Goal: Task Accomplishment & Management: Manage account settings

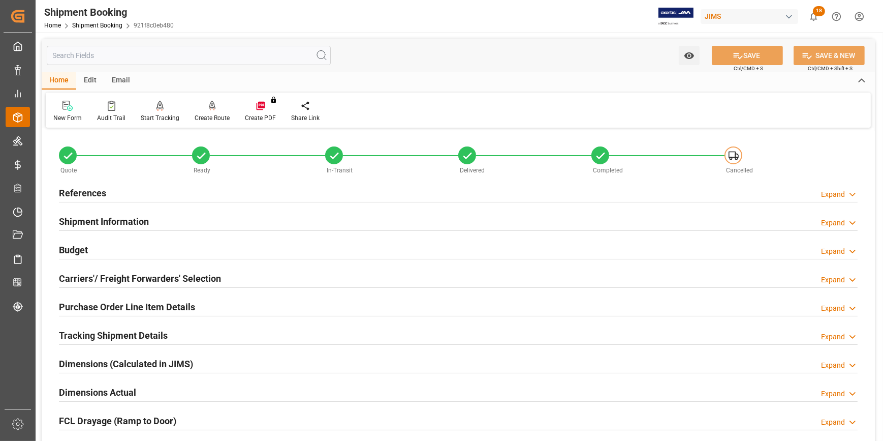
scroll to position [321, 0]
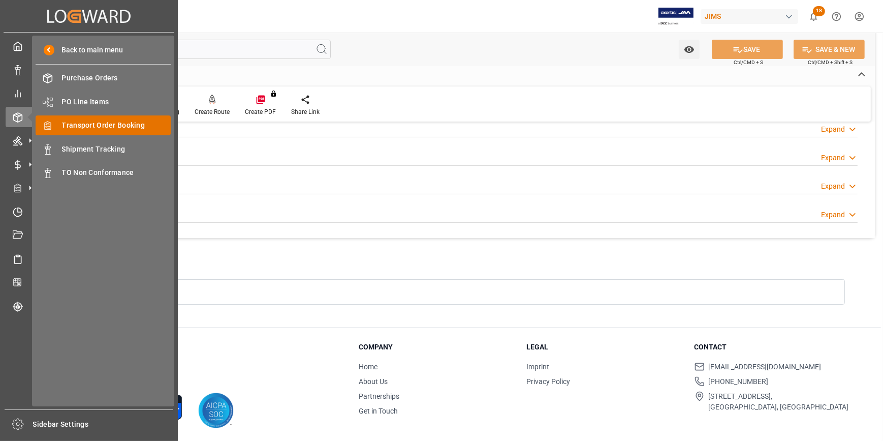
click at [111, 127] on span "Transport Order Booking" at bounding box center [116, 125] width 109 height 11
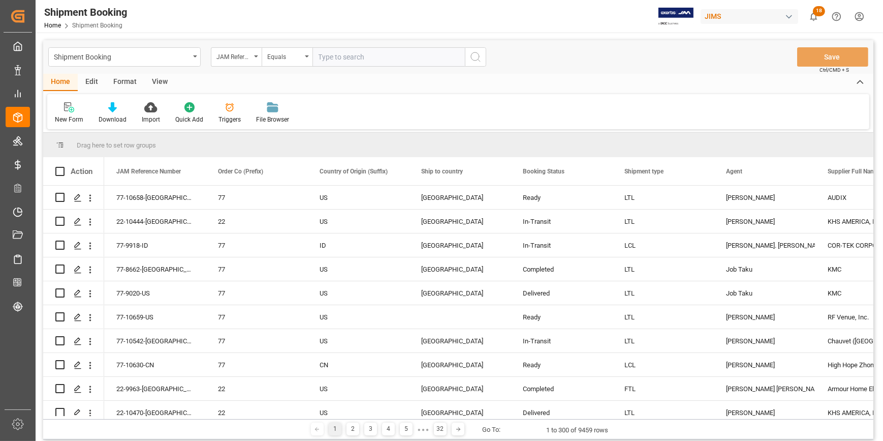
click at [328, 60] on input "text" at bounding box center [389, 56] width 152 height 19
paste input "22-10466-CN"
type input "22-10466-CN"
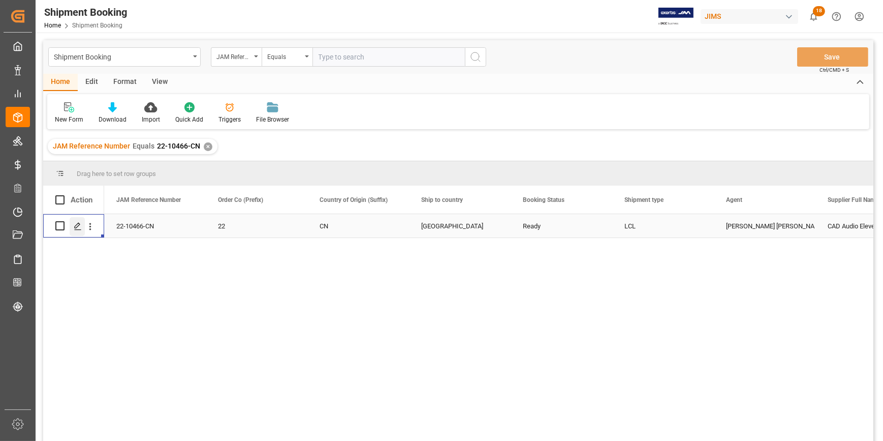
click at [78, 229] on icon "Press SPACE to select this row." at bounding box center [78, 226] width 8 height 8
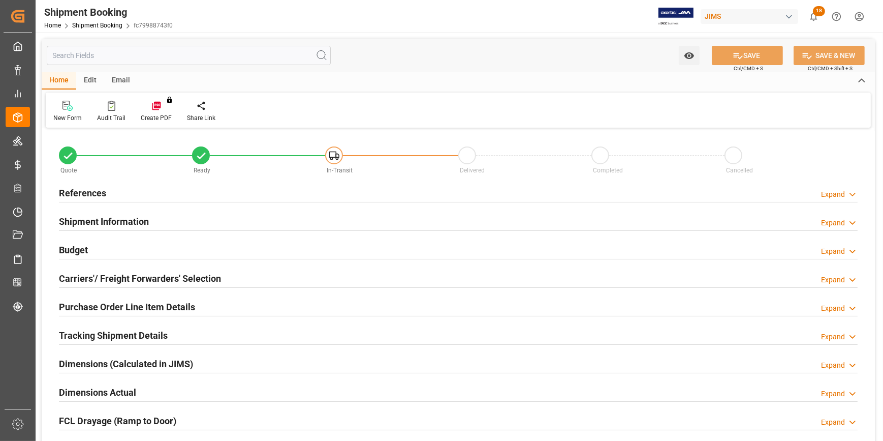
type input "0"
type input "14"
type input "2236.3763"
type input "1683.3"
type input "2100"
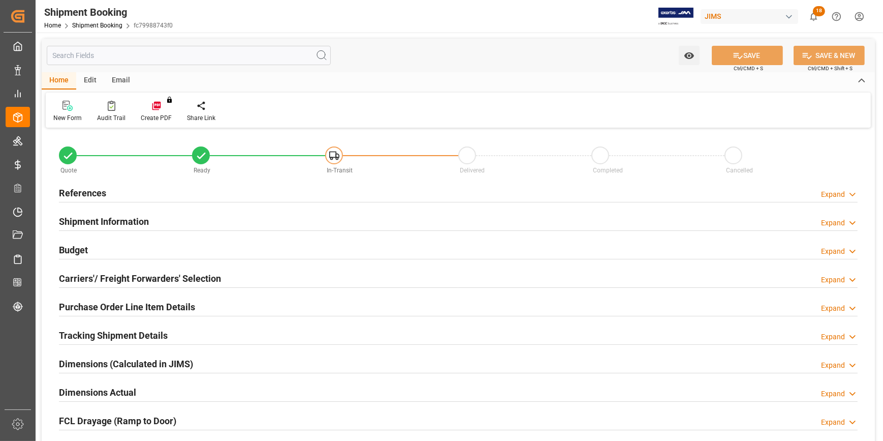
type input "28055"
type input "06-08-2025"
click at [199, 191] on div "References Expand" at bounding box center [458, 191] width 799 height 19
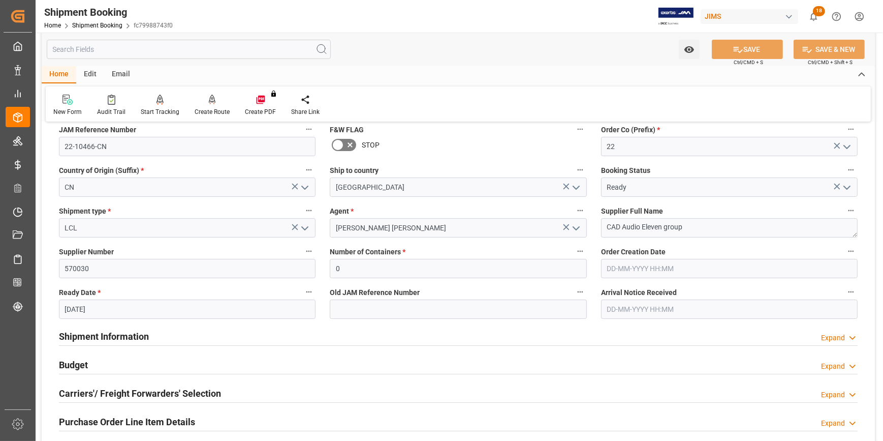
scroll to position [92, 0]
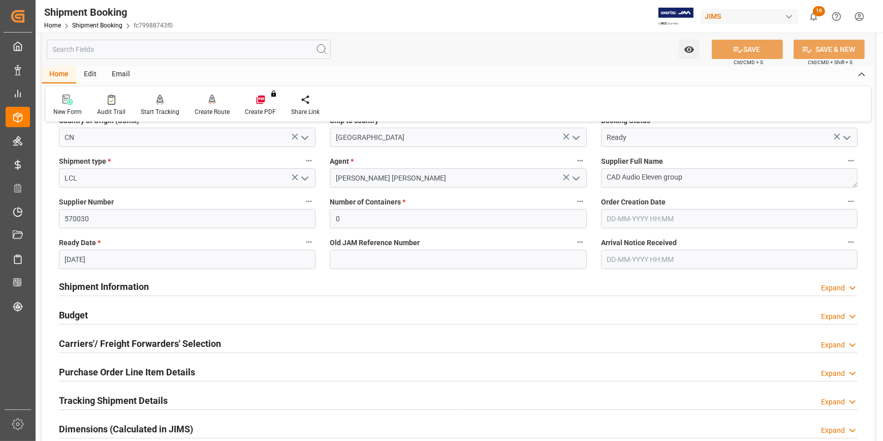
click at [181, 289] on div "Shipment Information Expand" at bounding box center [458, 285] width 799 height 19
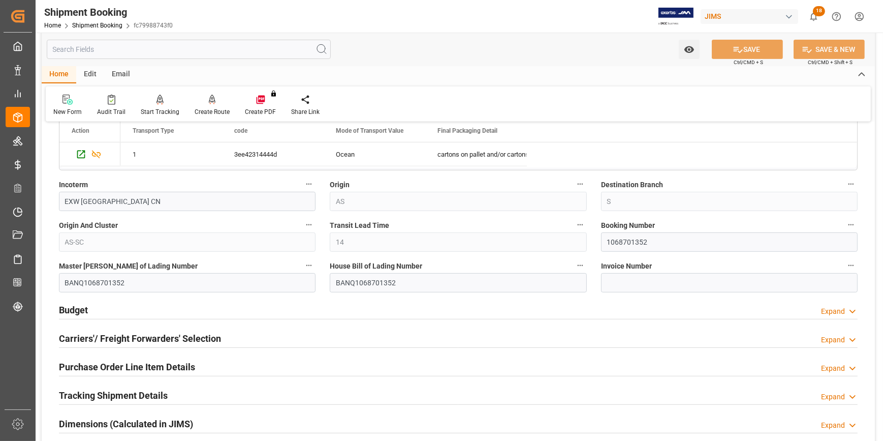
scroll to position [554, 0]
click at [233, 308] on div "Budget Expand" at bounding box center [458, 308] width 799 height 19
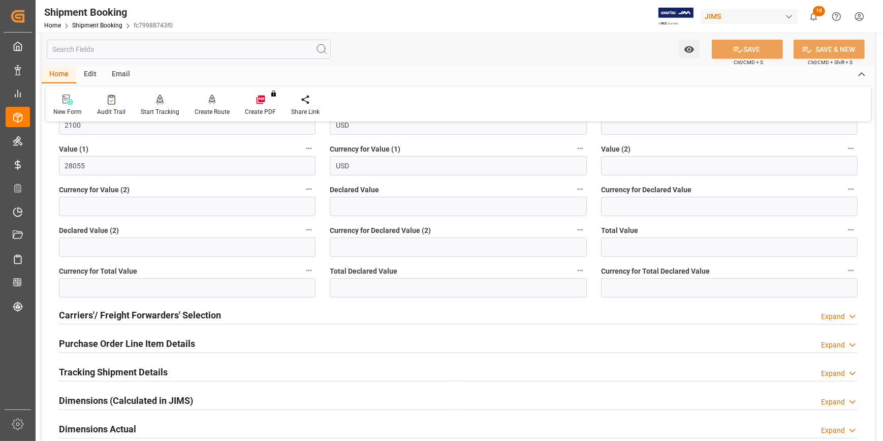
scroll to position [831, 0]
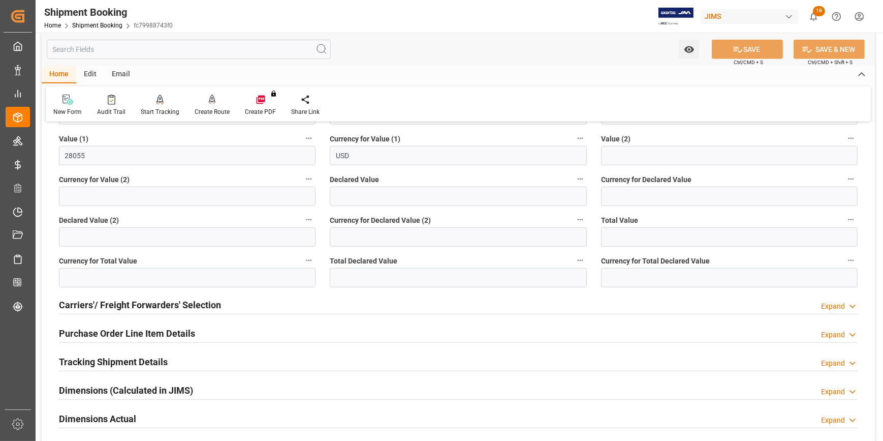
click at [227, 351] on div "Tracking Shipment Details Expand" at bounding box center [458, 360] width 799 height 19
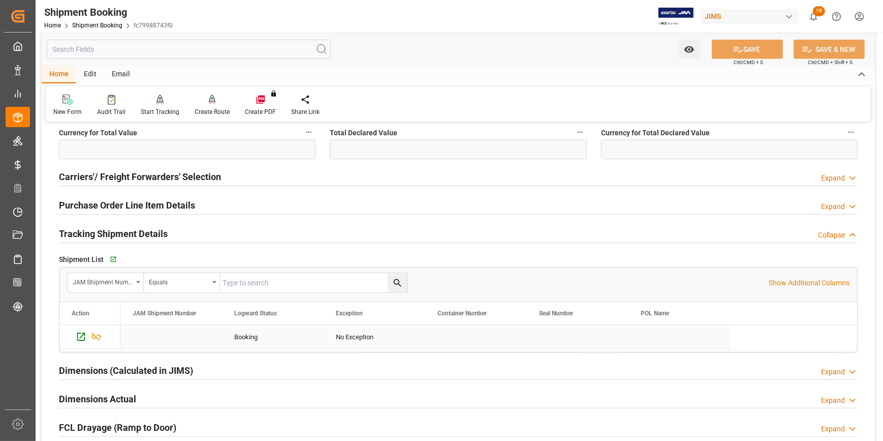
scroll to position [970, 0]
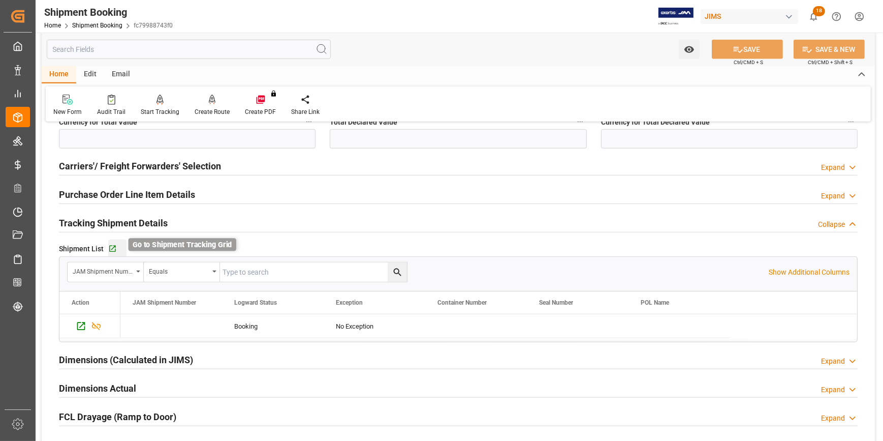
click at [111, 244] on icon "button" at bounding box center [112, 248] width 9 height 9
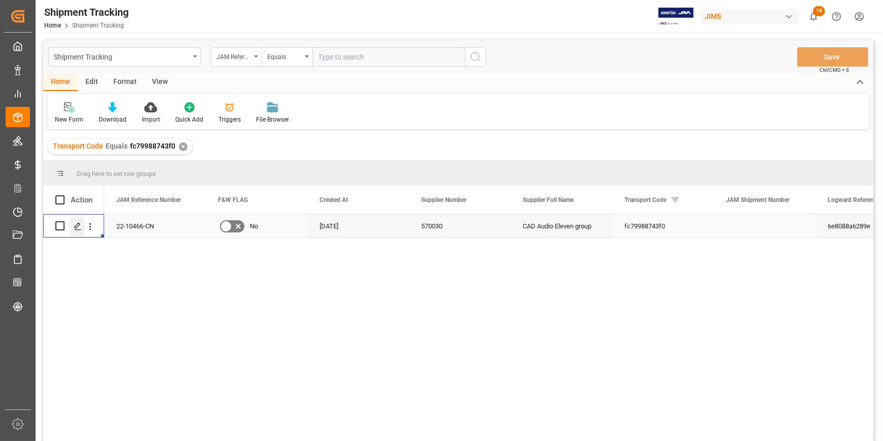
click at [76, 227] on icon "Press SPACE to select this row." at bounding box center [78, 226] width 8 height 8
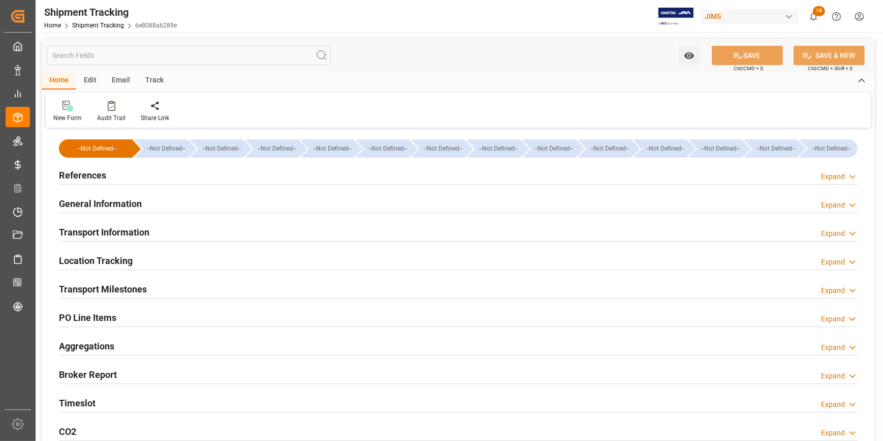
type input "[DATE]"
click at [159, 175] on div "References Expand" at bounding box center [458, 174] width 799 height 19
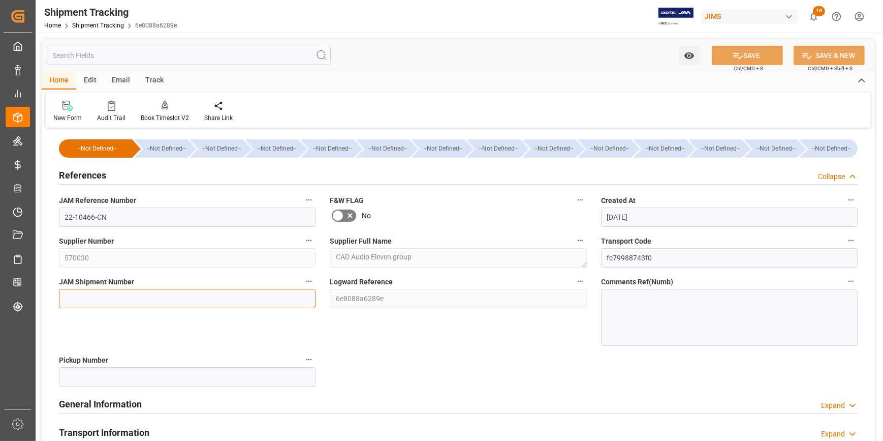
click at [101, 300] on input at bounding box center [187, 298] width 257 height 19
paste input "72654"
type input "72654"
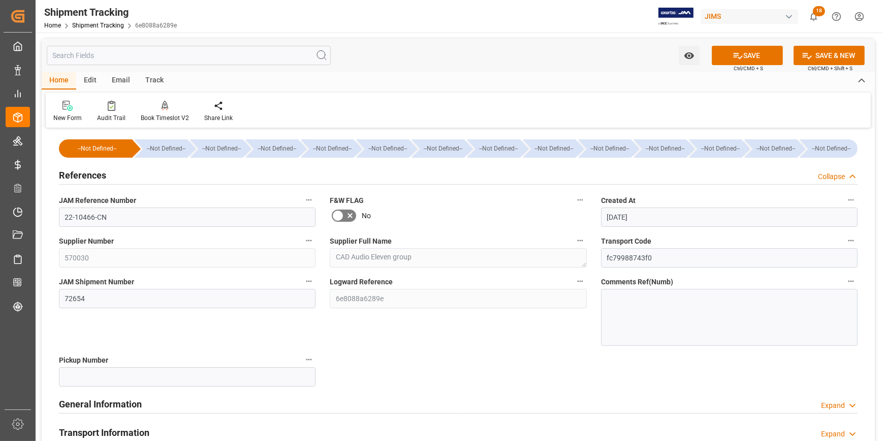
click at [344, 334] on div "Logward Reference 6e8088a6289e" at bounding box center [458, 310] width 271 height 78
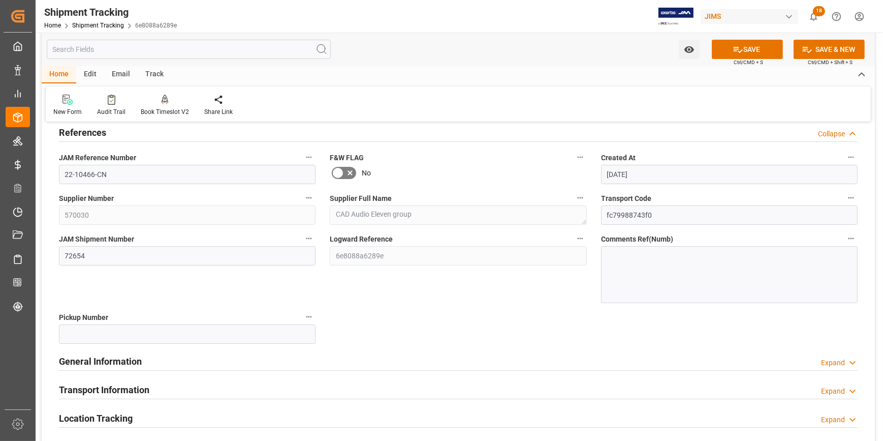
scroll to position [92, 0]
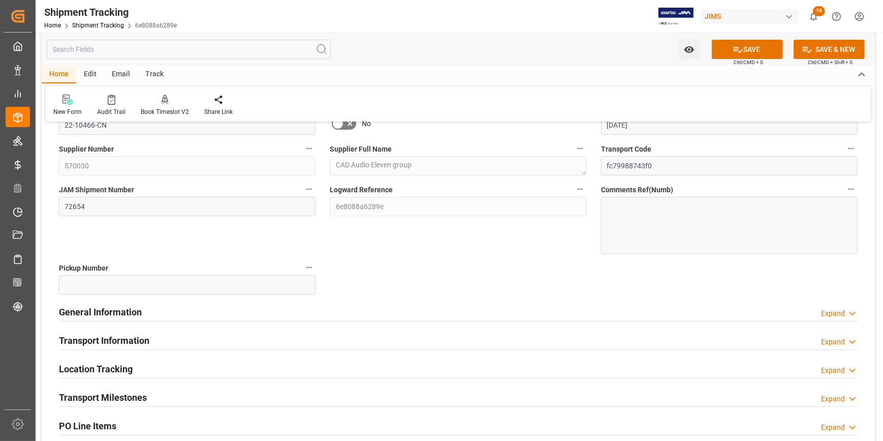
click at [319, 312] on div "General Information Expand" at bounding box center [458, 310] width 799 height 19
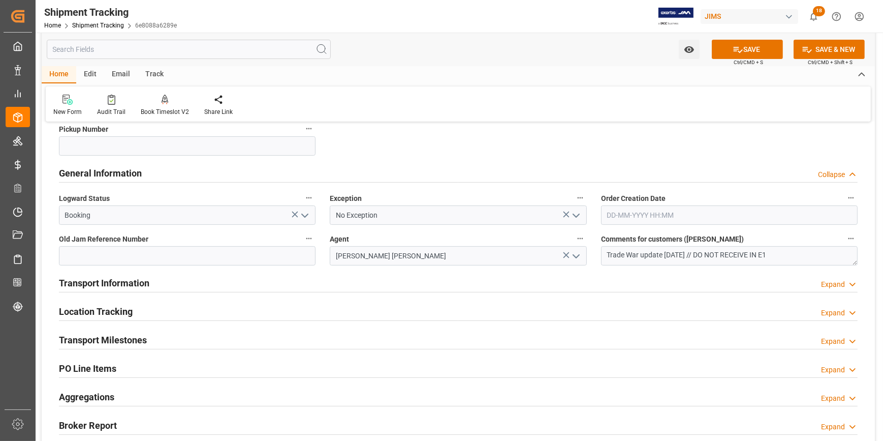
scroll to position [323, 0]
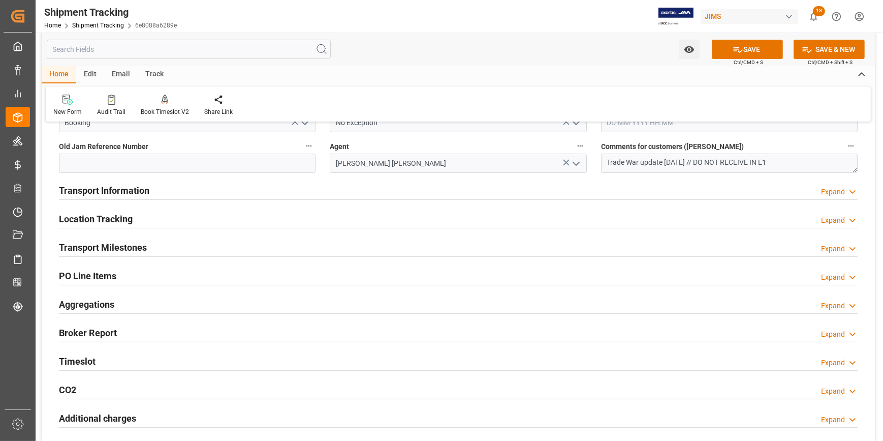
click at [179, 242] on div "Transport Milestones Expand" at bounding box center [458, 246] width 799 height 19
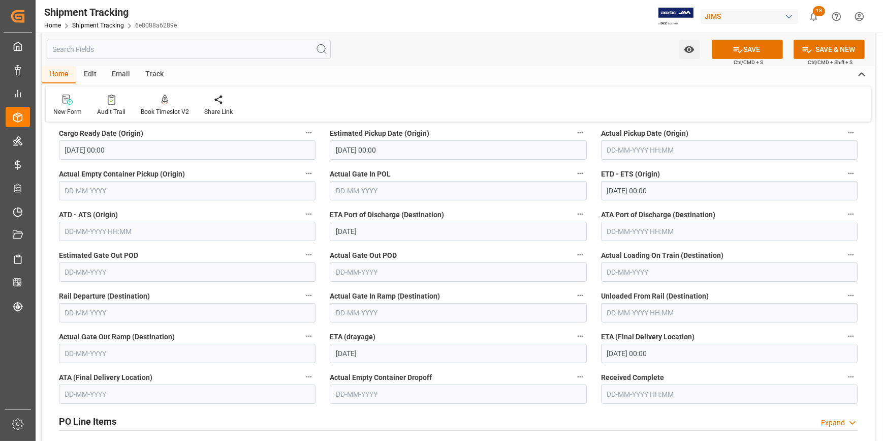
scroll to position [462, 0]
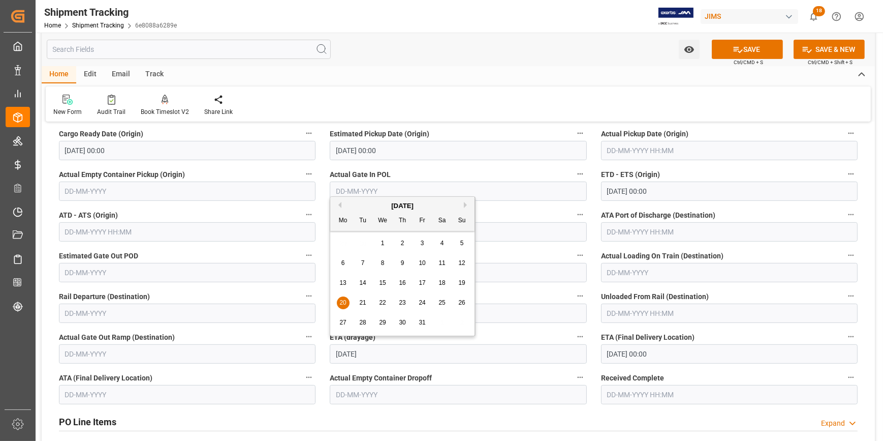
drag, startPoint x: 376, startPoint y: 352, endPoint x: 326, endPoint y: 352, distance: 49.8
click at [326, 352] on div "ETA (drayage) 20-10-2025" at bounding box center [458, 346] width 271 height 41
click at [344, 261] on span "6" at bounding box center [343, 262] width 4 height 7
type input "06-10-2025"
drag, startPoint x: 350, startPoint y: 351, endPoint x: 332, endPoint y: 352, distance: 17.3
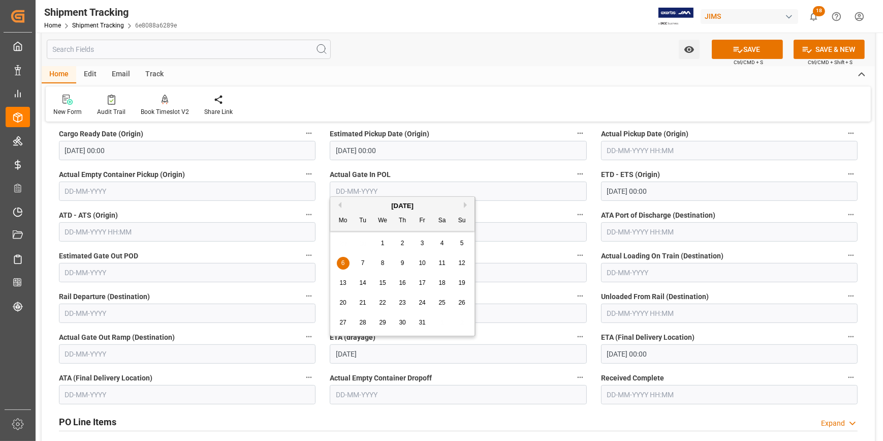
click at [332, 352] on input "06-10-2025" at bounding box center [458, 353] width 257 height 19
click at [618, 356] on input "20-10-2025 00:00" at bounding box center [729, 353] width 257 height 19
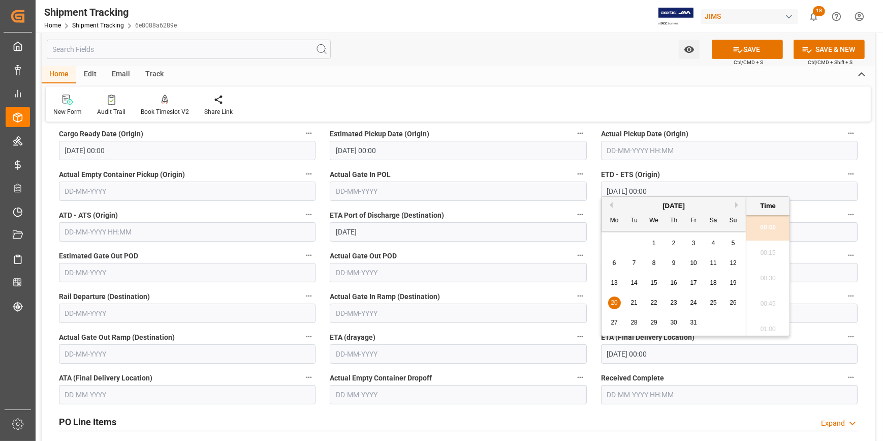
click at [613, 262] on span "6" at bounding box center [615, 262] width 4 height 7
type input "06-10-2025 00:00"
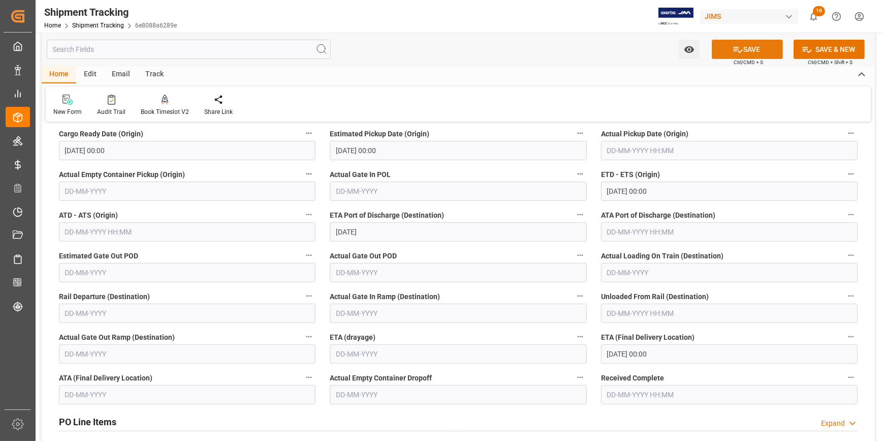
click at [751, 47] on button "SAVE" at bounding box center [747, 49] width 71 height 19
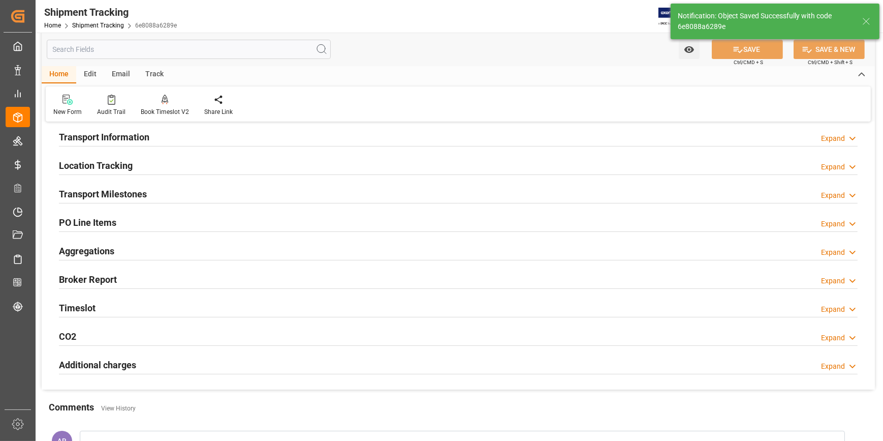
scroll to position [0, 0]
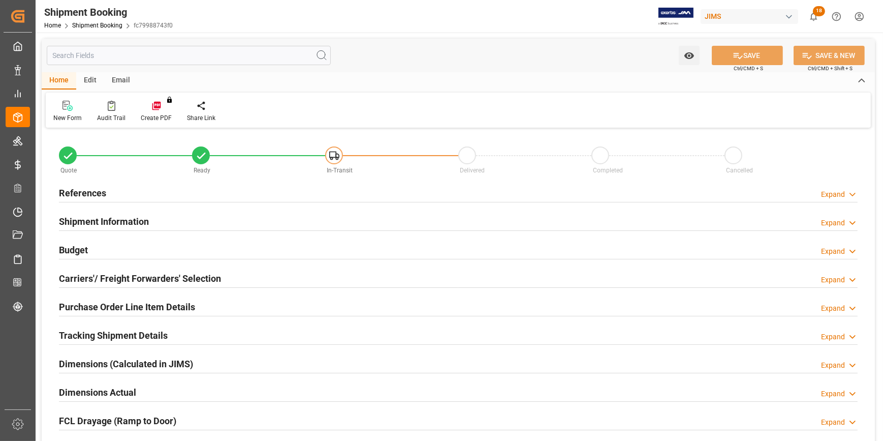
type input "1780"
type input "8.461"
type input "93"
type input "0"
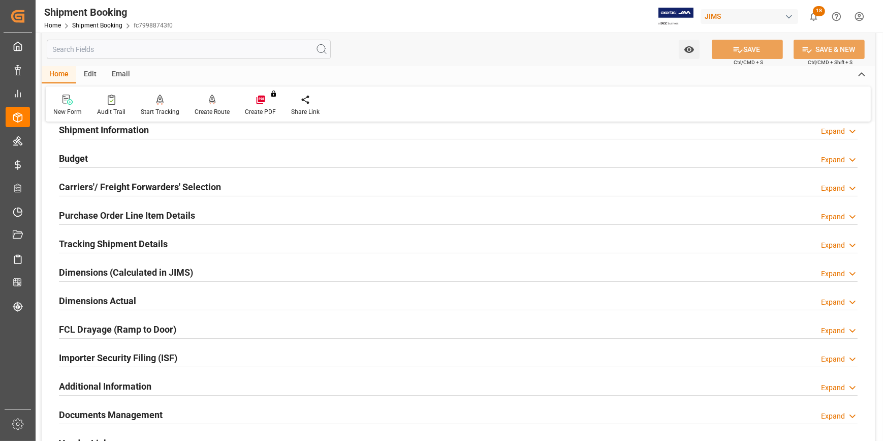
scroll to position [92, 0]
drag, startPoint x: 158, startPoint y: 297, endPoint x: 168, endPoint y: 299, distance: 10.0
click at [158, 297] on div "Dimensions Actual Expand" at bounding box center [458, 299] width 799 height 19
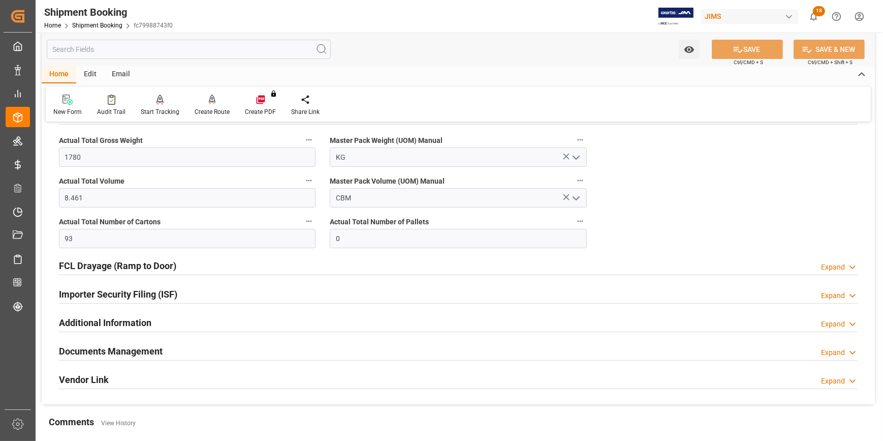
scroll to position [323, 0]
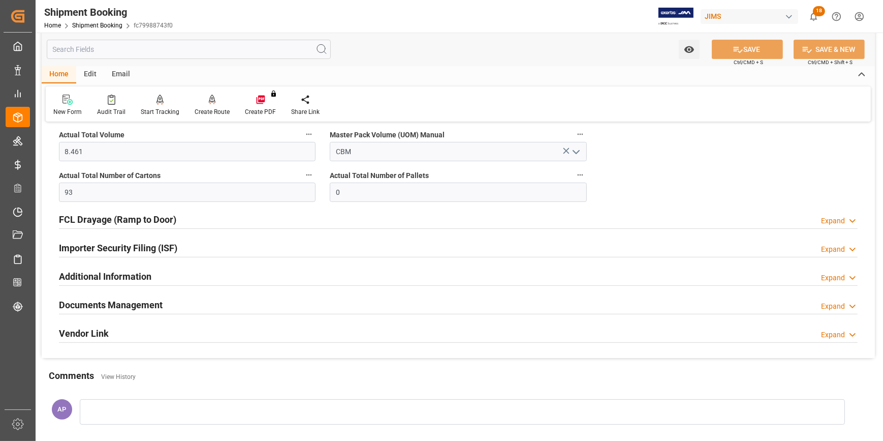
click at [213, 296] on div "Documents Management Expand" at bounding box center [458, 303] width 799 height 19
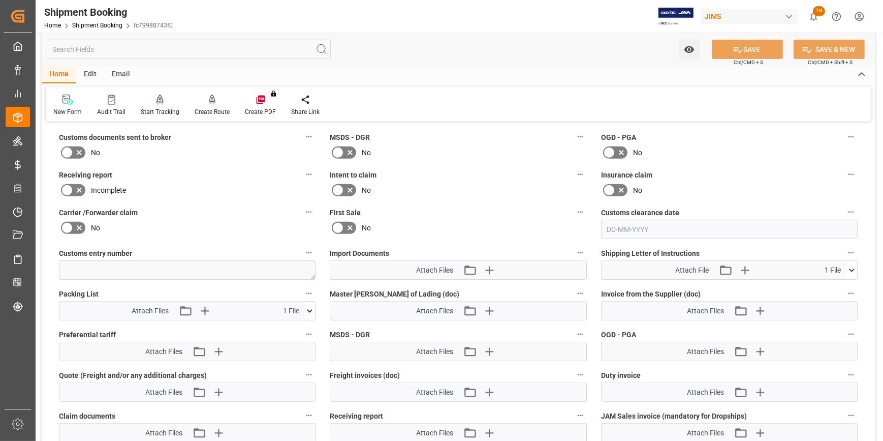
scroll to position [554, 0]
click at [491, 264] on icon "button" at bounding box center [489, 269] width 16 height 16
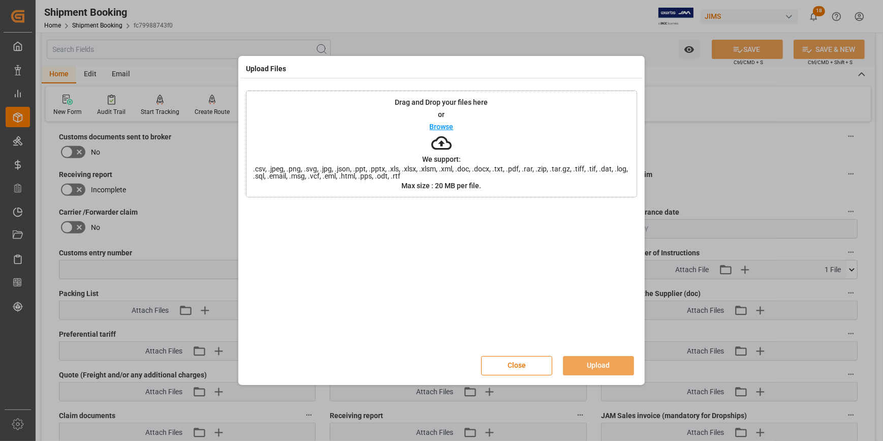
click at [449, 126] on p "Browse" at bounding box center [442, 126] width 24 height 7
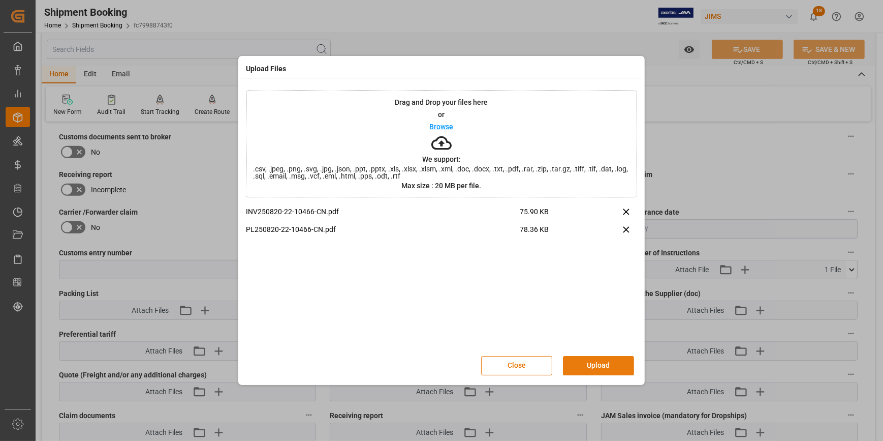
click at [594, 366] on button "Upload" at bounding box center [598, 365] width 71 height 19
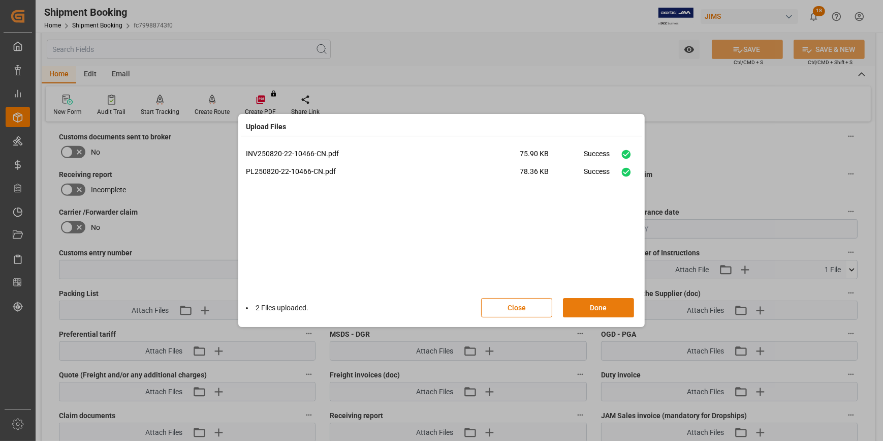
click at [600, 309] on button "Done" at bounding box center [598, 307] width 71 height 19
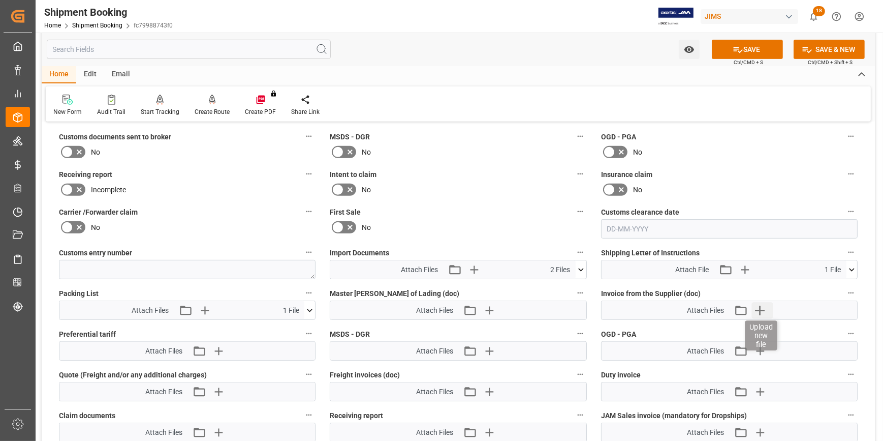
click at [760, 306] on icon "button" at bounding box center [761, 310] width 10 height 10
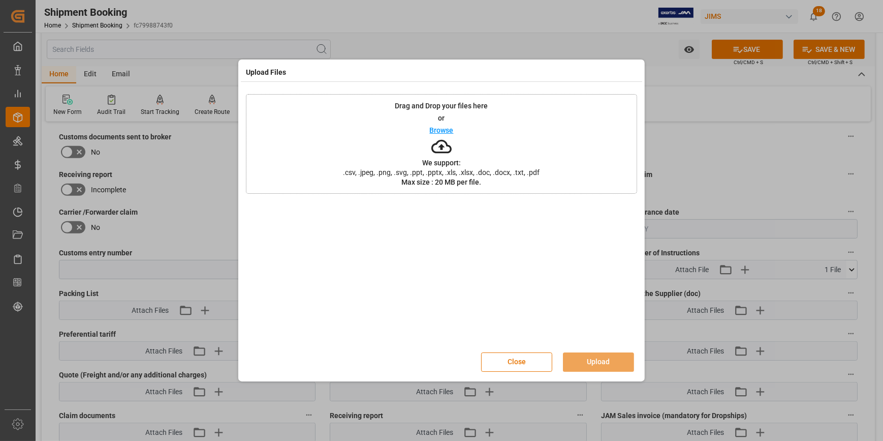
click at [447, 125] on div "Browse" at bounding box center [442, 130] width 24 height 12
click at [603, 364] on button "Upload" at bounding box center [598, 361] width 71 height 19
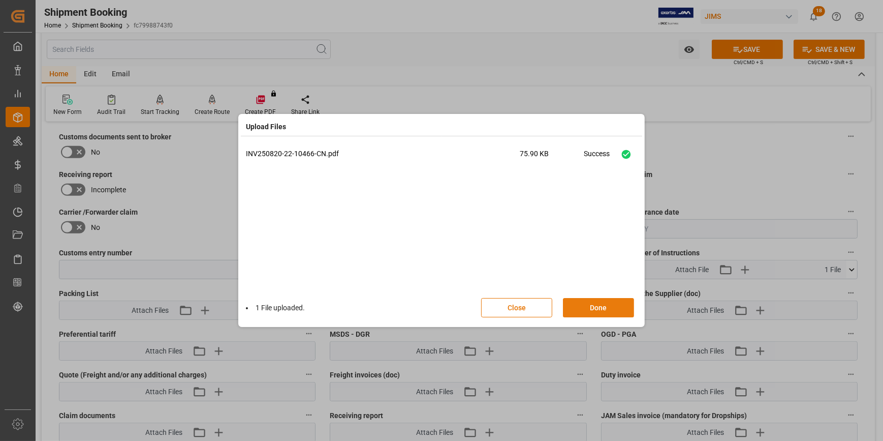
click at [602, 303] on button "Done" at bounding box center [598, 307] width 71 height 19
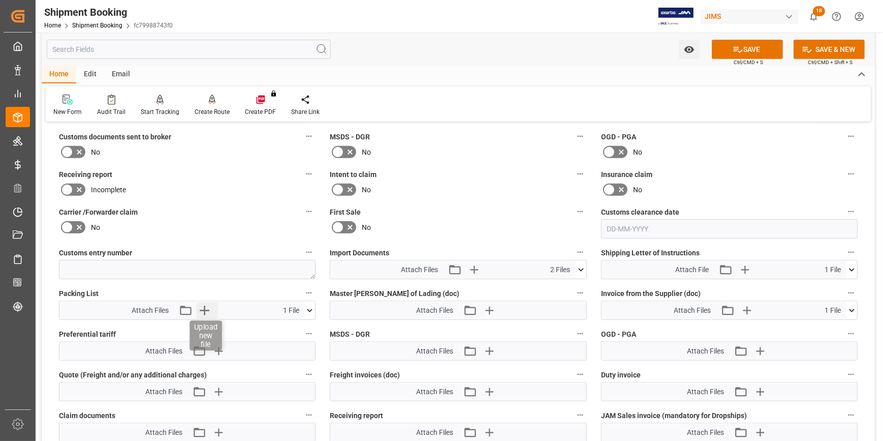
click at [205, 308] on icon "button" at bounding box center [205, 310] width 10 height 10
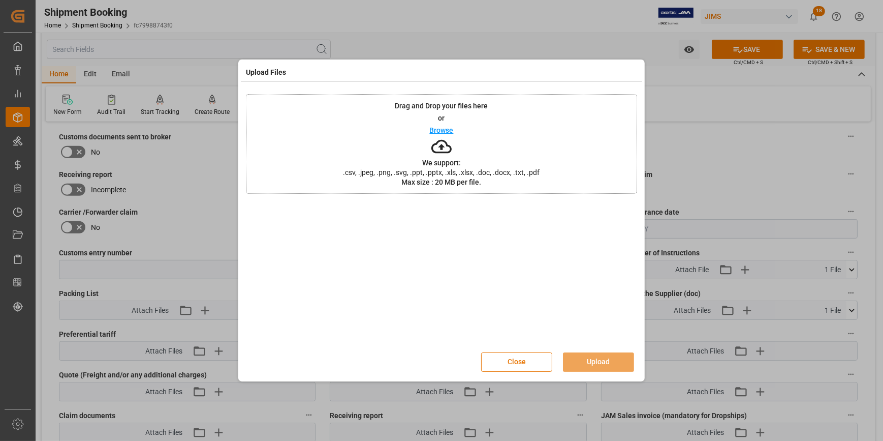
click at [437, 127] on p "Browse" at bounding box center [442, 130] width 24 height 7
click at [599, 362] on button "Upload" at bounding box center [598, 361] width 71 height 19
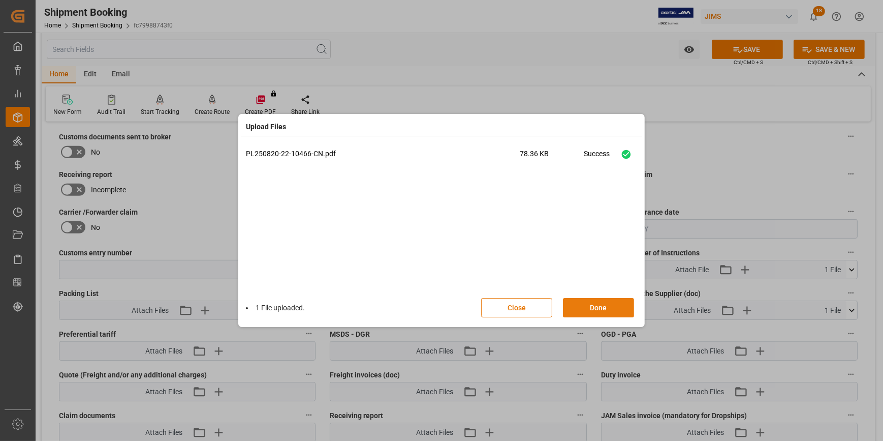
click at [597, 307] on button "Done" at bounding box center [598, 307] width 71 height 19
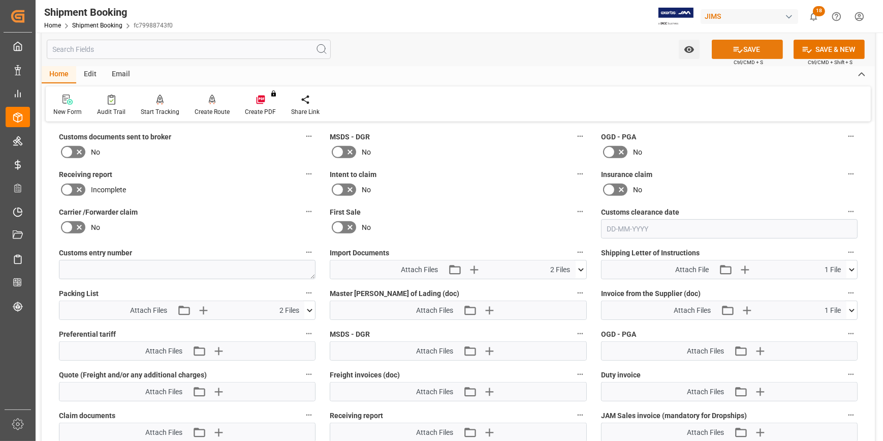
click at [754, 52] on button "SAVE" at bounding box center [747, 49] width 71 height 19
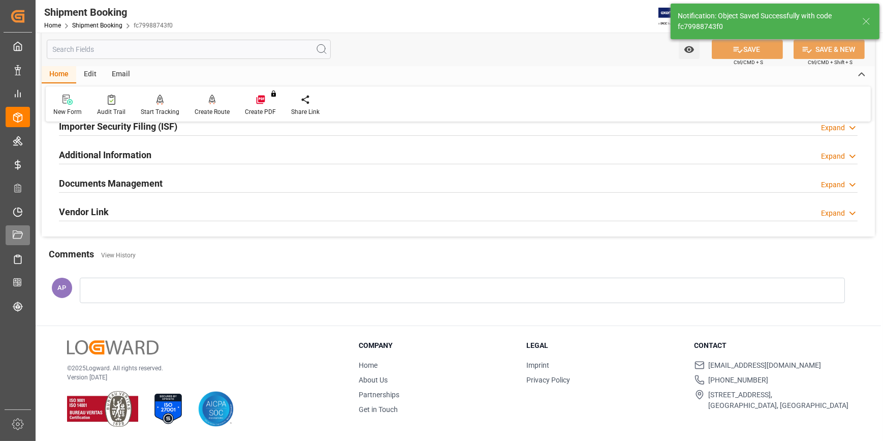
scroll to position [321, 0]
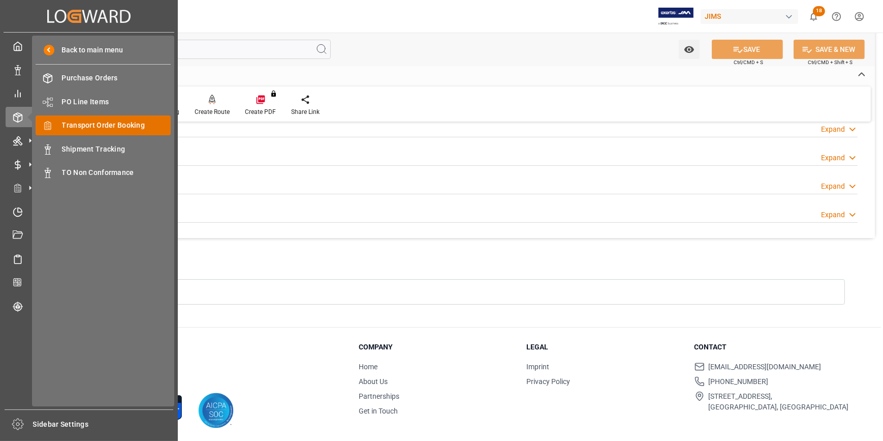
click at [107, 122] on span "Transport Order Booking" at bounding box center [116, 125] width 109 height 11
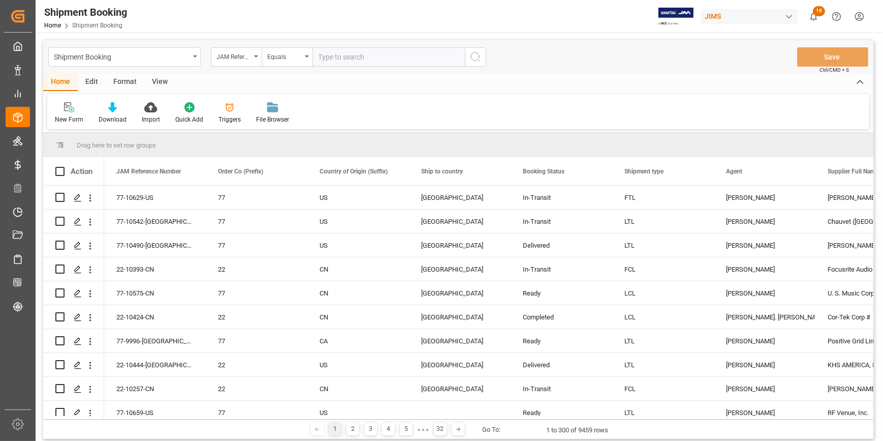
click at [336, 57] on input "text" at bounding box center [389, 56] width 152 height 19
type input "22-10647-[GEOGRAPHIC_DATA]"
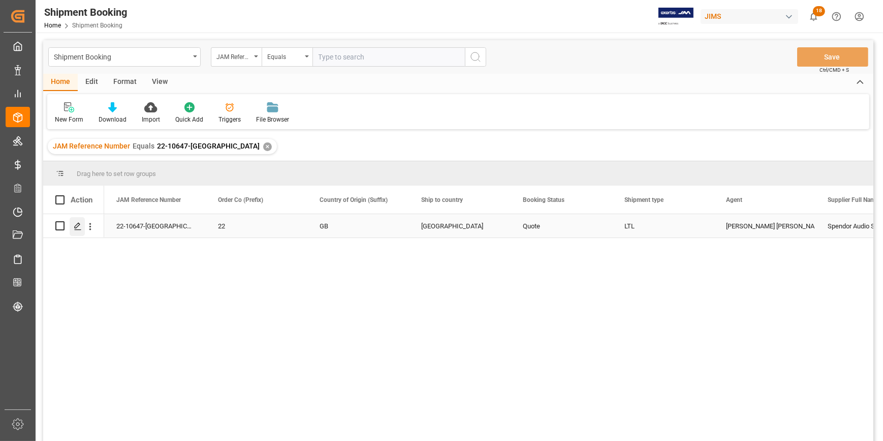
click at [79, 228] on icon "Press SPACE to select this row." at bounding box center [78, 226] width 8 height 8
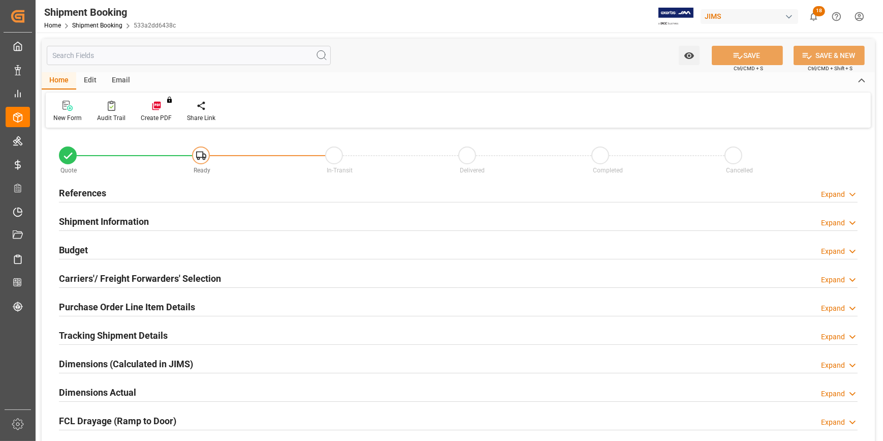
type input "0"
type input "[DATE]"
click at [170, 184] on div "References Expand" at bounding box center [458, 191] width 799 height 19
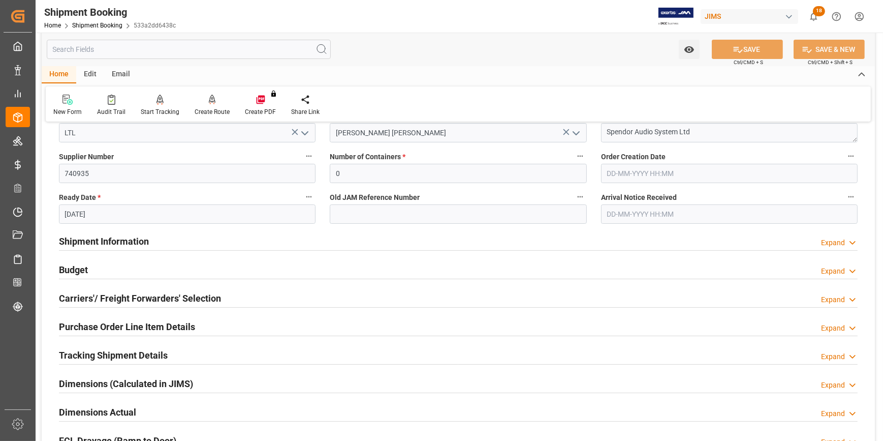
scroll to position [184, 0]
click at [161, 272] on div "Budget Expand" at bounding box center [458, 267] width 799 height 19
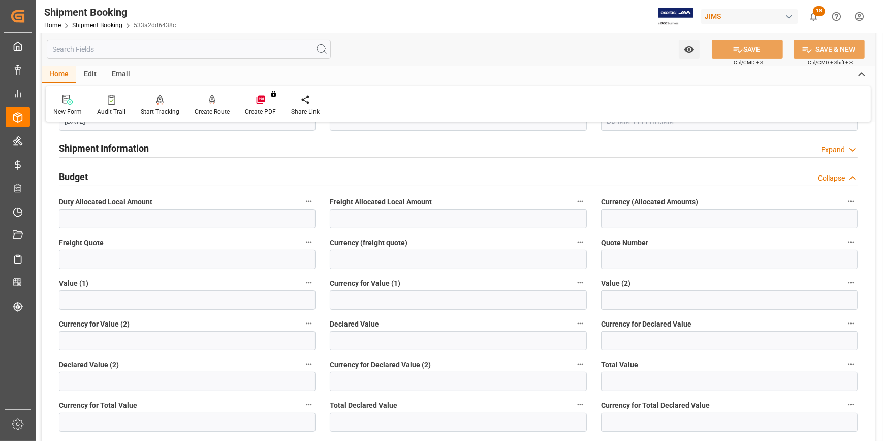
scroll to position [277, 0]
click at [104, 258] on input "text" at bounding box center [187, 258] width 257 height 19
type input "1400"
click at [401, 259] on input at bounding box center [458, 258] width 257 height 19
type input "USD"
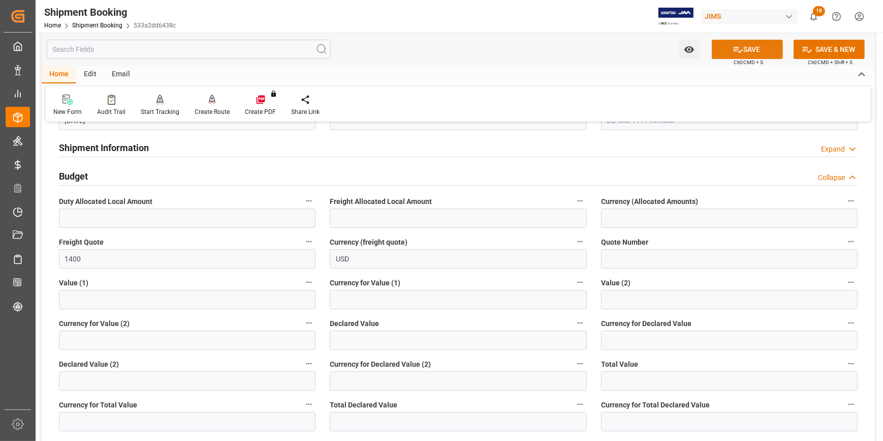
click at [744, 49] on button "SAVE" at bounding box center [747, 49] width 71 height 19
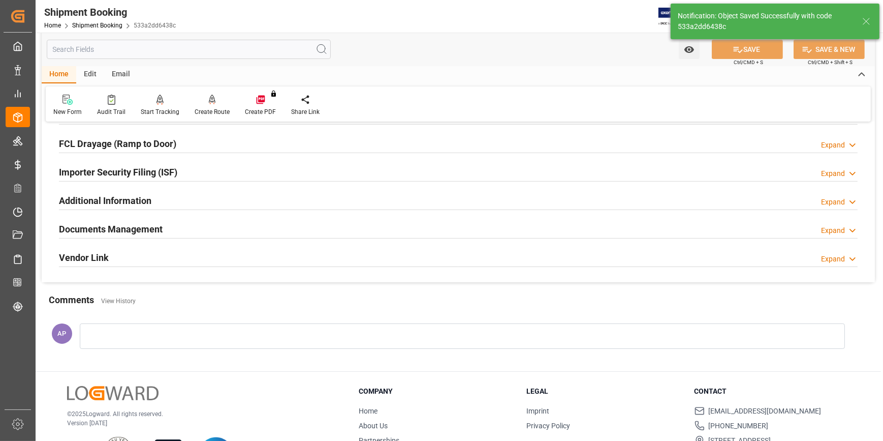
scroll to position [74, 0]
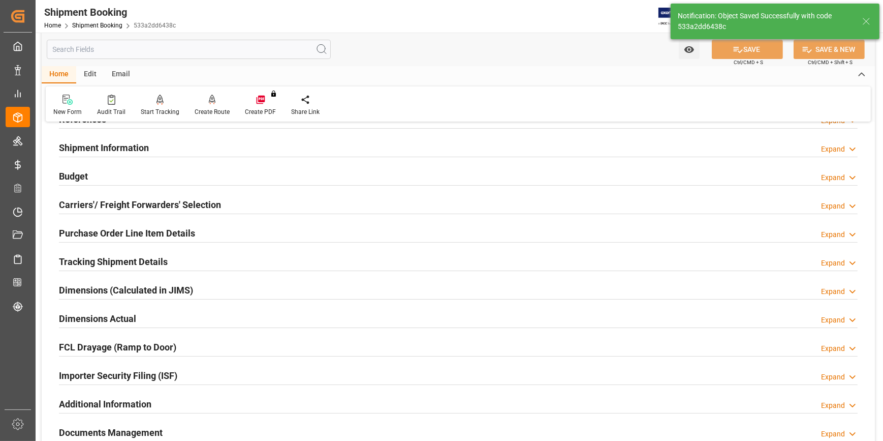
click at [165, 204] on h2 "Carriers'/ Freight Forwarders' Selection" at bounding box center [140, 205] width 162 height 14
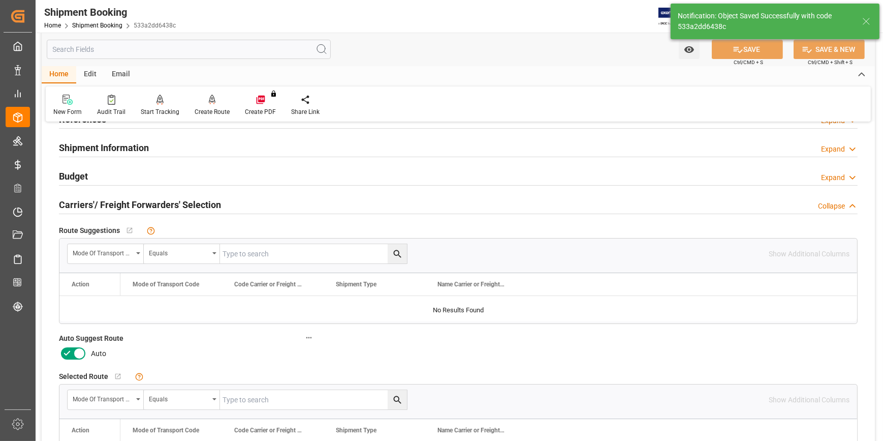
click at [69, 352] on icon at bounding box center [67, 353] width 12 height 12
click at [0, 0] on input "checkbox" at bounding box center [0, 0] width 0 height 0
click at [737, 48] on icon at bounding box center [738, 49] width 11 height 11
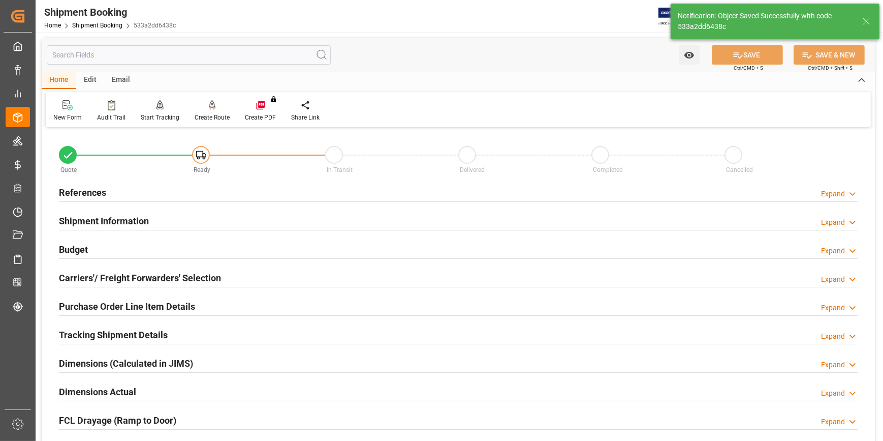
scroll to position [0, 0]
click at [195, 194] on div "References Expand" at bounding box center [458, 191] width 799 height 19
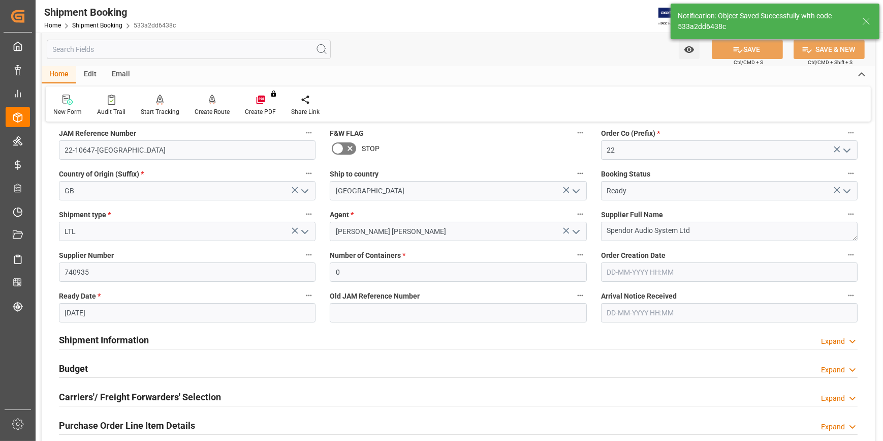
scroll to position [92, 0]
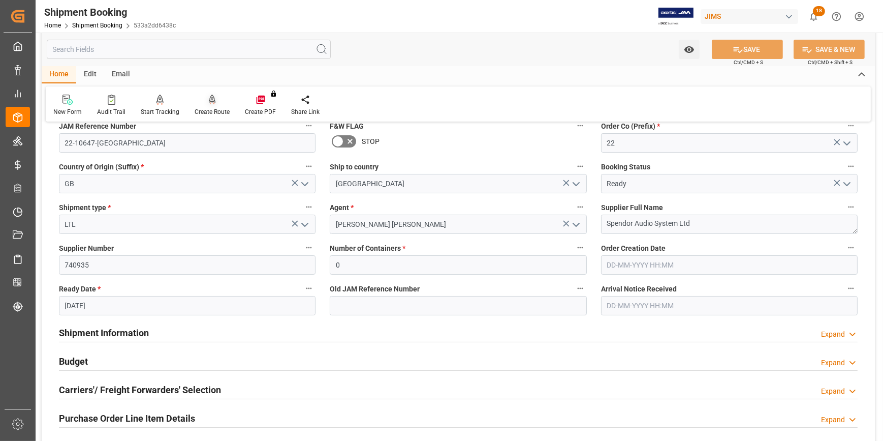
click at [209, 109] on div "Create Route" at bounding box center [212, 111] width 35 height 9
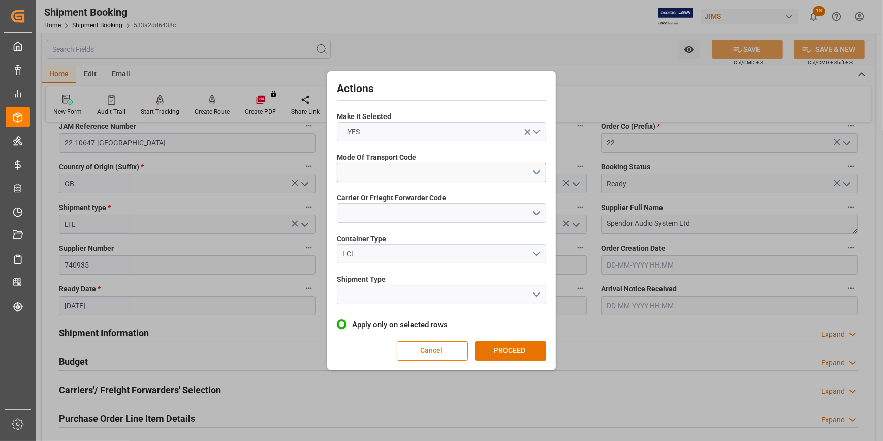
click at [539, 171] on button "open menu" at bounding box center [441, 172] width 209 height 19
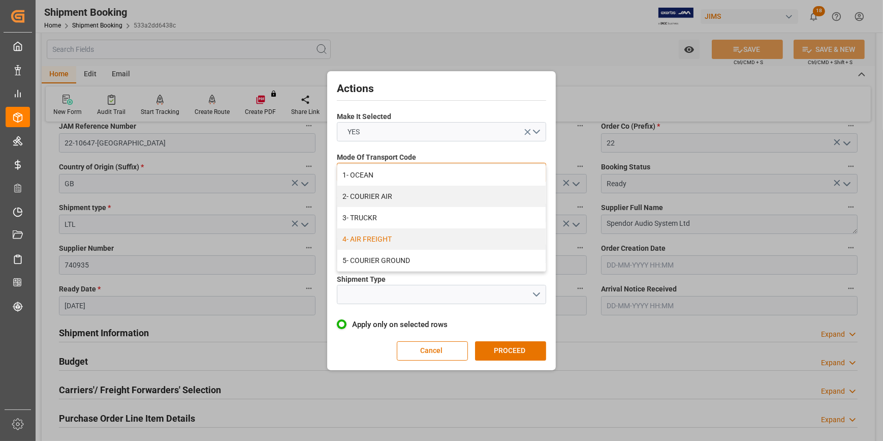
click at [408, 236] on div "4- AIR FREIGHT" at bounding box center [441, 238] width 208 height 21
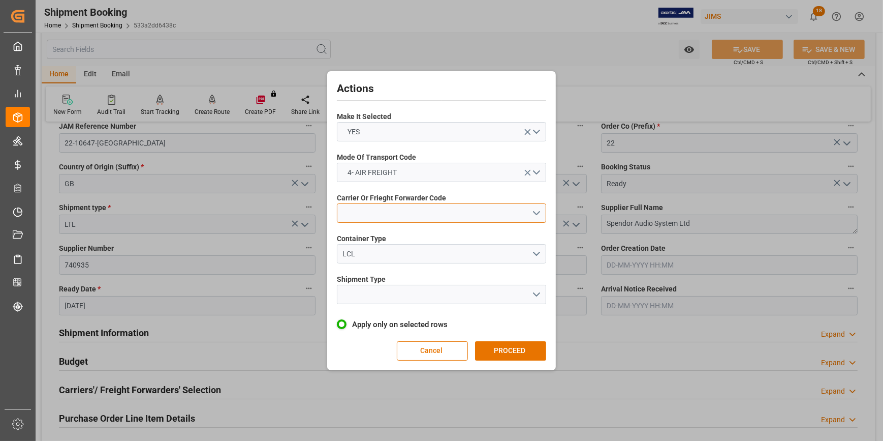
click at [538, 212] on button "open menu" at bounding box center [441, 212] width 209 height 19
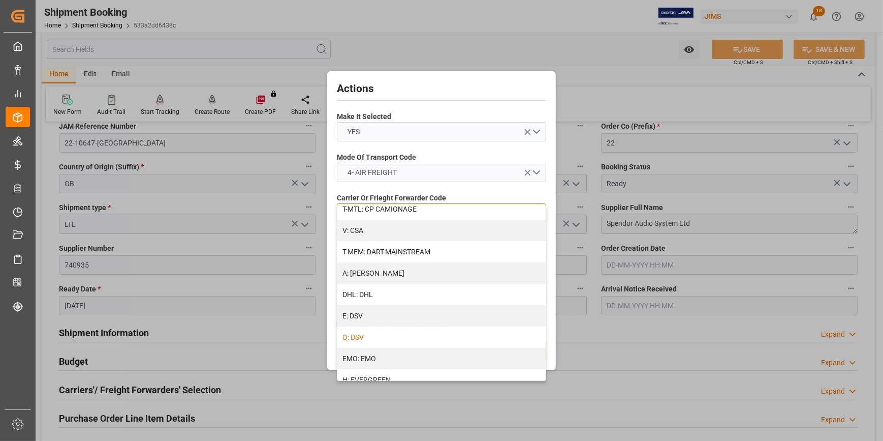
scroll to position [138, 0]
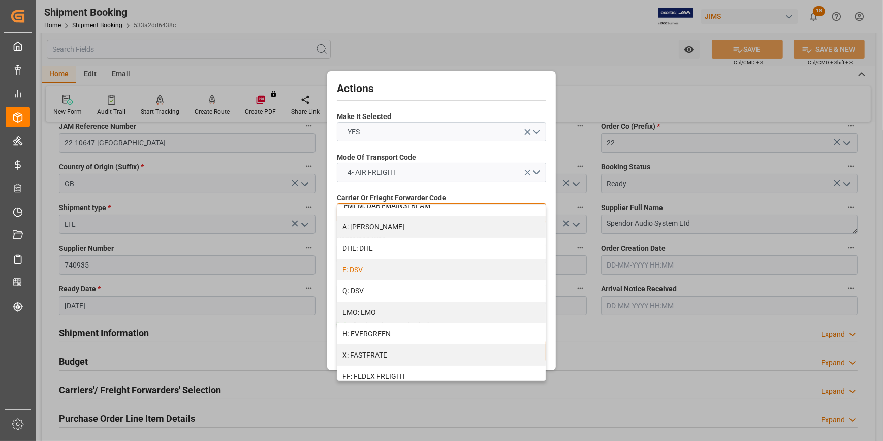
click at [418, 275] on div "E: DSV" at bounding box center [441, 269] width 208 height 21
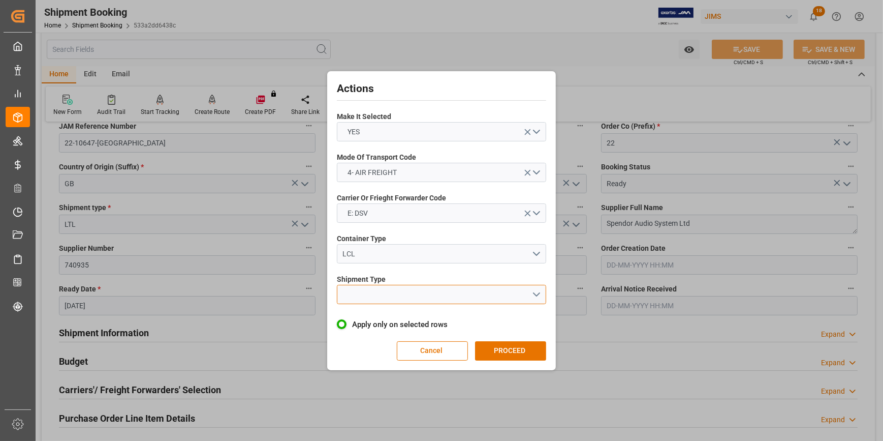
click at [537, 291] on button "open menu" at bounding box center [441, 294] width 209 height 19
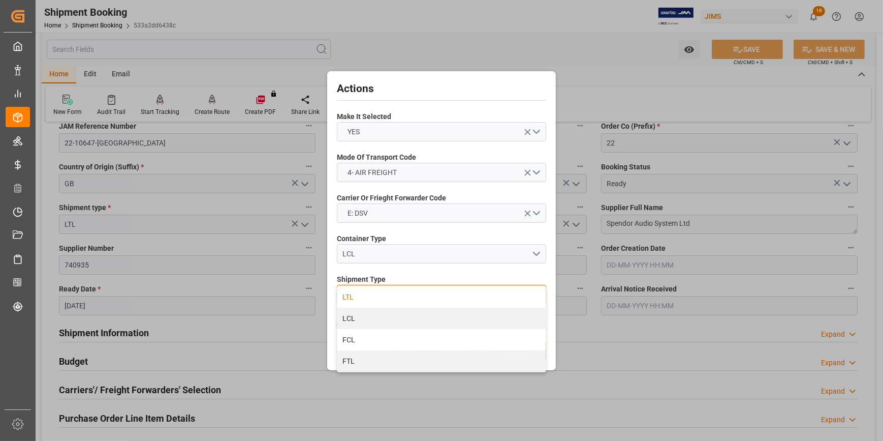
click at [405, 301] on div "LTL" at bounding box center [441, 296] width 208 height 21
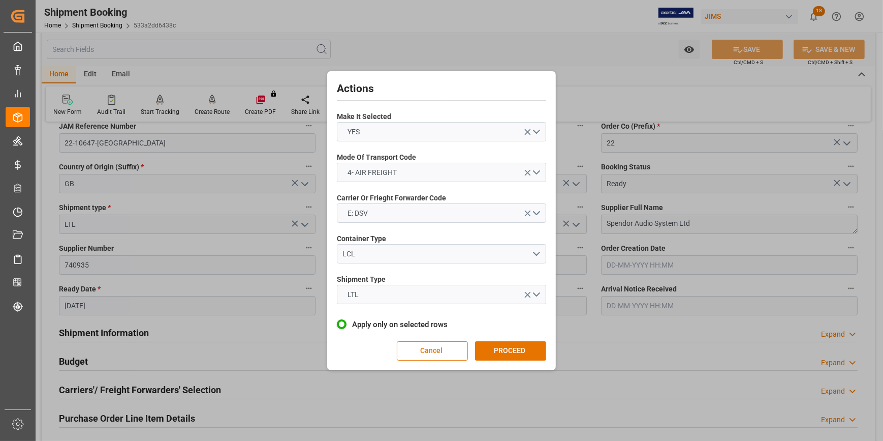
click at [502, 346] on button "PROCEED" at bounding box center [510, 350] width 71 height 19
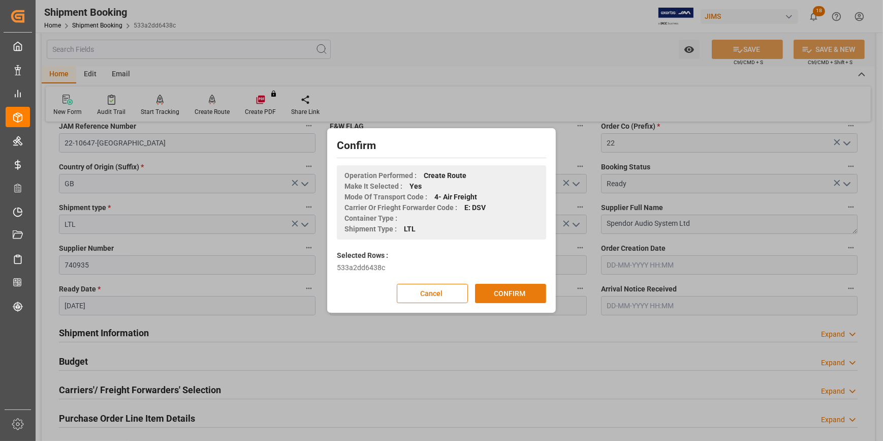
click at [521, 291] on button "CONFIRM" at bounding box center [510, 293] width 71 height 19
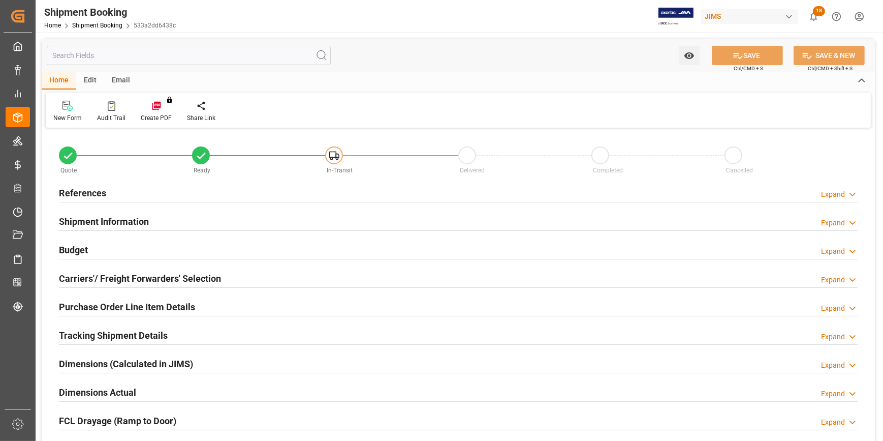
type input "0"
type input "[DATE]"
click at [191, 196] on div "References Expand" at bounding box center [458, 191] width 799 height 19
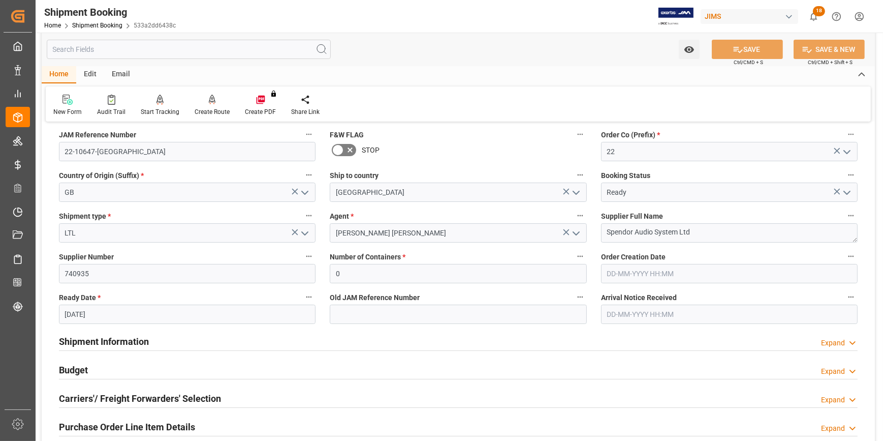
scroll to position [92, 0]
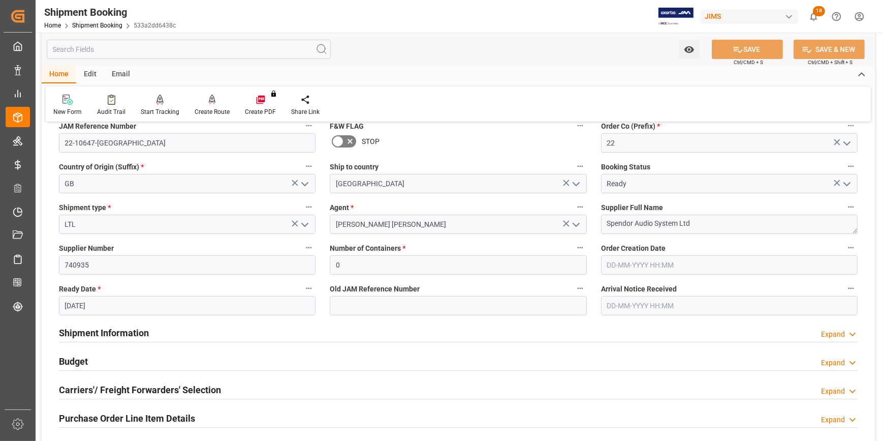
click at [187, 331] on div "Shipment Information Expand" at bounding box center [458, 331] width 799 height 19
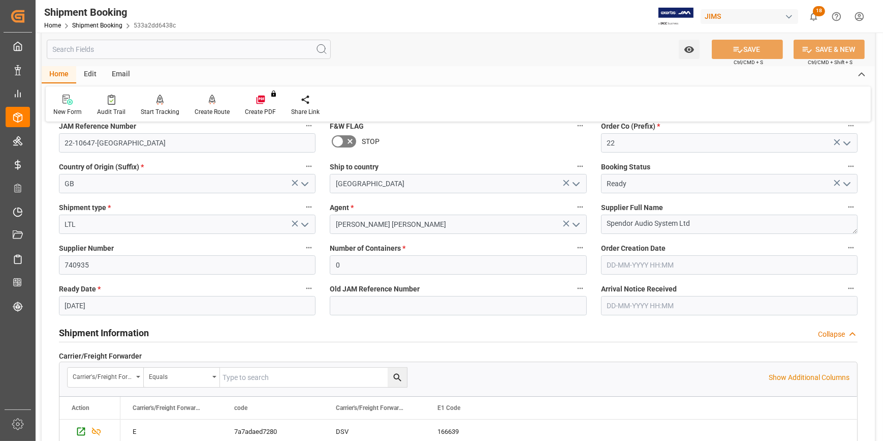
click at [187, 331] on div "Shipment Information Collapse" at bounding box center [458, 331] width 799 height 19
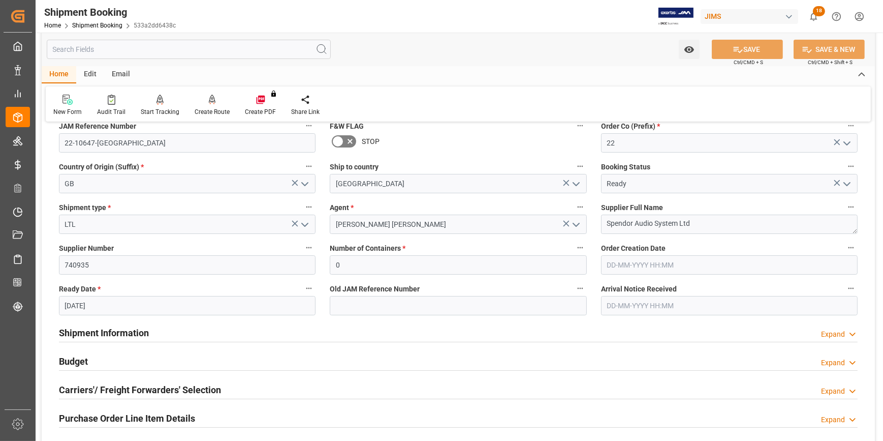
click at [187, 330] on div "Shipment Information Expand" at bounding box center [458, 331] width 799 height 19
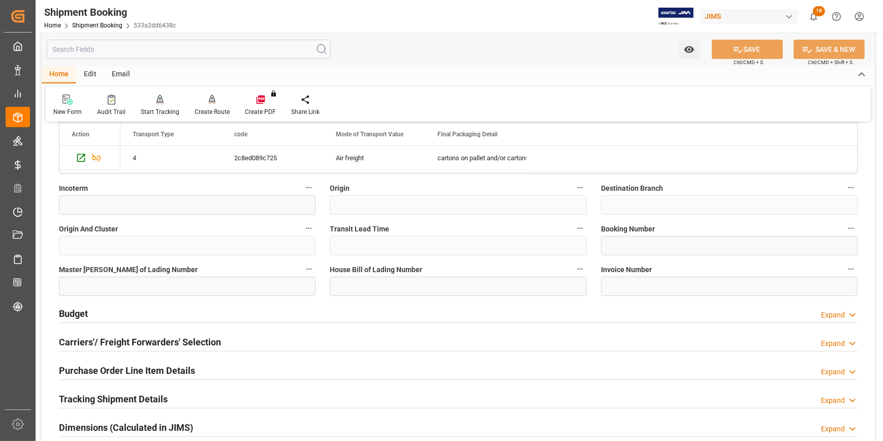
scroll to position [554, 0]
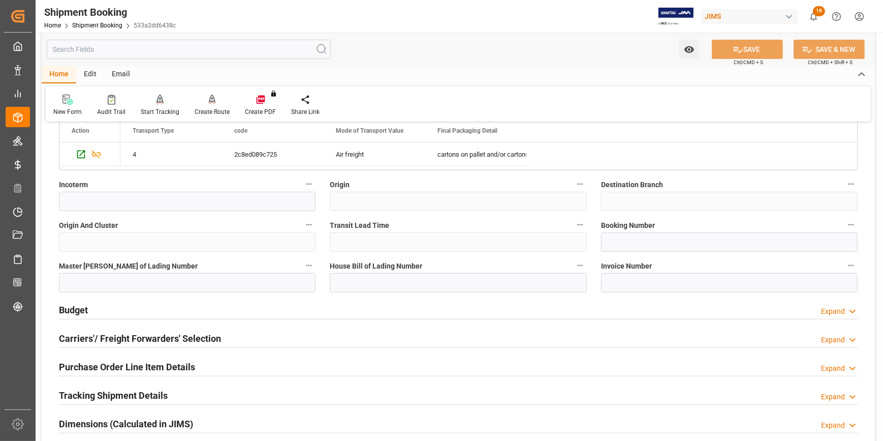
click at [177, 310] on div "Budget Expand" at bounding box center [458, 308] width 799 height 19
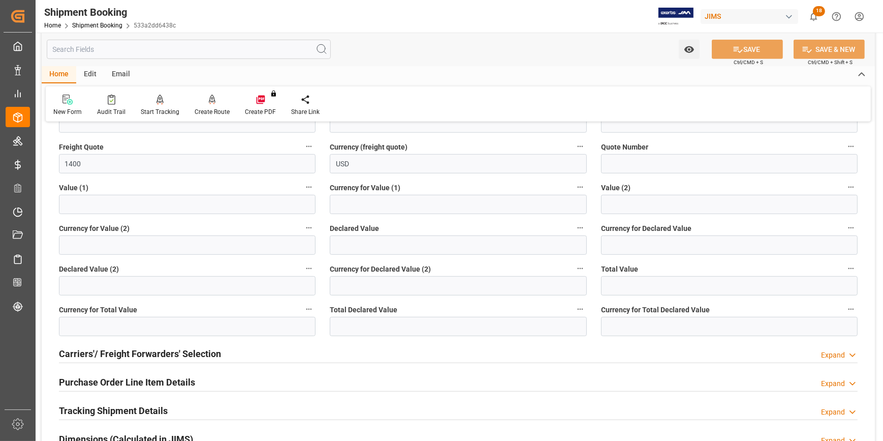
scroll to position [785, 0]
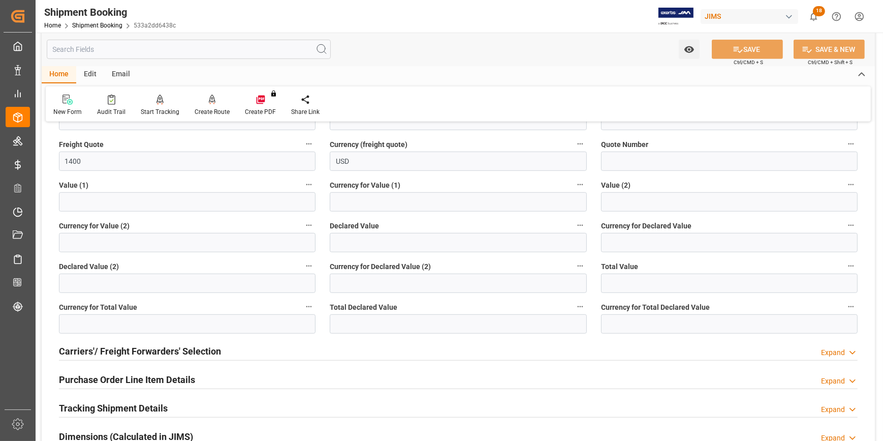
click at [239, 345] on div "Carriers'/ Freight Forwarders' Selection Expand" at bounding box center [458, 349] width 799 height 19
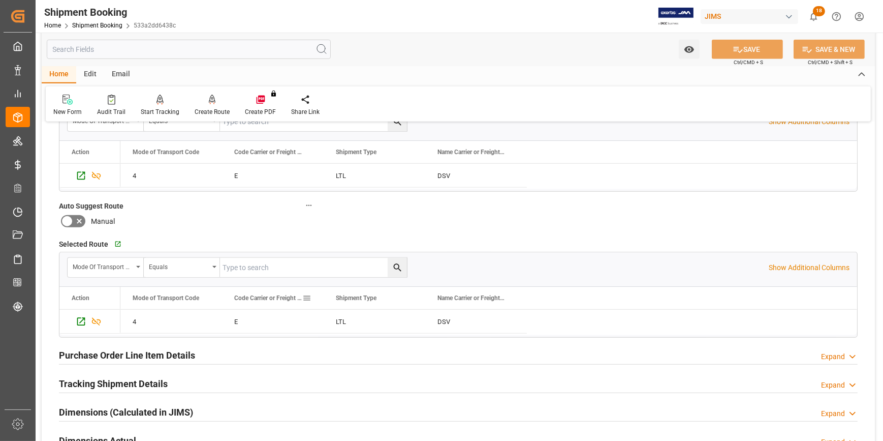
scroll to position [1108, 0]
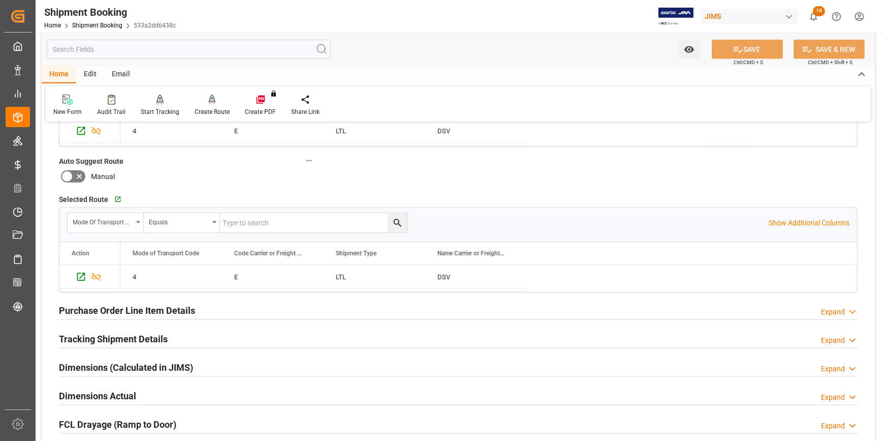
click at [210, 329] on div "Tracking Shipment Details Expand" at bounding box center [458, 337] width 799 height 19
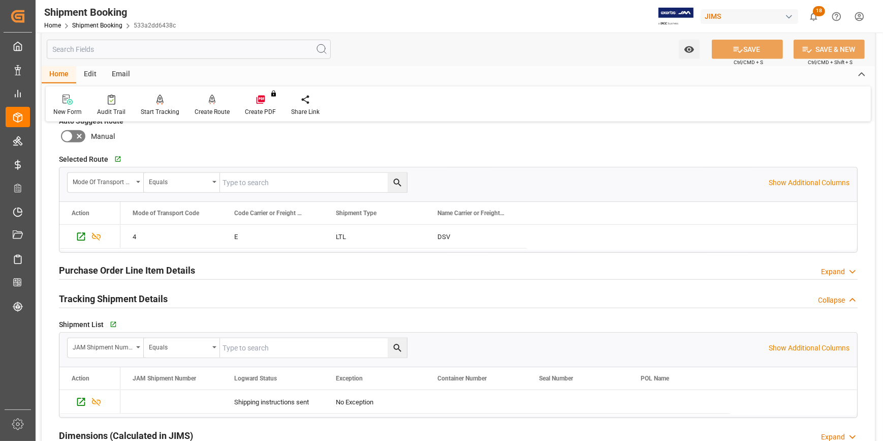
scroll to position [1201, 0]
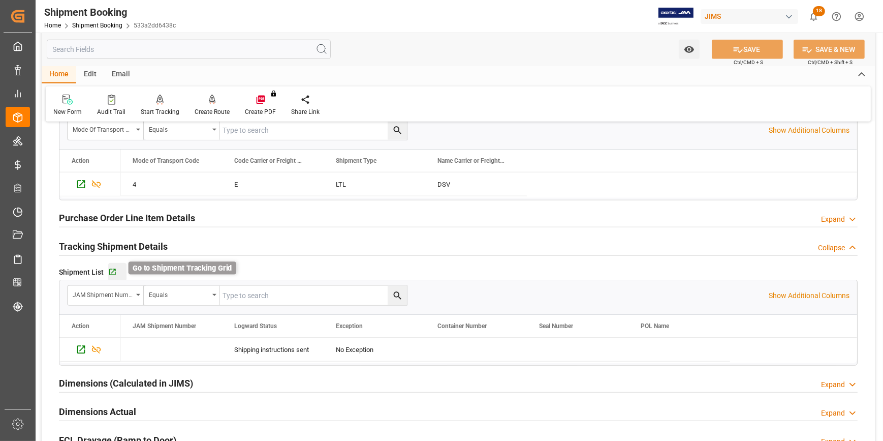
click at [114, 268] on icon "button" at bounding box center [112, 272] width 9 height 9
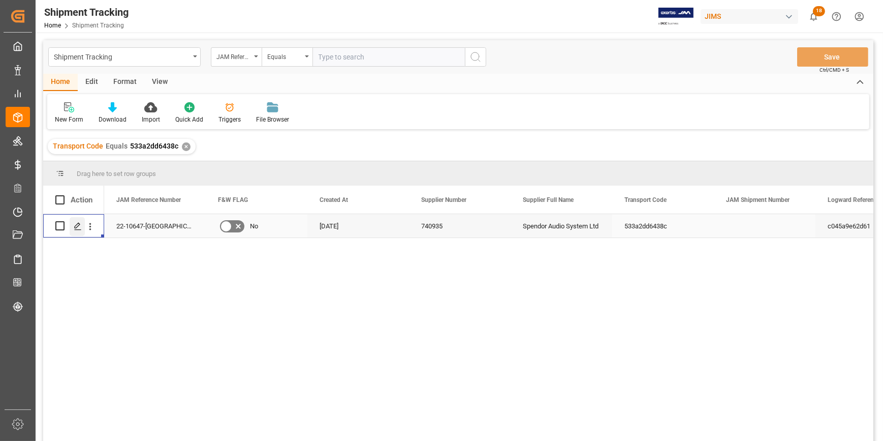
click at [79, 227] on icon "Press SPACE to select this row." at bounding box center [78, 226] width 8 height 8
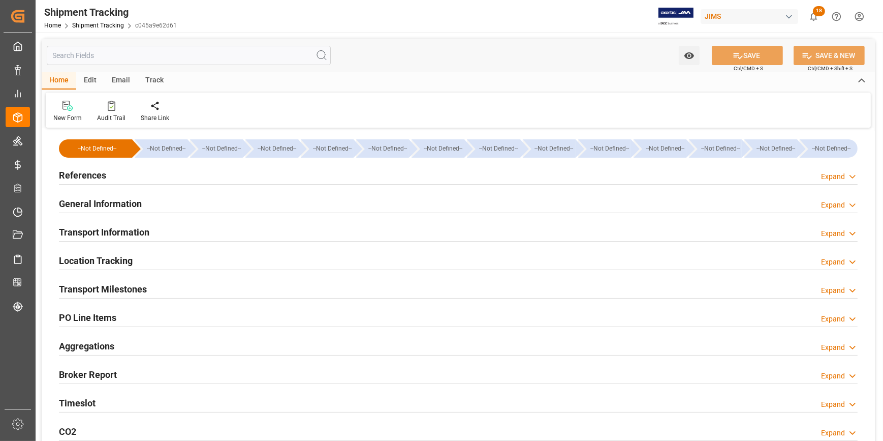
type input "[DATE]"
click at [159, 177] on div "References Expand" at bounding box center [458, 174] width 799 height 19
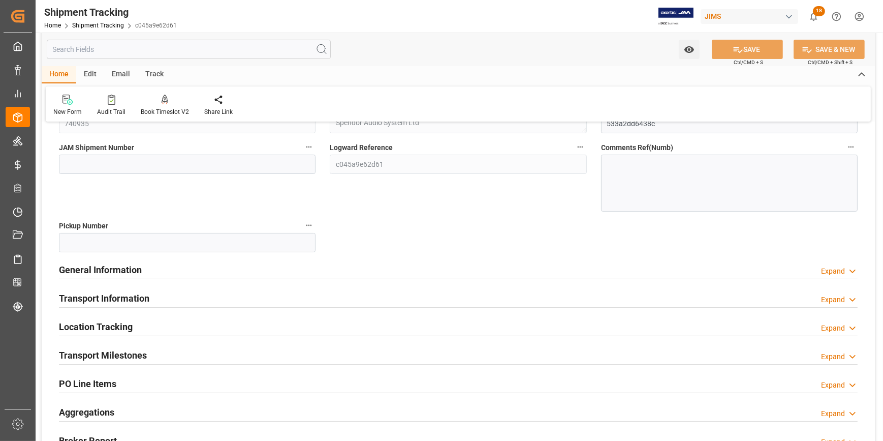
scroll to position [138, 0]
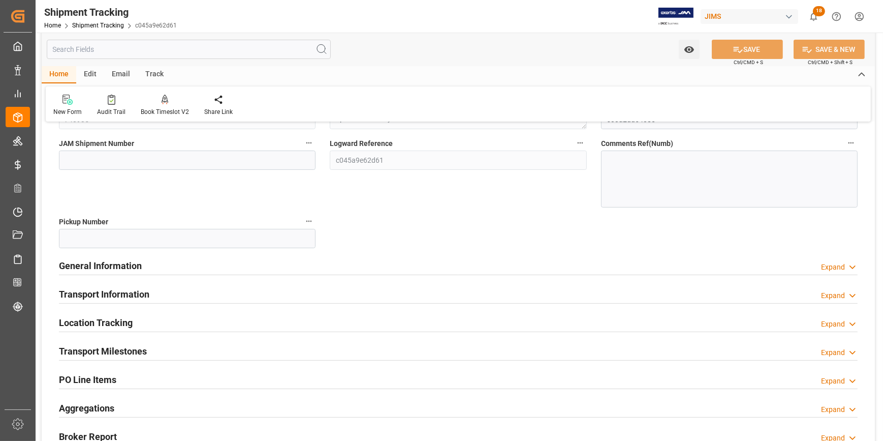
click at [200, 264] on div "General Information Expand" at bounding box center [458, 264] width 799 height 19
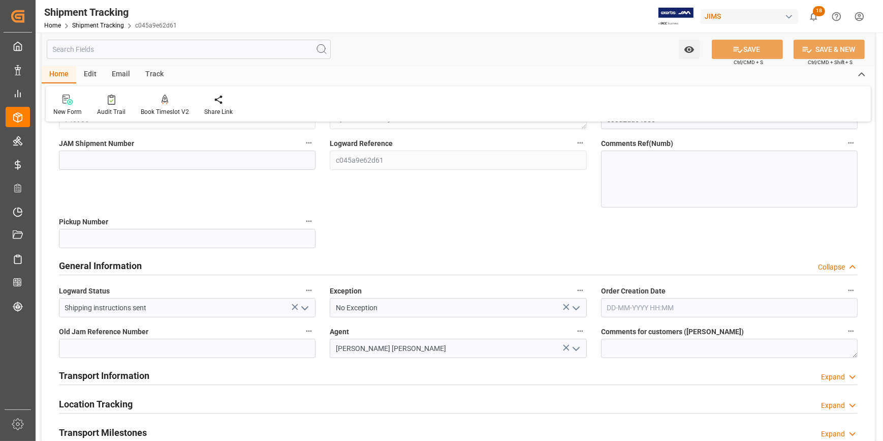
scroll to position [231, 0]
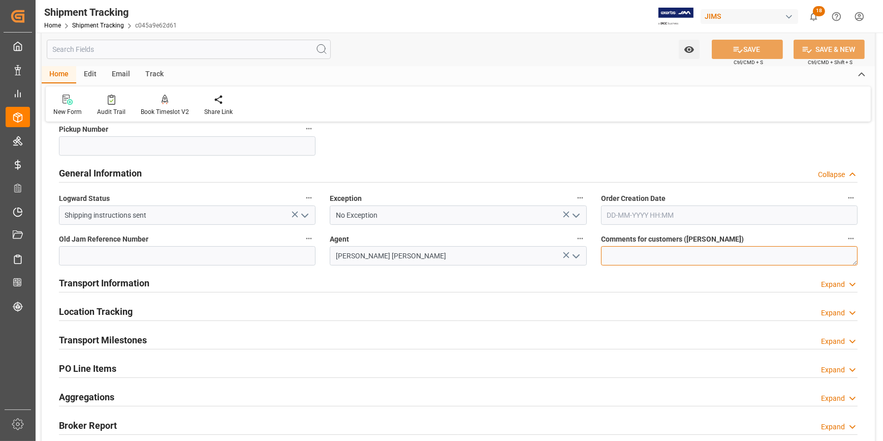
click at [615, 258] on textarea at bounding box center [729, 255] width 257 height 19
paste textarea "Trade War update 05/15/2025"
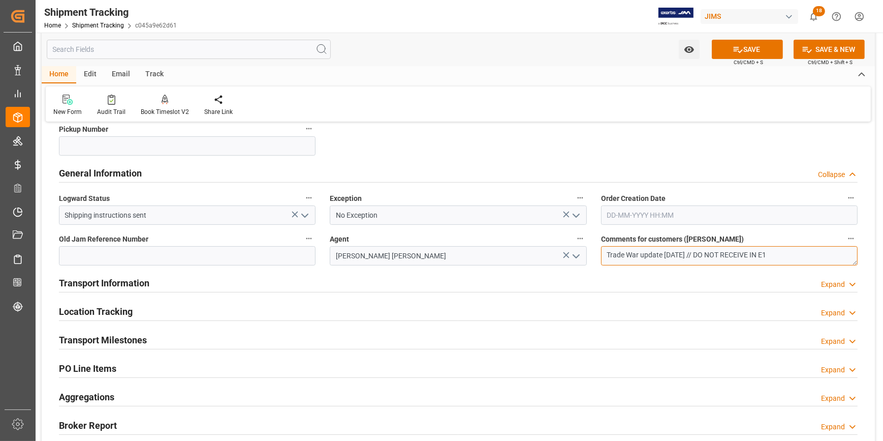
type textarea "Trade War update 05/15/2025 // DO NOT RECEIVE IN E1"
click at [179, 279] on div "Transport Information Expand" at bounding box center [458, 281] width 799 height 19
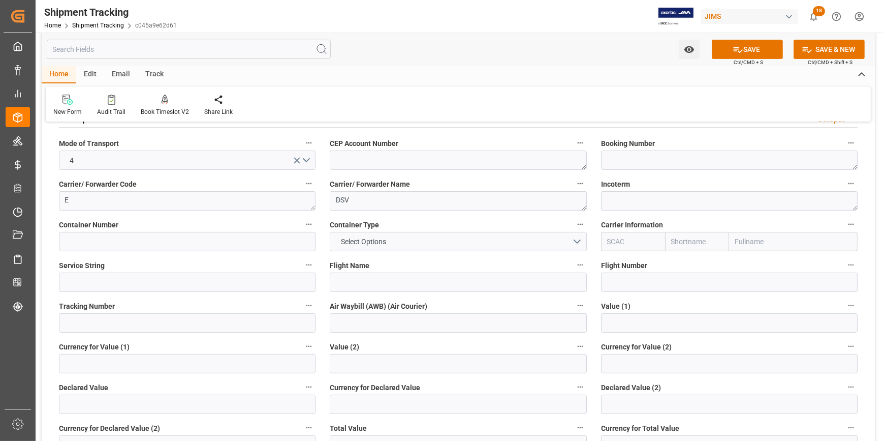
scroll to position [416, 0]
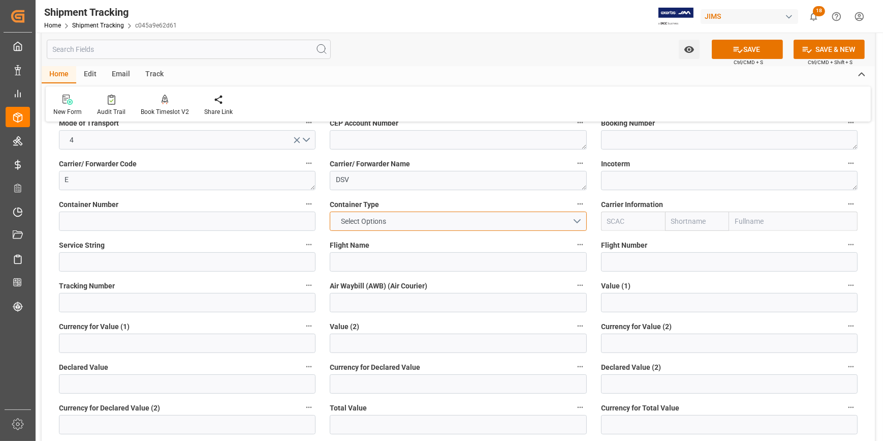
click at [571, 216] on button "Select Options" at bounding box center [458, 220] width 257 height 19
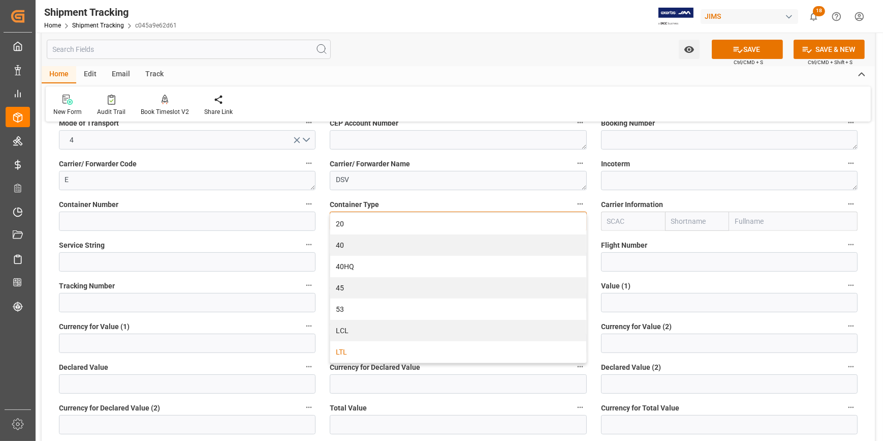
click at [379, 348] on div "LTL" at bounding box center [458, 351] width 256 height 21
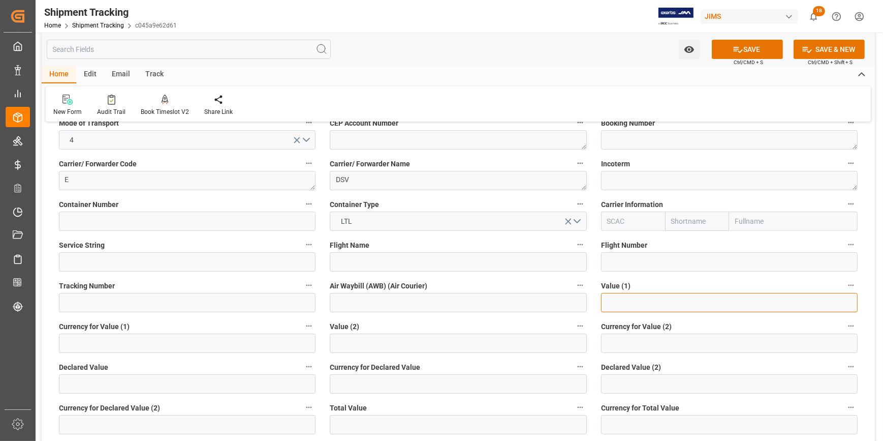
click at [610, 308] on input "text" at bounding box center [729, 302] width 257 height 19
type input "4326.70"
click at [213, 334] on input at bounding box center [187, 342] width 257 height 19
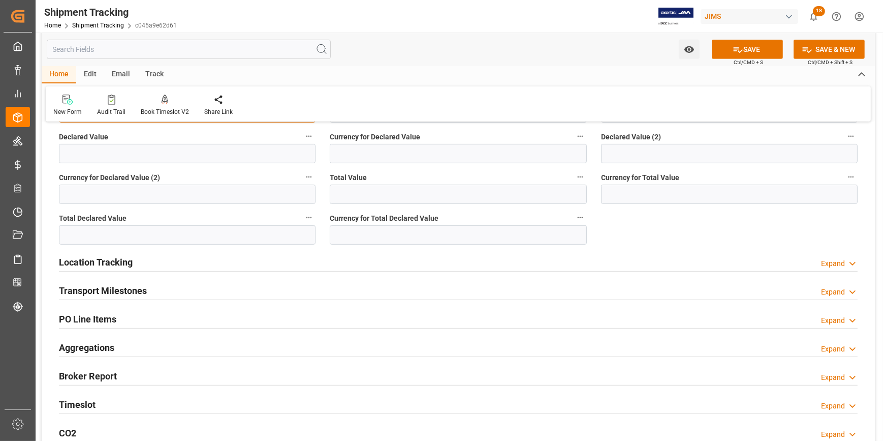
scroll to position [646, 0]
type input "GBP"
click at [183, 286] on div "Transport Milestones Expand" at bounding box center [458, 288] width 799 height 19
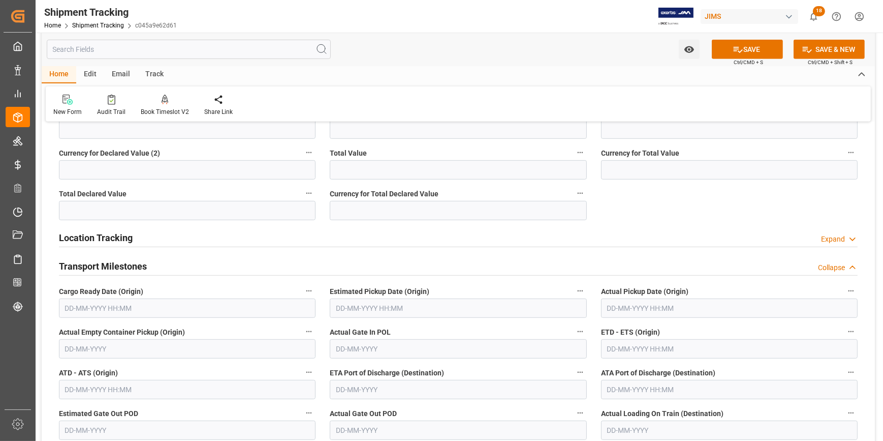
scroll to position [693, 0]
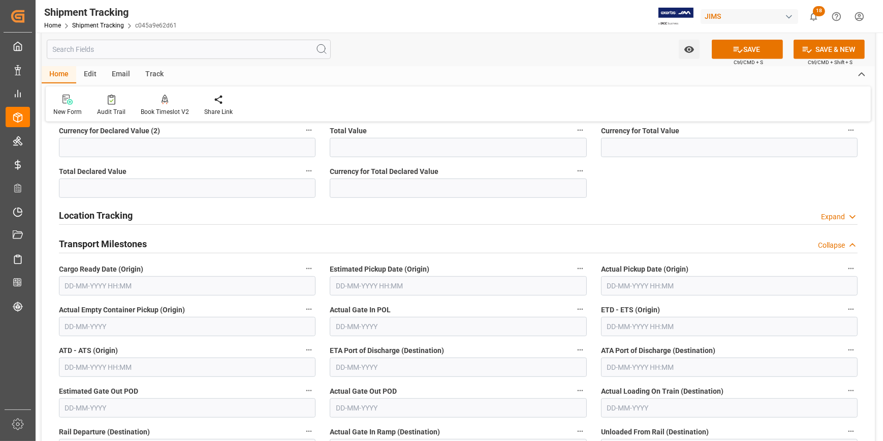
click at [103, 285] on input "text" at bounding box center [187, 285] width 257 height 19
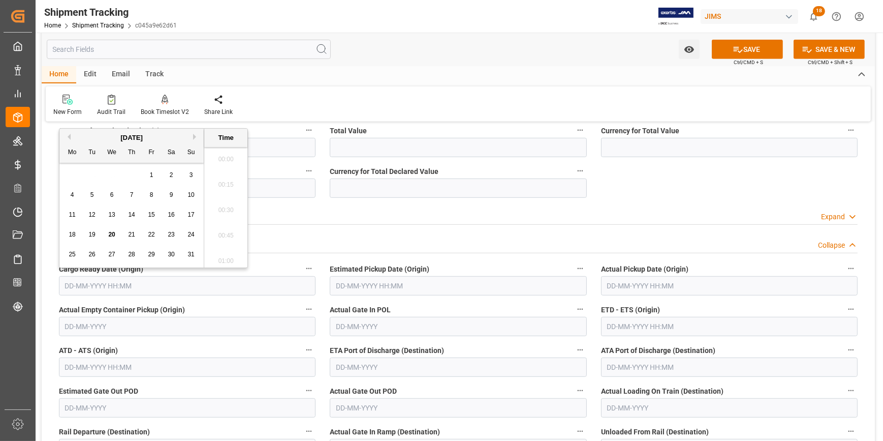
scroll to position [1528, 0]
click at [95, 233] on span "19" at bounding box center [91, 234] width 7 height 7
type input "19-08-2025 00:00"
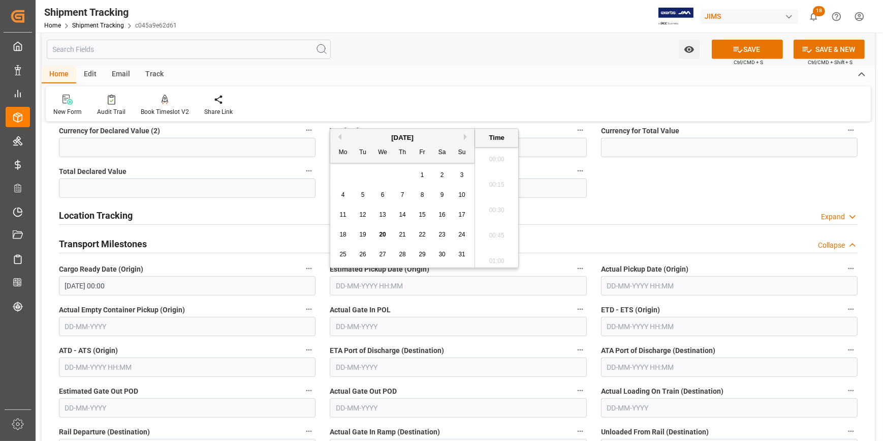
click at [361, 285] on input "text" at bounding box center [458, 285] width 257 height 19
click at [380, 253] on span "27" at bounding box center [382, 254] width 7 height 7
type input "27-08-2025 00:00"
click at [618, 324] on input "text" at bounding box center [729, 326] width 257 height 19
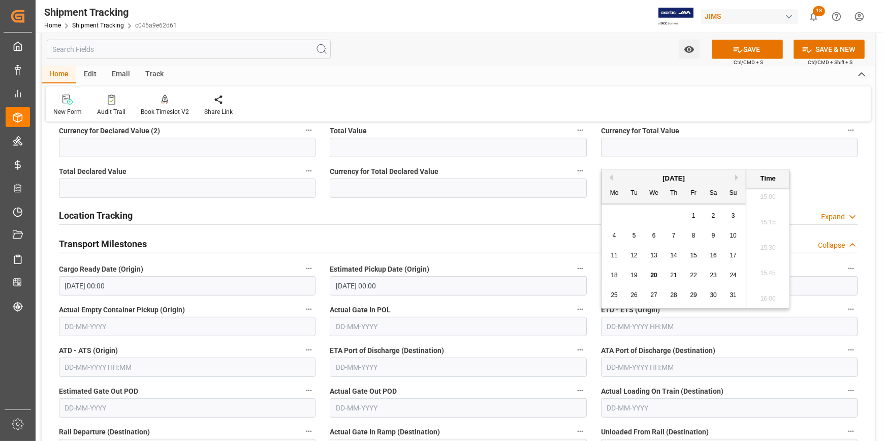
click at [714, 295] on span "30" at bounding box center [713, 294] width 7 height 7
type input "30-08-2025 00:00"
click at [480, 310] on label "Actual Gate In POL" at bounding box center [458, 309] width 257 height 14
click at [574, 310] on button "Actual Gate In POL" at bounding box center [580, 308] width 13 height 13
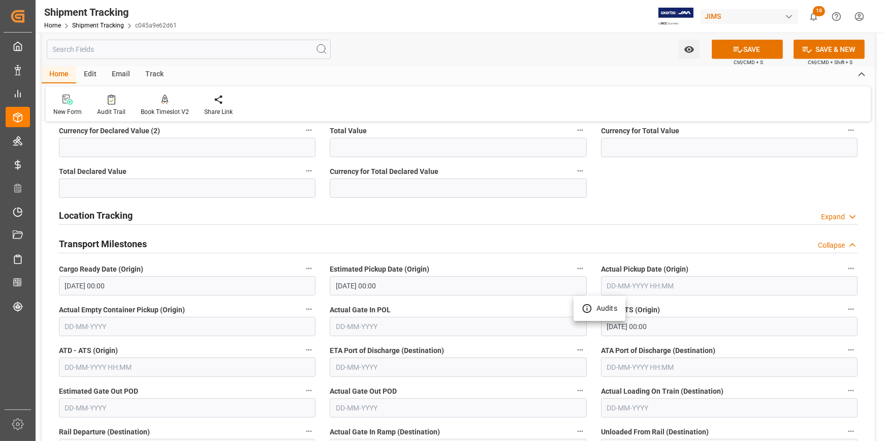
click at [462, 351] on div at bounding box center [441, 220] width 883 height 441
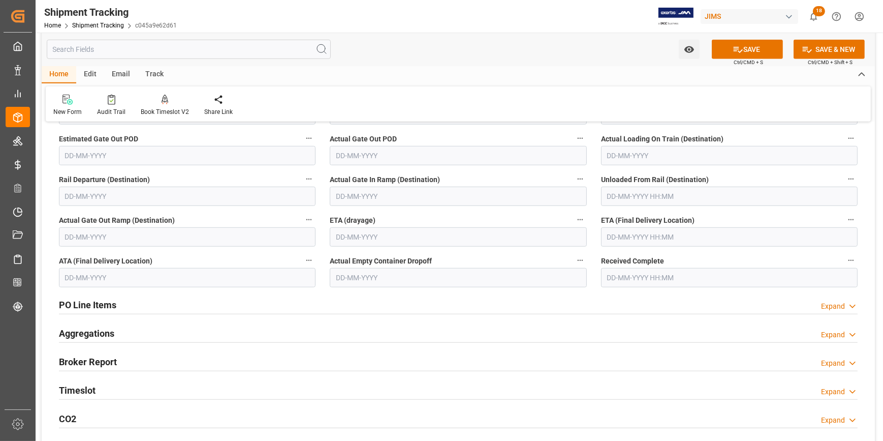
scroll to position [924, 0]
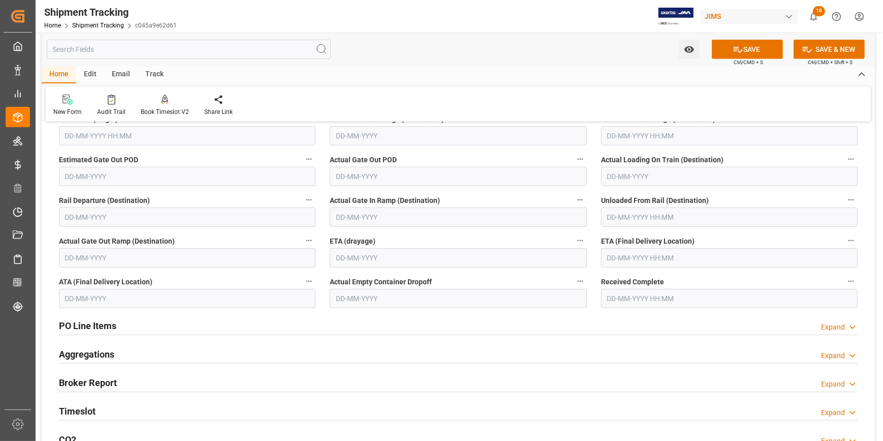
click at [640, 259] on input "text" at bounding box center [729, 257] width 257 height 19
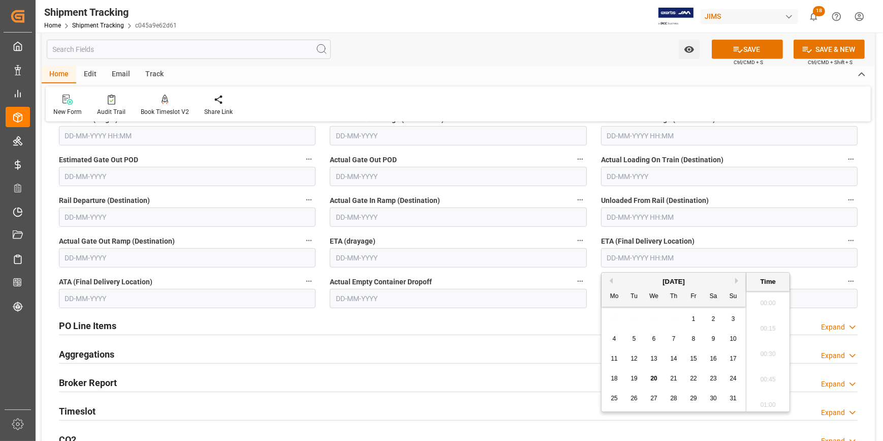
scroll to position [1528, 0]
click at [733, 282] on div "[DATE]" at bounding box center [674, 281] width 144 height 10
click at [737, 279] on button "Next Month" at bounding box center [738, 280] width 6 height 6
click at [710, 356] on span "20" at bounding box center [713, 358] width 7 height 7
type input "20-09-2025 00:00"
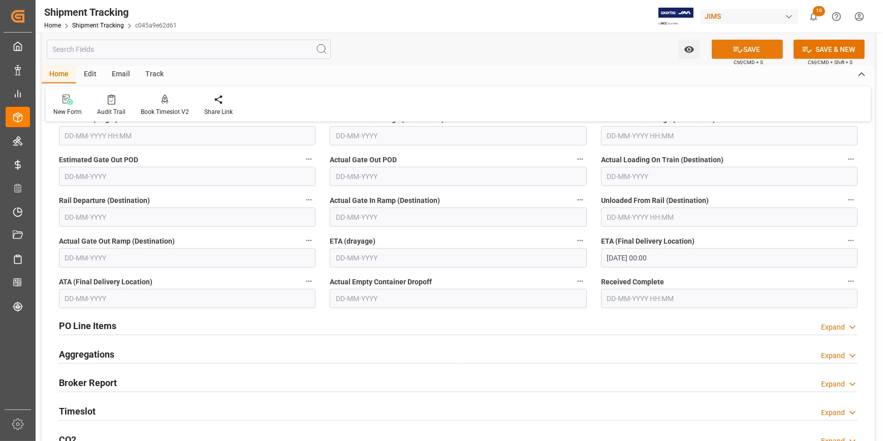
click at [750, 50] on button "SAVE" at bounding box center [747, 49] width 71 height 19
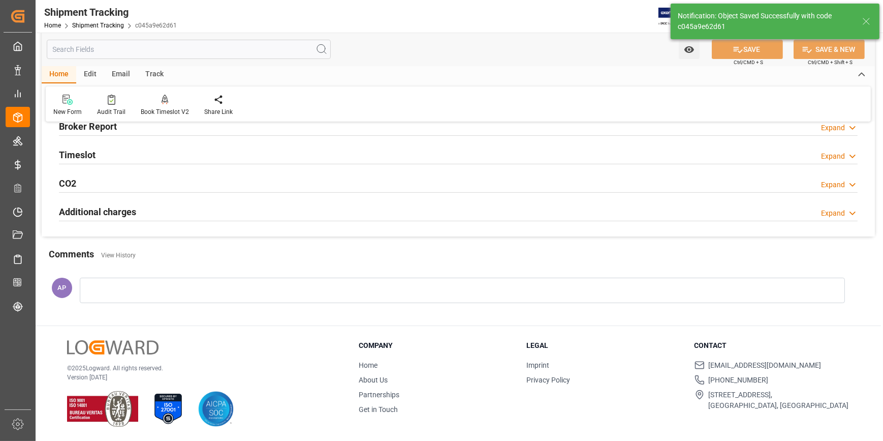
scroll to position [0, 0]
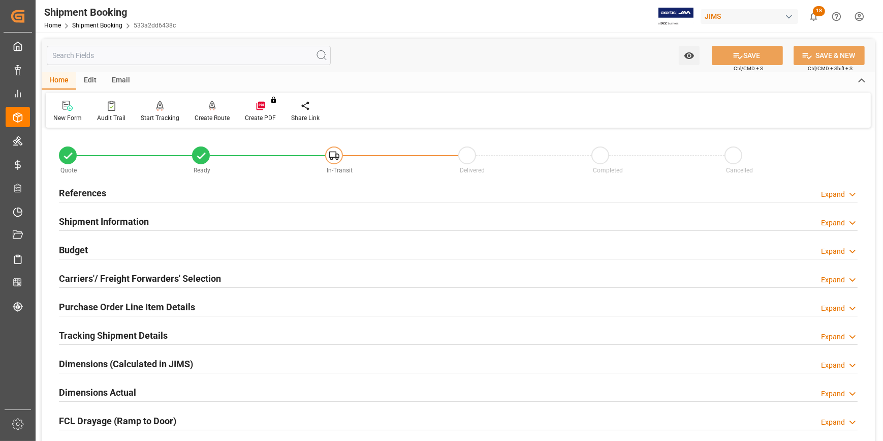
click at [194, 218] on div "Shipment Information Expand" at bounding box center [458, 220] width 799 height 19
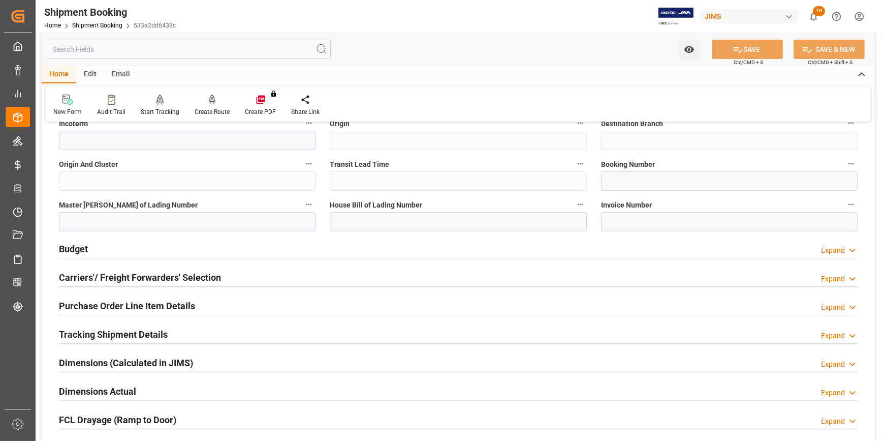
scroll to position [462, 0]
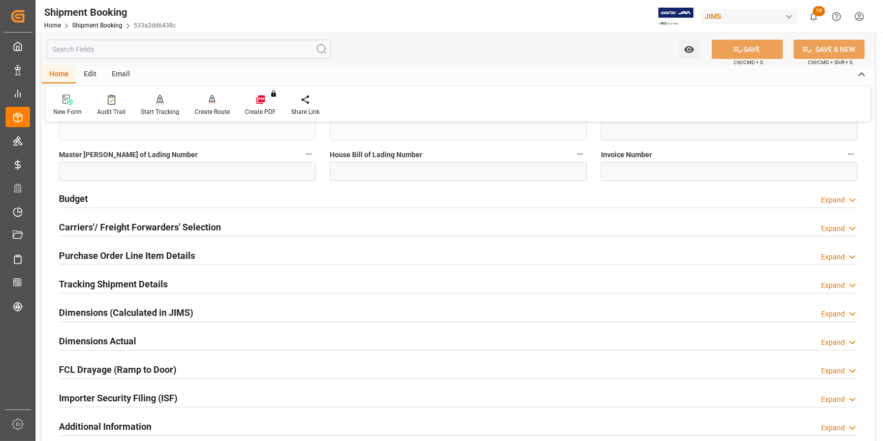
click at [188, 333] on div "Dimensions Actual Expand" at bounding box center [458, 339] width 799 height 19
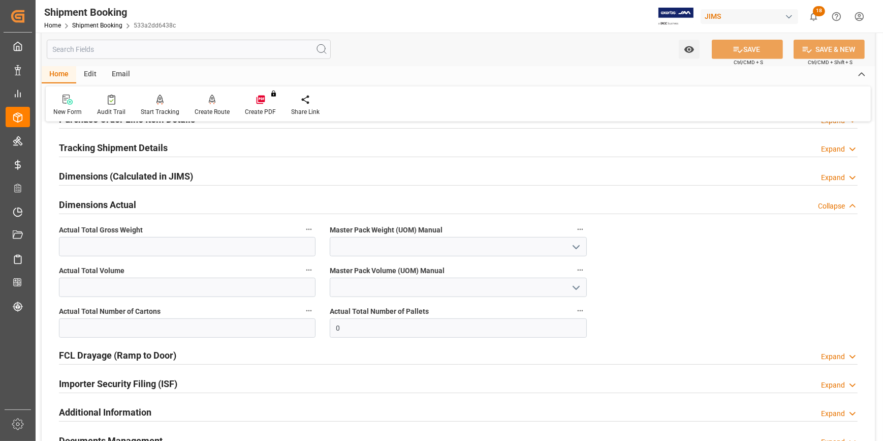
scroll to position [600, 0]
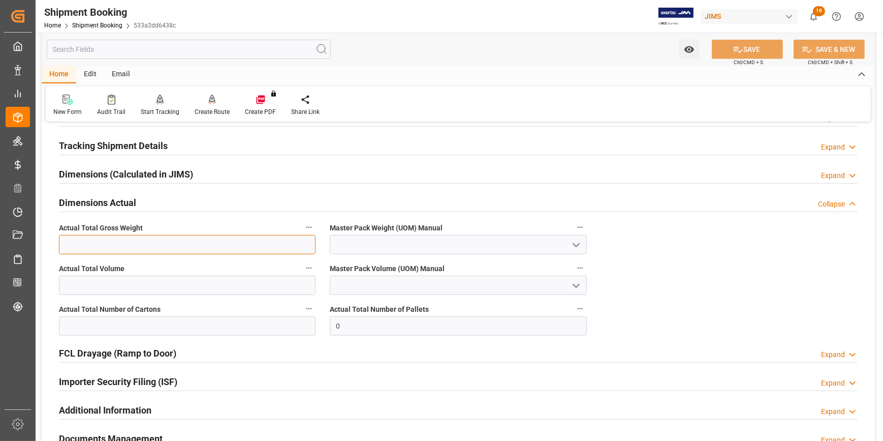
click at [138, 243] on input "text" at bounding box center [187, 244] width 257 height 19
type input "157"
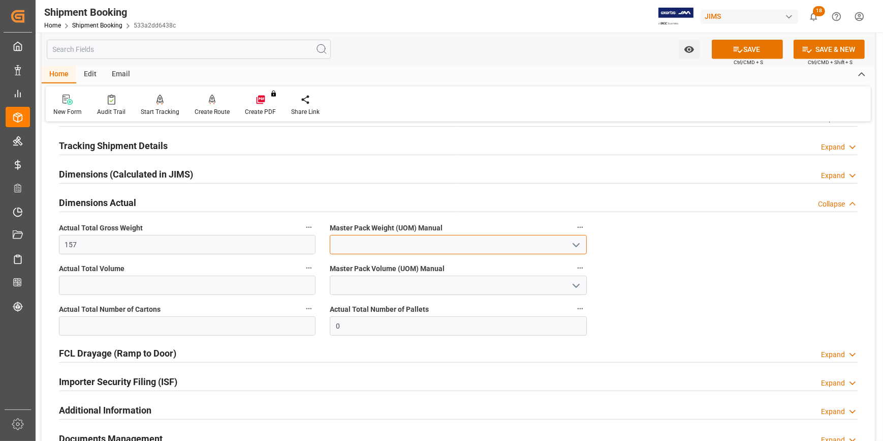
click at [569, 240] on div at bounding box center [458, 244] width 257 height 19
click at [571, 241] on icon "open menu" at bounding box center [576, 245] width 12 height 12
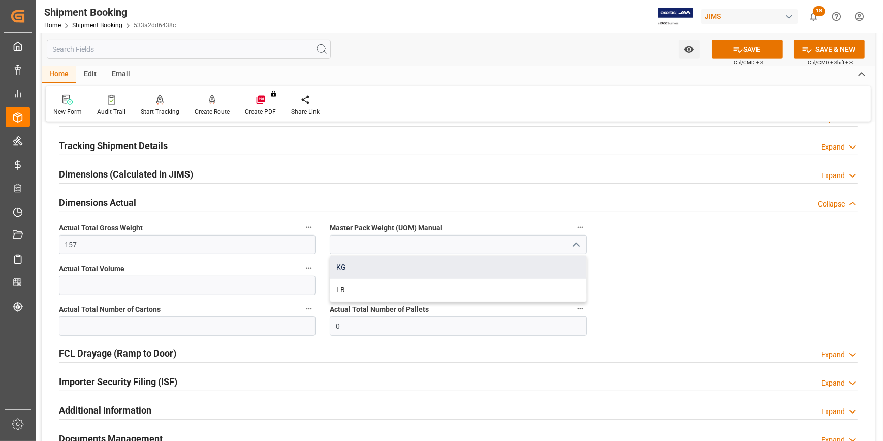
click at [451, 266] on div "KG" at bounding box center [458, 267] width 256 height 23
type input "KG"
click at [141, 284] on input "text" at bounding box center [187, 284] width 257 height 19
type input "1.70"
click at [577, 284] on polyline "open menu" at bounding box center [576, 285] width 6 height 3
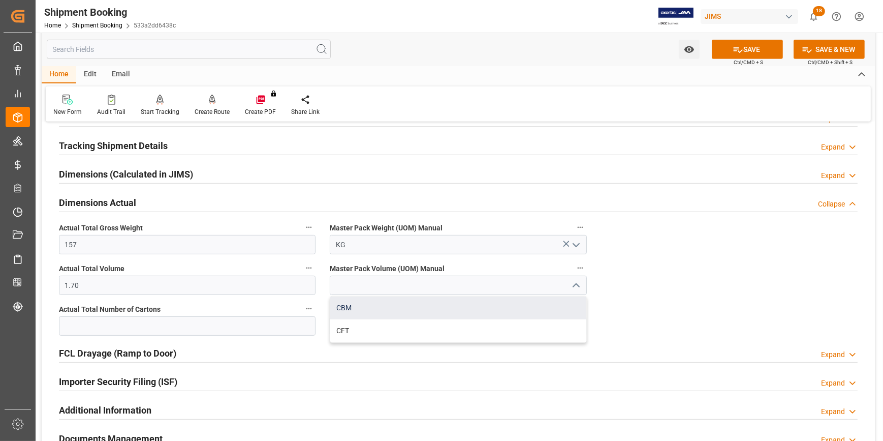
click at [457, 310] on div "CBM" at bounding box center [458, 307] width 256 height 23
type input "CBM"
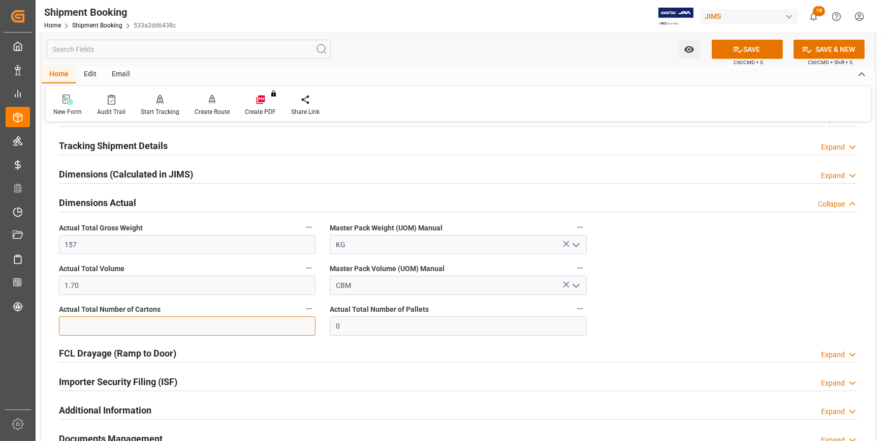
click at [169, 329] on input "text" at bounding box center [187, 325] width 257 height 19
type input "8"
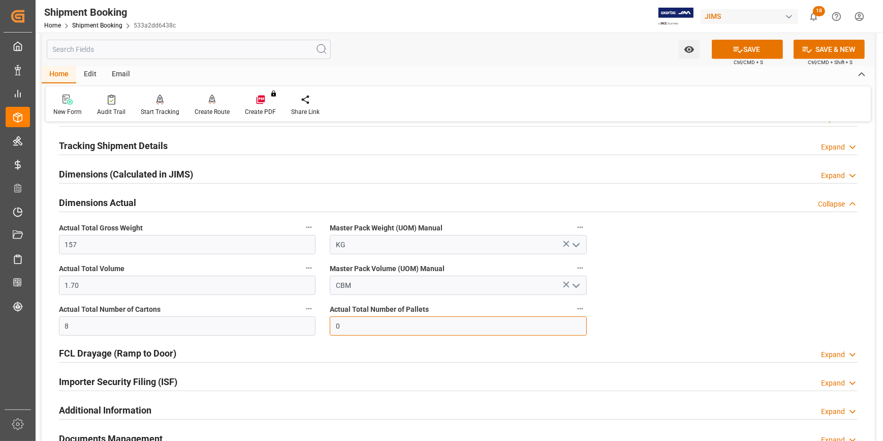
drag, startPoint x: 324, startPoint y: 322, endPoint x: 319, endPoint y: 325, distance: 5.5
click at [319, 325] on div "Quote Ready In-Transit Delivered Completed Cancelled References Expand JAM Refe…" at bounding box center [458, 10] width 833 height 961
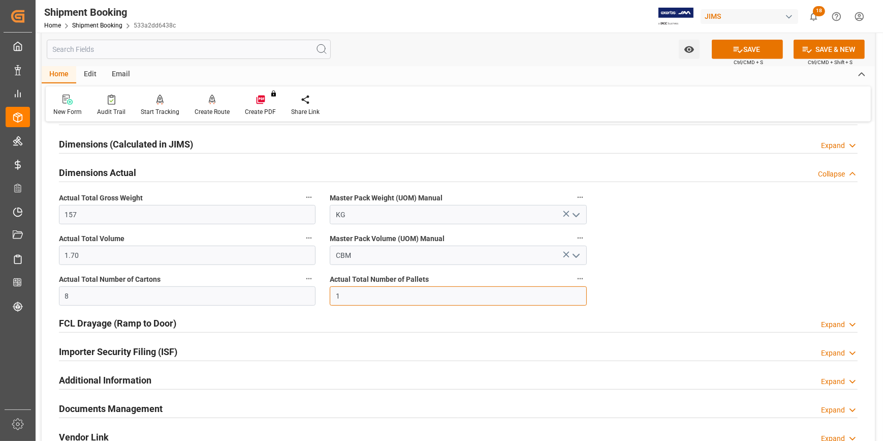
scroll to position [646, 0]
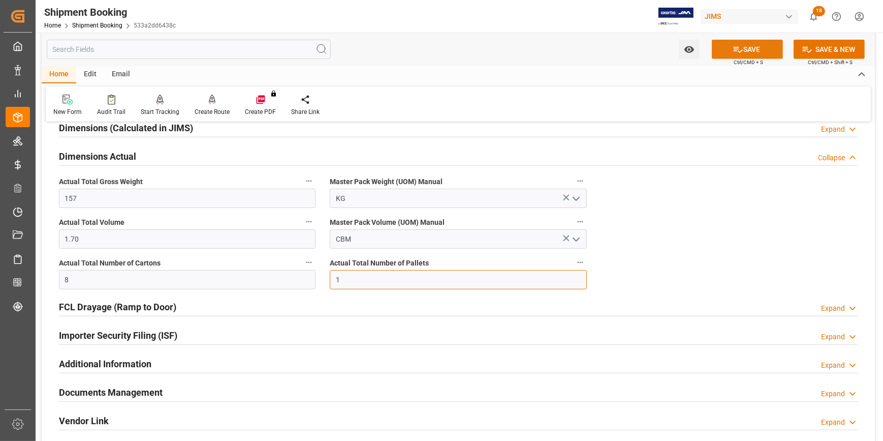
type input "1"
click at [743, 46] on button "SAVE" at bounding box center [747, 49] width 71 height 19
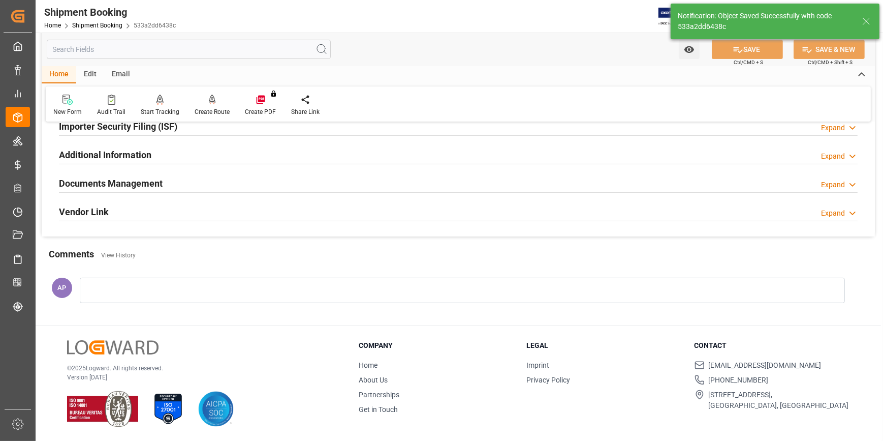
scroll to position [236, 0]
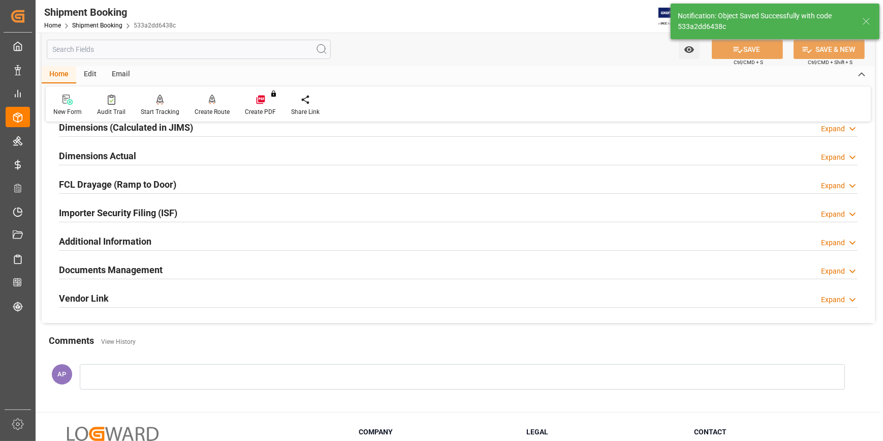
click at [250, 272] on div "Documents Management Expand" at bounding box center [458, 268] width 799 height 19
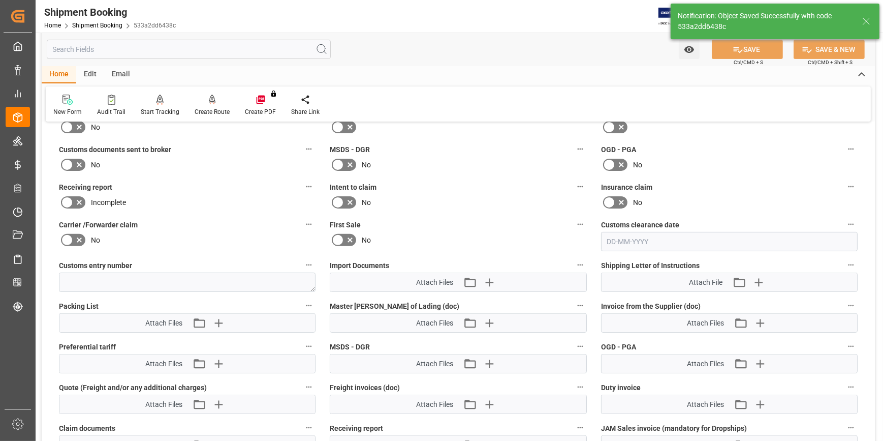
scroll to position [468, 0]
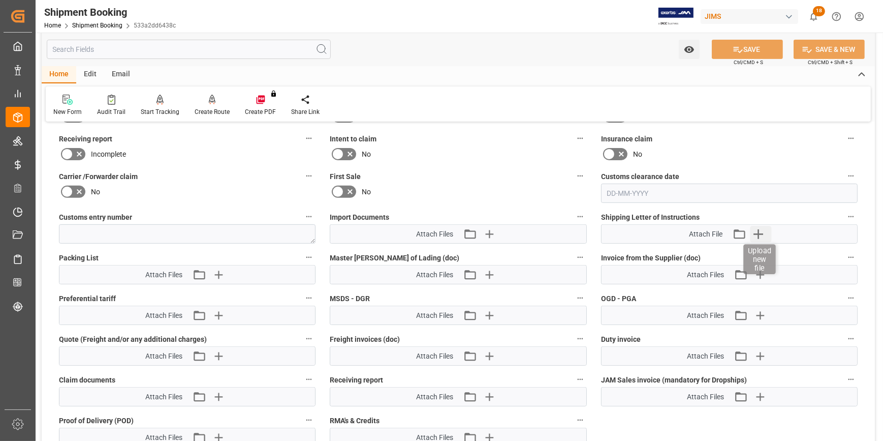
click at [757, 233] on icon "button" at bounding box center [758, 234] width 16 height 16
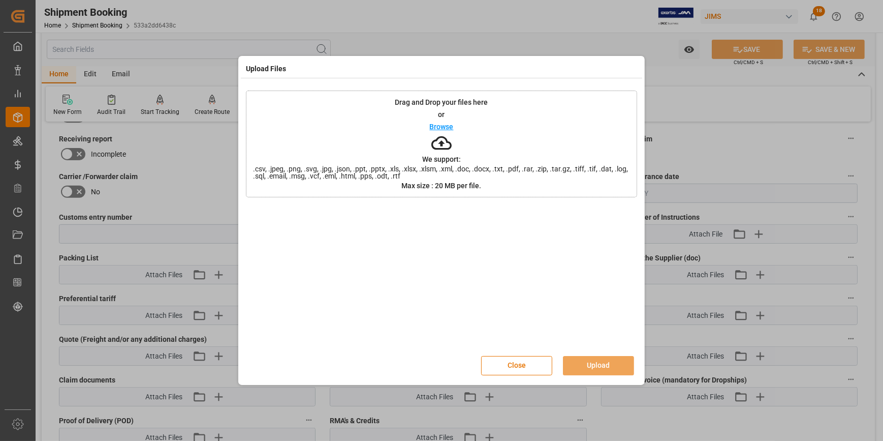
click at [444, 127] on p "Browse" at bounding box center [442, 126] width 24 height 7
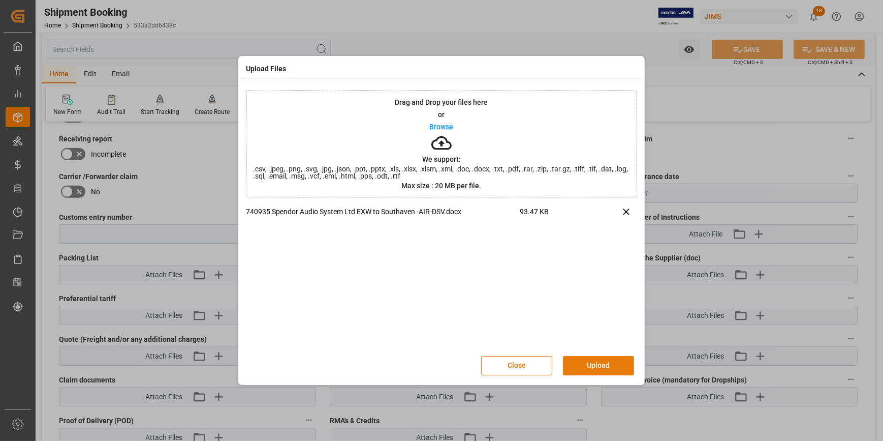
click at [611, 362] on button "Upload" at bounding box center [598, 365] width 71 height 19
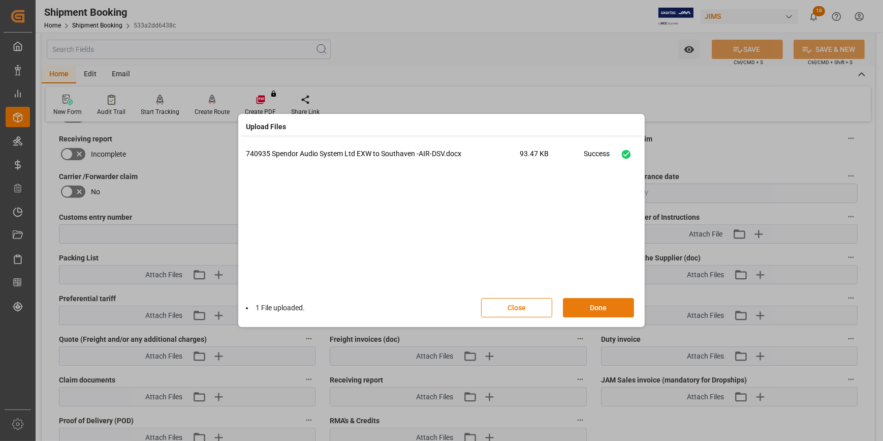
click at [602, 304] on button "Done" at bounding box center [598, 307] width 71 height 19
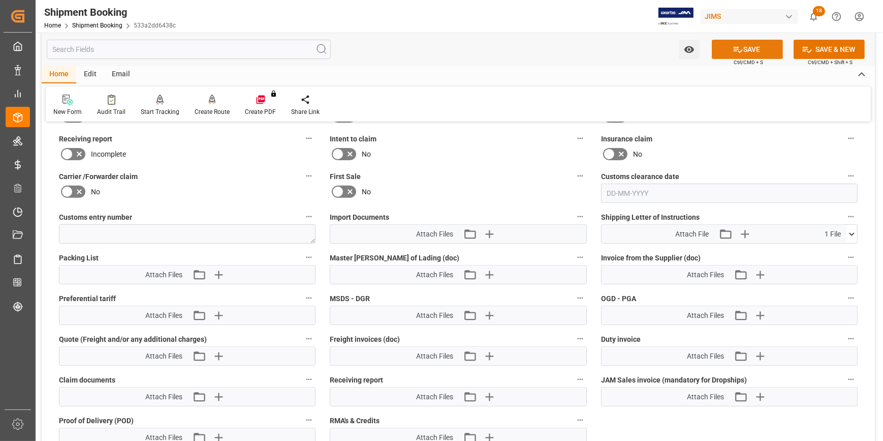
click at [751, 50] on button "SAVE" at bounding box center [747, 49] width 71 height 19
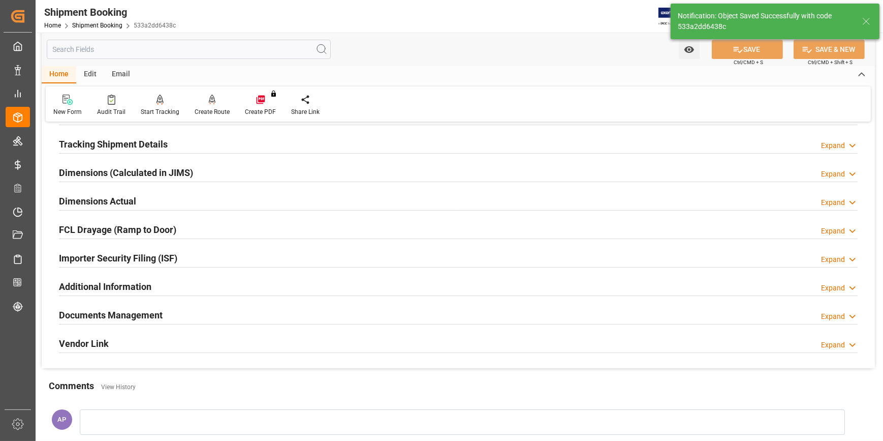
scroll to position [183, 0]
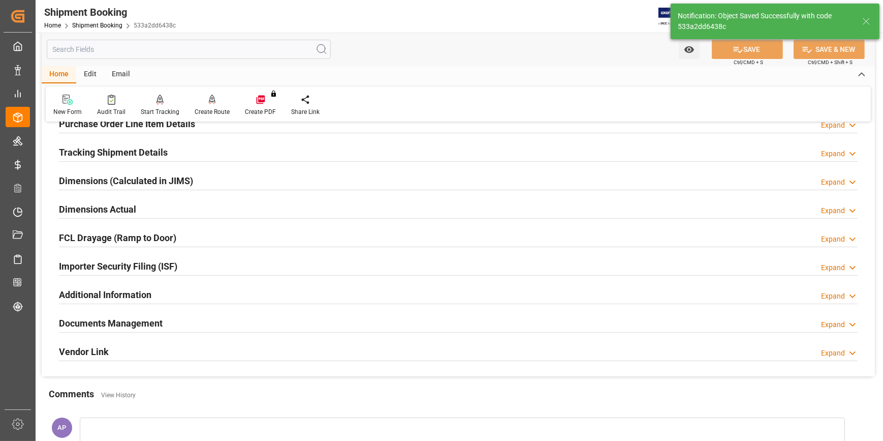
click at [125, 76] on div "Email" at bounding box center [121, 74] width 34 height 17
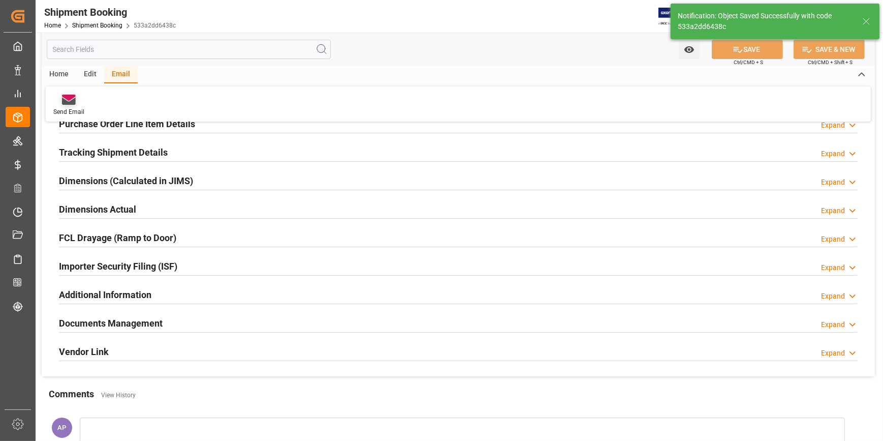
click at [68, 106] on div "Send Email" at bounding box center [69, 105] width 46 height 22
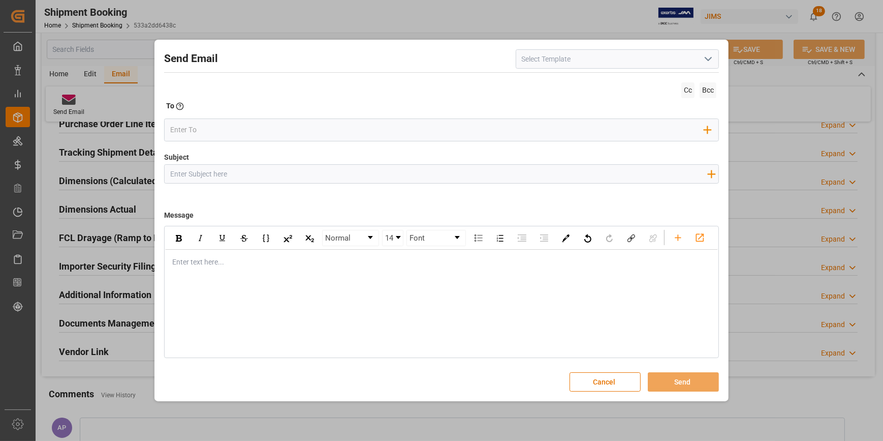
click at [706, 58] on polyline "open menu" at bounding box center [708, 58] width 6 height 3
click at [635, 83] on div "2BOOK - Ocean - Air freight" at bounding box center [617, 81] width 202 height 23
type input "2BOOK - Ocean - Air freight"
type input "2BOOK {{jamReferenceNumber}} {{supplierFullName}} Ship from: {{country}} Ship t…"
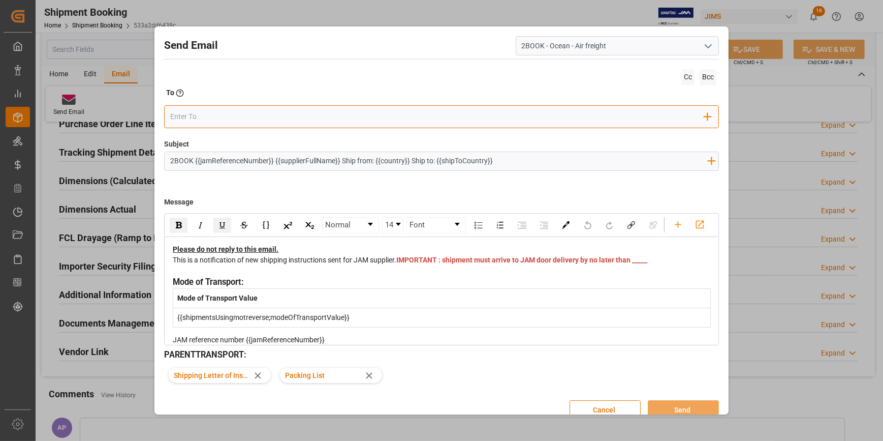
click at [269, 117] on input "email" at bounding box center [437, 116] width 534 height 15
type input "T"
click at [233, 121] on input "email" at bounding box center [437, 116] width 534 height 15
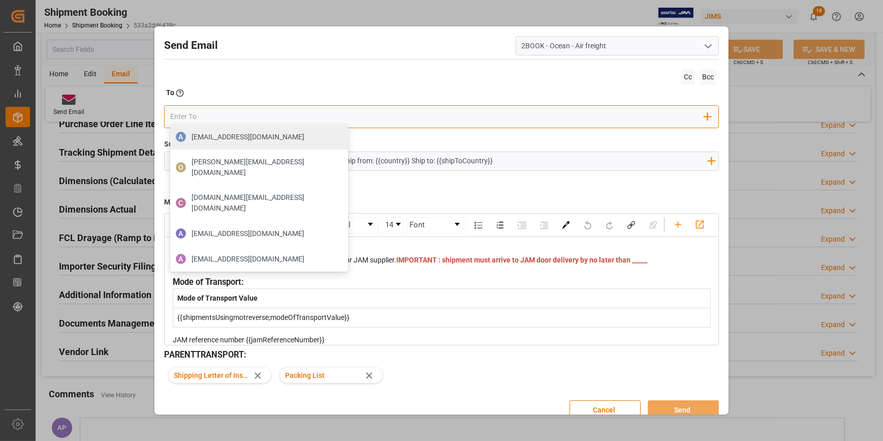
paste input "[PERSON_NAME][EMAIL_ADDRESS][PERSON_NAME][DOMAIN_NAME]"
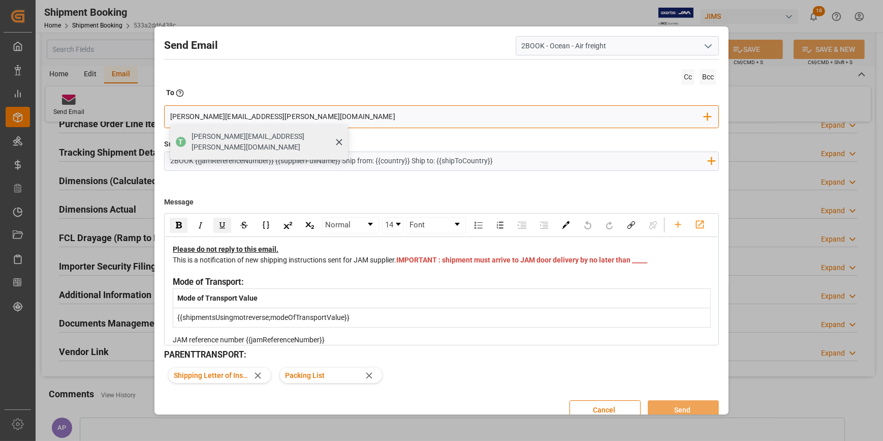
type input "[PERSON_NAME][EMAIL_ADDRESS][PERSON_NAME][DOMAIN_NAME]"
click at [231, 136] on span "[PERSON_NAME][EMAIL_ADDRESS][PERSON_NAME][DOMAIN_NAME]" at bounding box center [266, 141] width 149 height 21
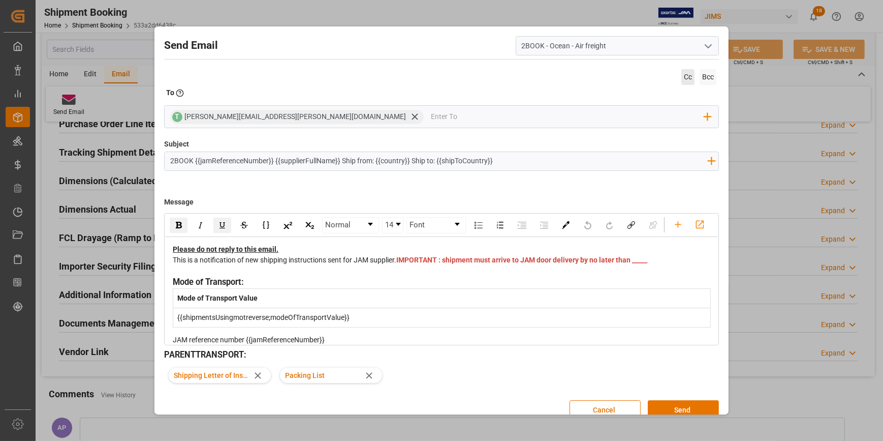
click at [685, 74] on span "Cc" at bounding box center [687, 77] width 13 height 16
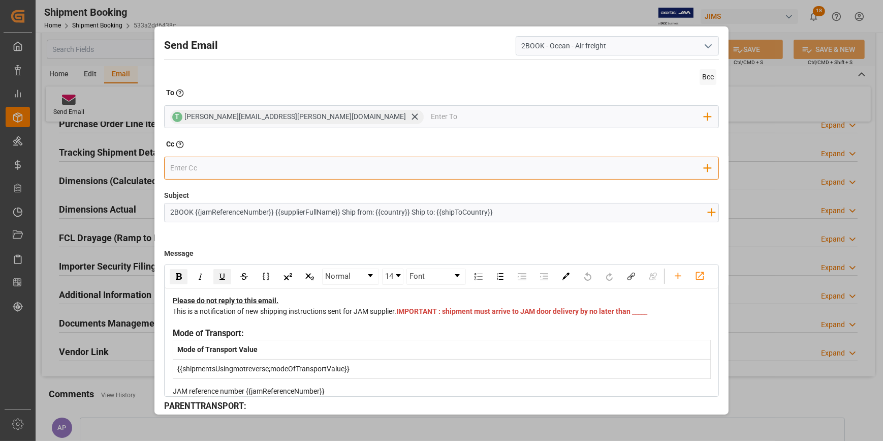
click at [270, 164] on input "email" at bounding box center [437, 168] width 534 height 15
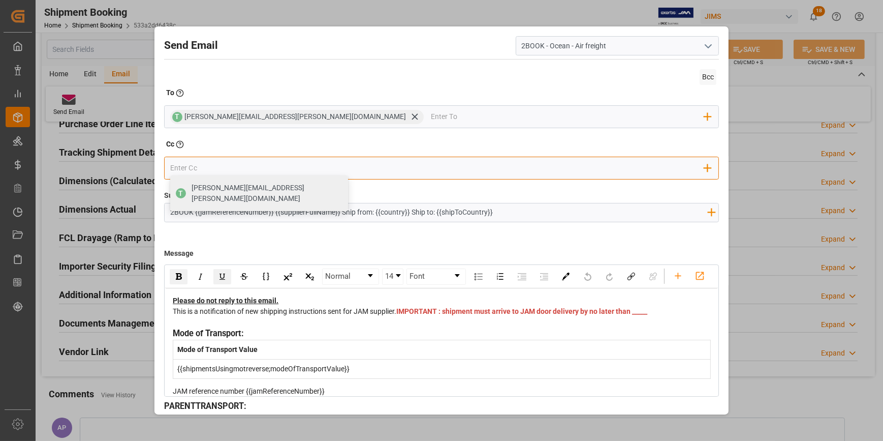
type input "[PERSON_NAME][EMAIL_ADDRESS][PERSON_NAME][DOMAIN_NAME]"
click at [253, 190] on span "[PERSON_NAME][EMAIL_ADDRESS][PERSON_NAME][DOMAIN_NAME]" at bounding box center [266, 192] width 149 height 21
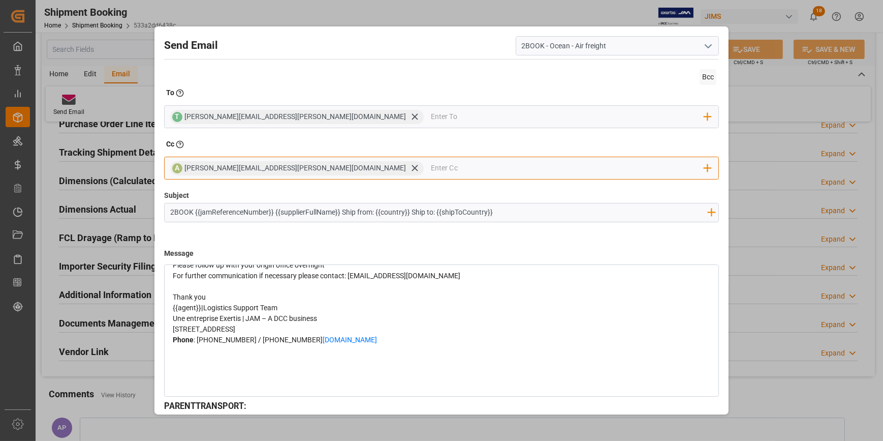
scroll to position [179, 0]
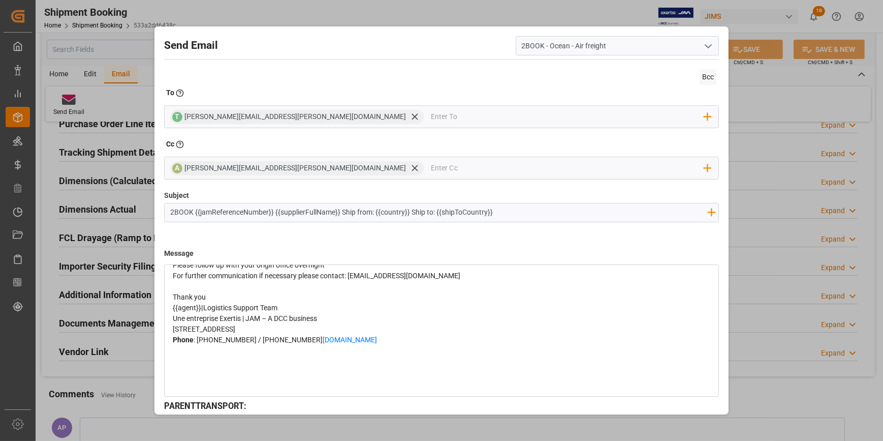
click at [270, 270] on div "Please follow up with your origin office overnight" at bounding box center [442, 265] width 538 height 11
click at [263, 260] on div "Ship to: {{shipToCountry}}" at bounding box center [442, 254] width 538 height 11
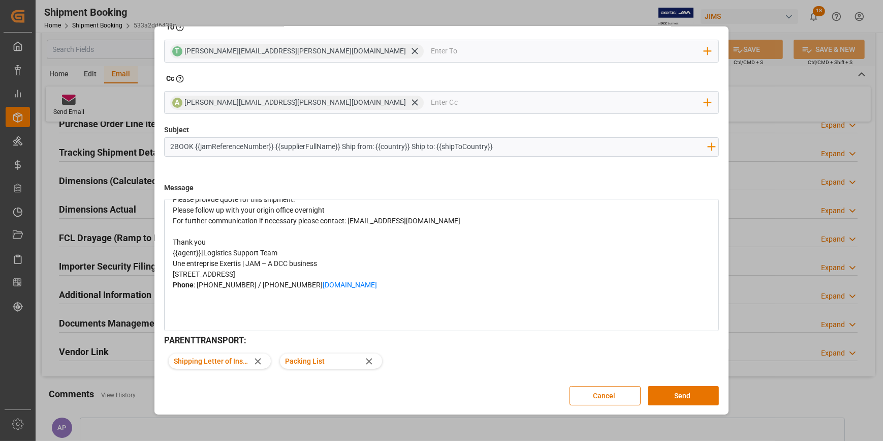
scroll to position [226, 0]
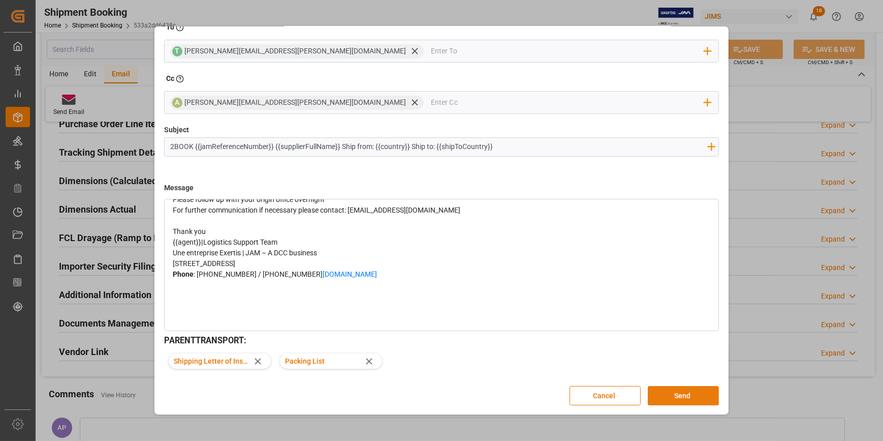
click at [676, 394] on button "Send" at bounding box center [683, 395] width 71 height 19
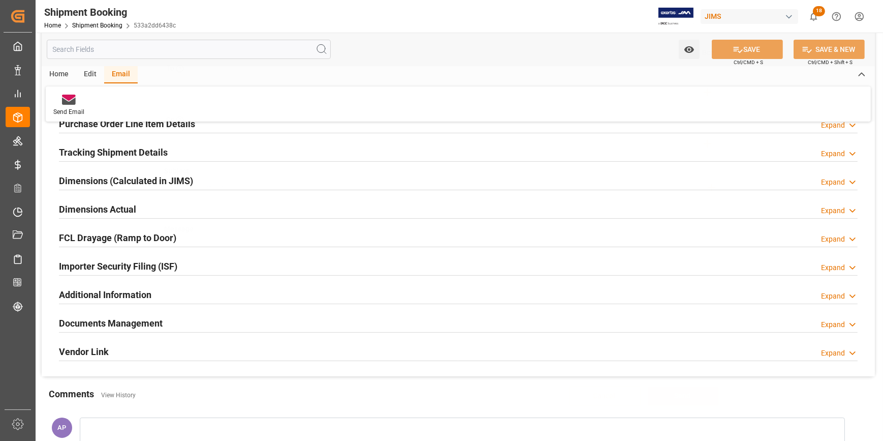
scroll to position [0, 0]
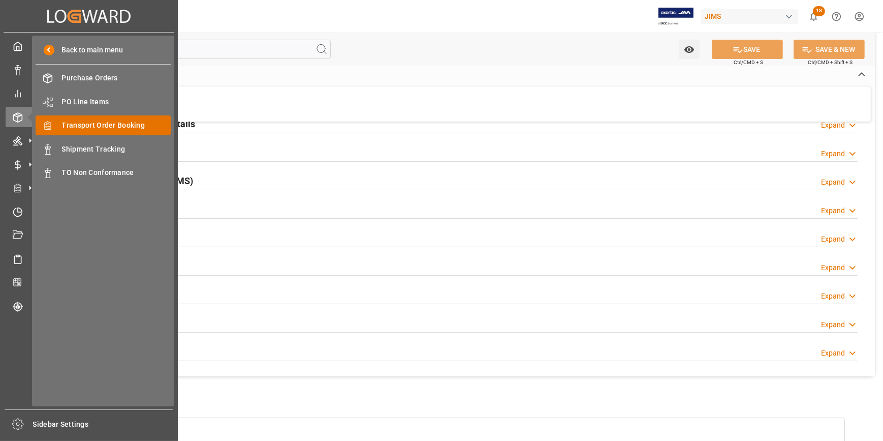
click at [112, 126] on span "Transport Order Booking" at bounding box center [116, 125] width 109 height 11
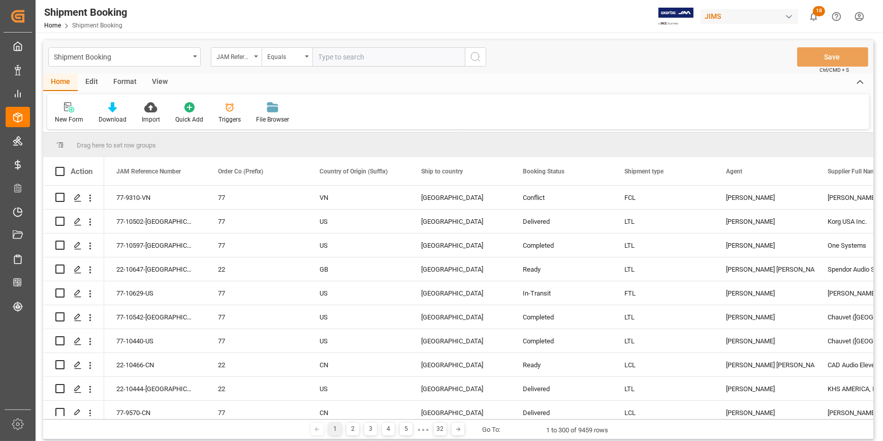
click at [330, 50] on input "text" at bounding box center [389, 56] width 152 height 19
type input "22-10551-[GEOGRAPHIC_DATA]"
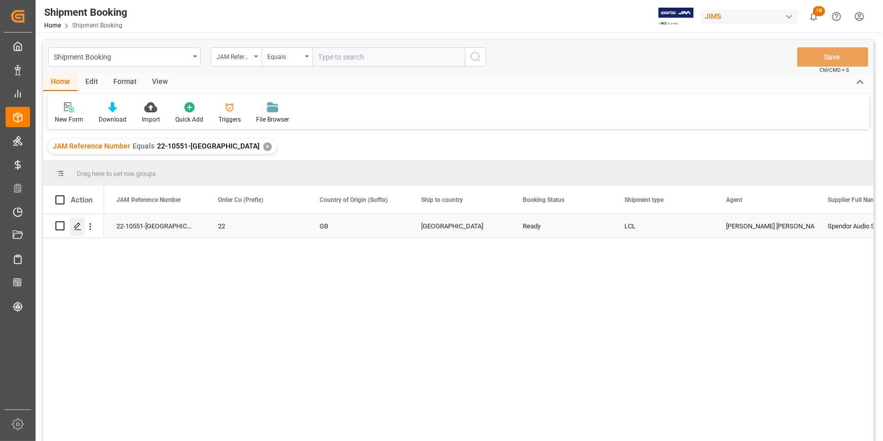
click at [76, 223] on icon "Press SPACE to select this row." at bounding box center [78, 226] width 8 height 8
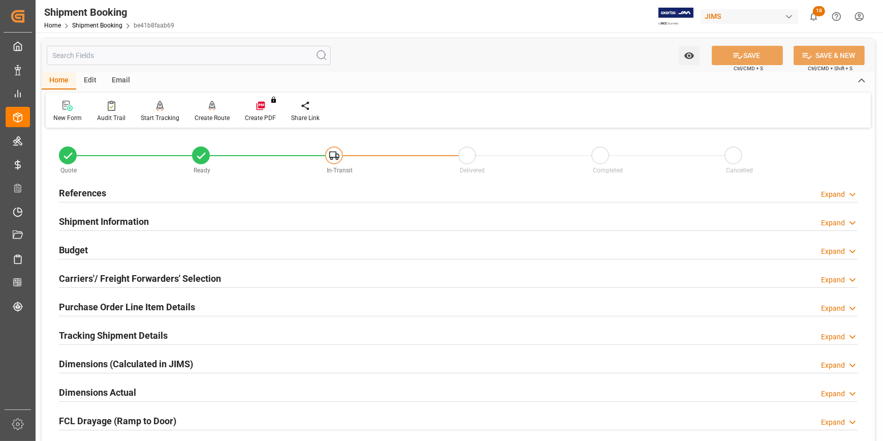
click at [211, 191] on div "References Expand" at bounding box center [458, 191] width 799 height 19
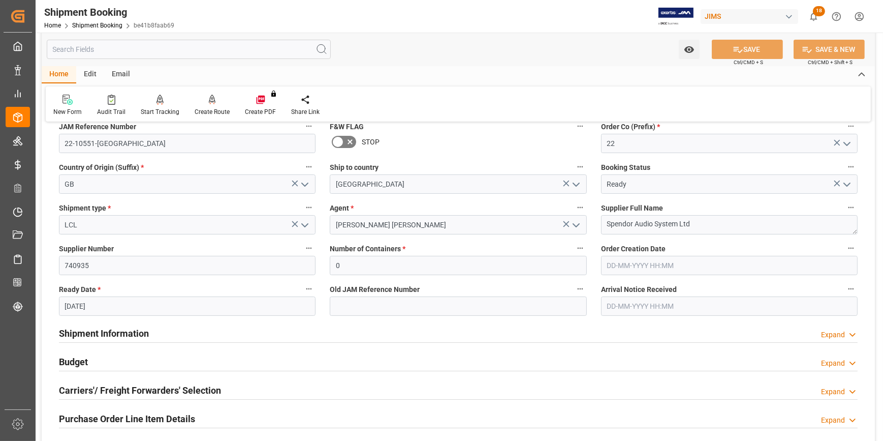
scroll to position [92, 0]
click at [194, 330] on div "Shipment Information Expand" at bounding box center [458, 331] width 799 height 19
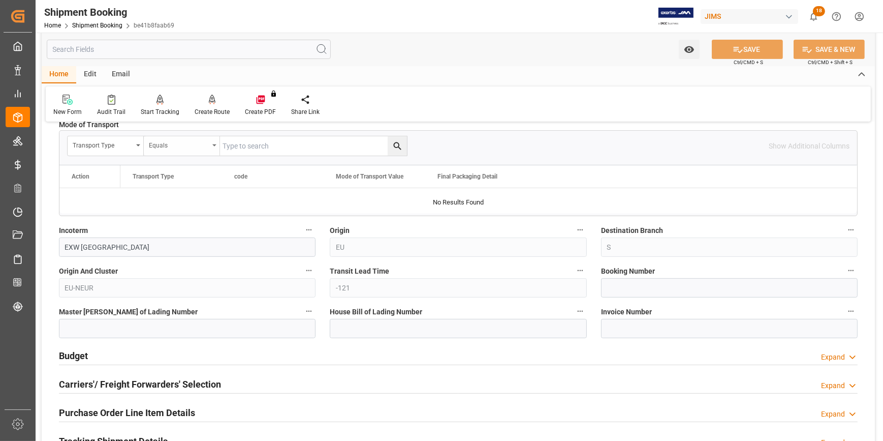
scroll to position [554, 0]
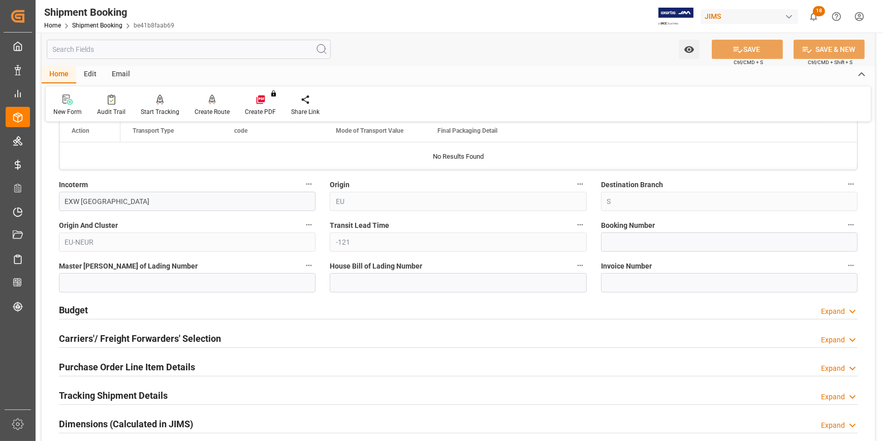
click at [197, 340] on h2 "Carriers'/ Freight Forwarders' Selection" at bounding box center [140, 338] width 162 height 14
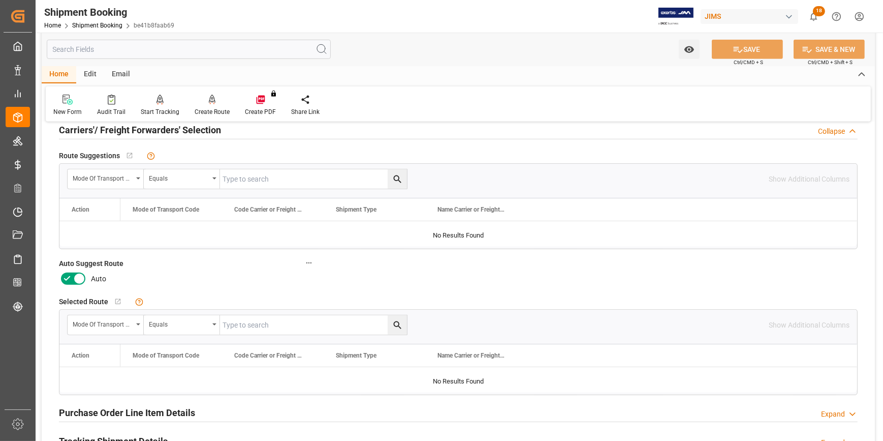
scroll to position [785, 0]
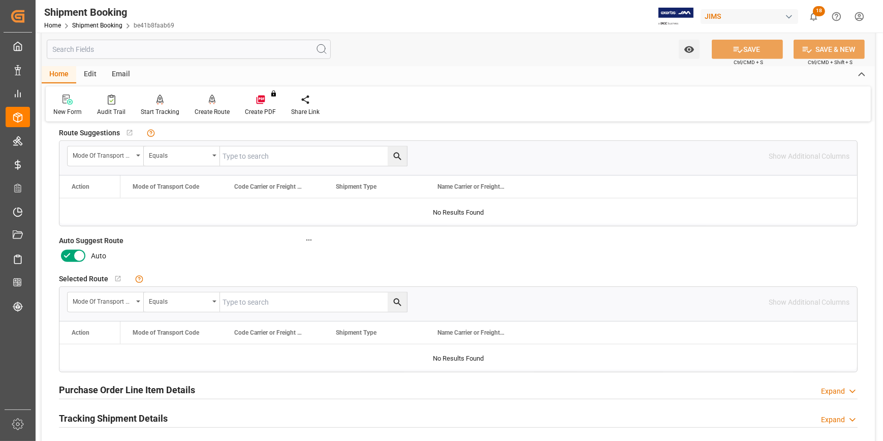
click at [69, 255] on icon at bounding box center [67, 256] width 12 height 12
click at [0, 0] on input "checkbox" at bounding box center [0, 0] width 0 height 0
click at [753, 43] on button "SAVE" at bounding box center [747, 49] width 71 height 19
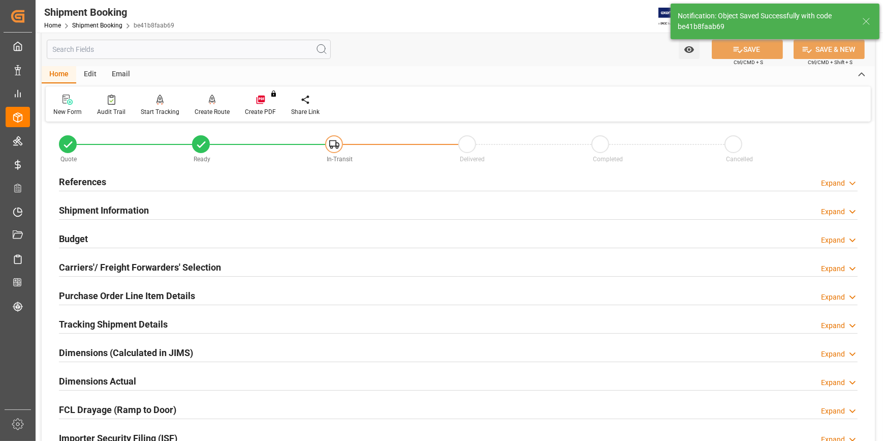
scroll to position [0, 0]
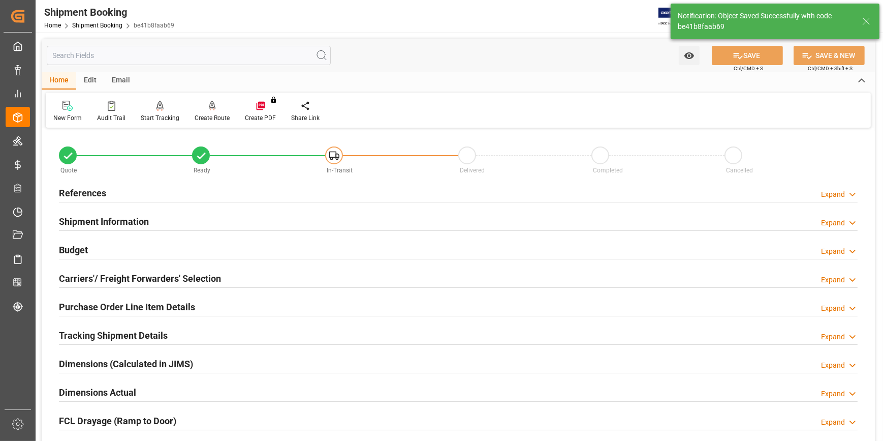
click at [170, 191] on div "References Expand" at bounding box center [458, 191] width 799 height 19
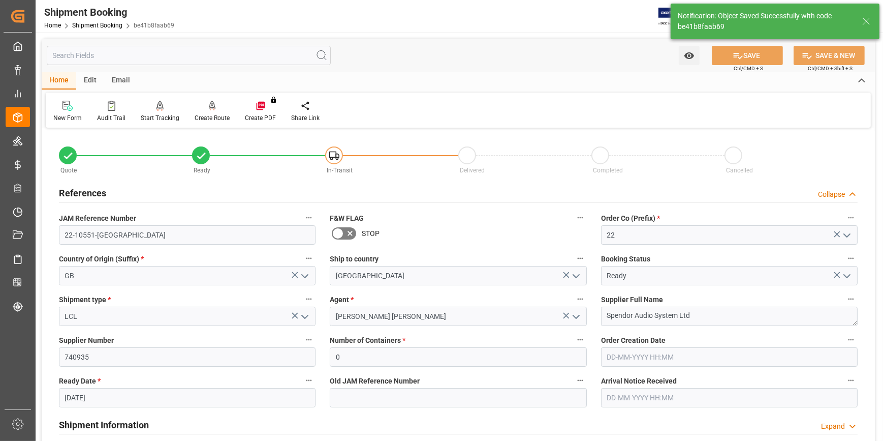
click at [170, 197] on div "References Collapse" at bounding box center [458, 191] width 799 height 19
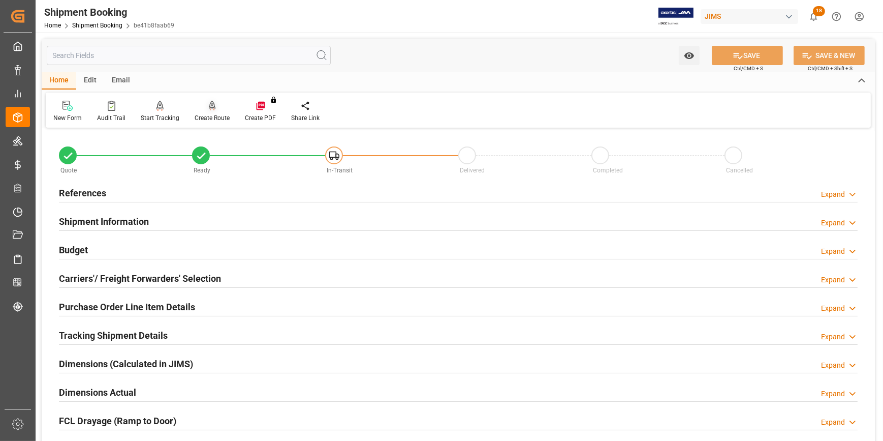
click at [209, 111] on icon at bounding box center [212, 106] width 7 height 10
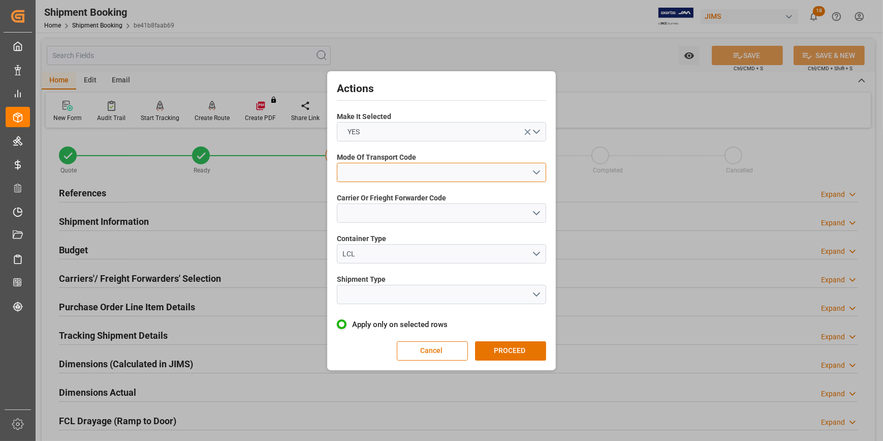
click at [543, 168] on button "open menu" at bounding box center [441, 172] width 209 height 19
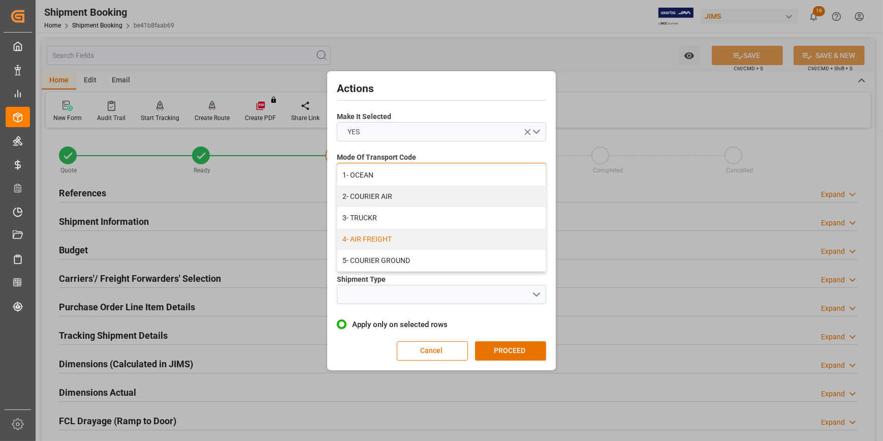
click at [423, 240] on div "4- AIR FREIGHT" at bounding box center [441, 238] width 208 height 21
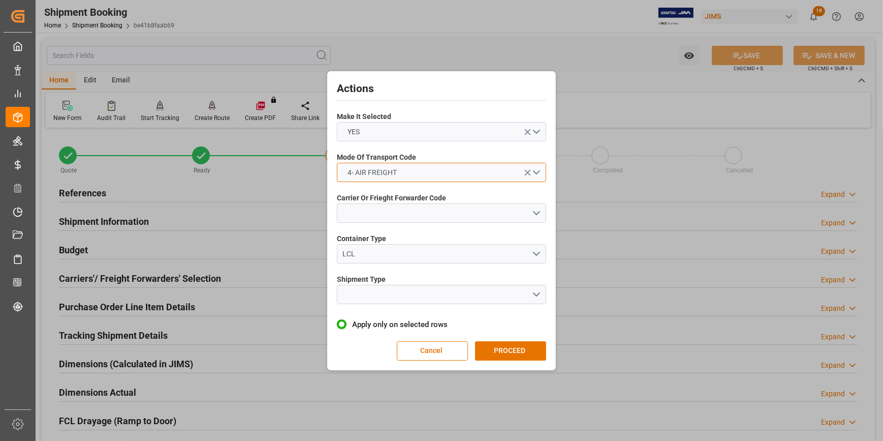
click at [539, 168] on button "4- AIR FREIGHT" at bounding box center [441, 172] width 209 height 19
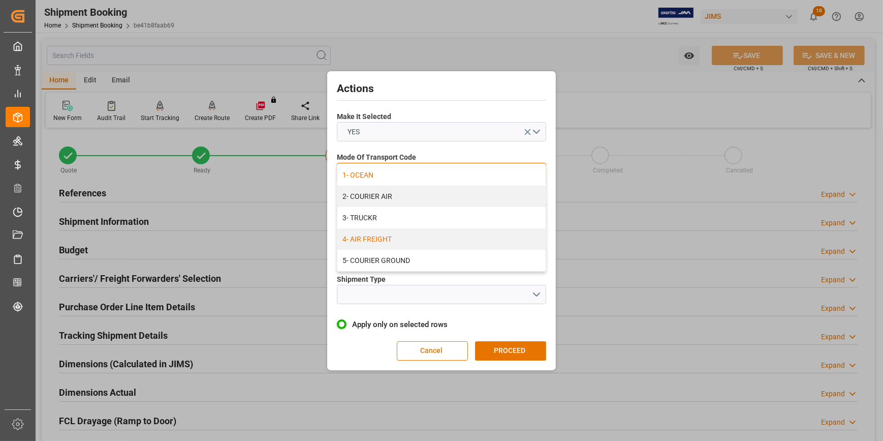
click at [463, 178] on div "1- OCEAN" at bounding box center [441, 174] width 208 height 21
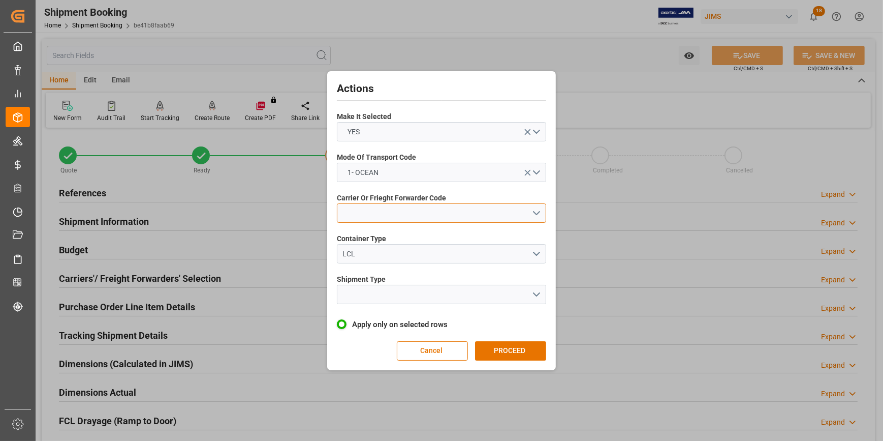
click at [538, 212] on button "open menu" at bounding box center [441, 212] width 209 height 19
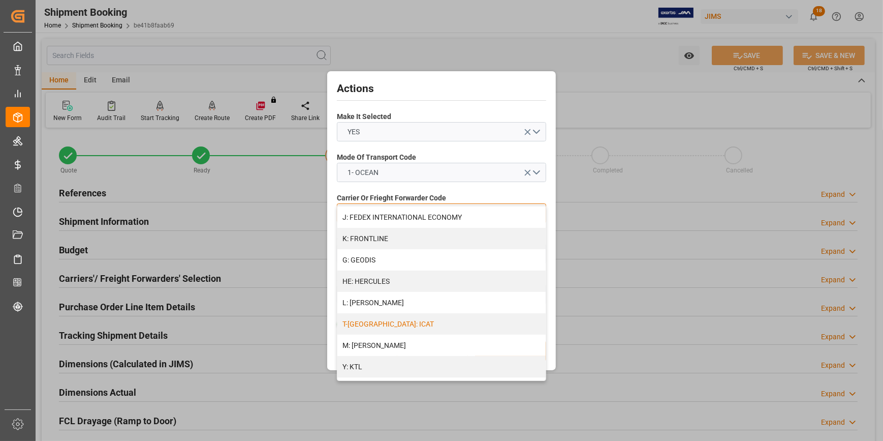
scroll to position [369, 0]
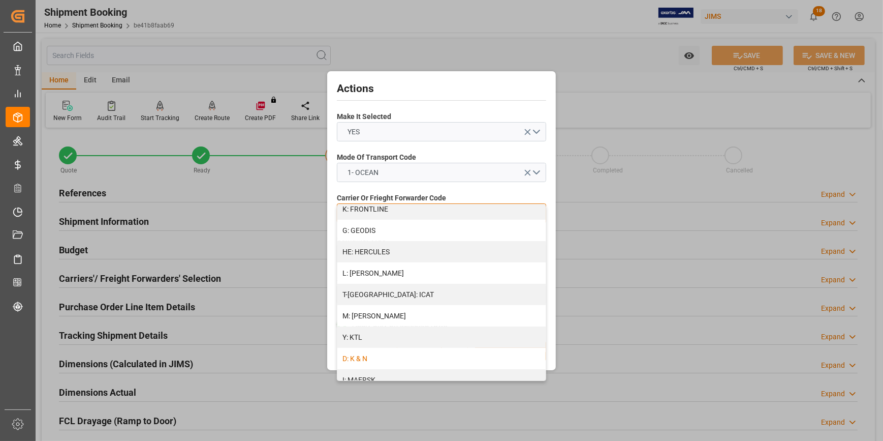
click at [410, 357] on div "D: K & N" at bounding box center [441, 358] width 208 height 21
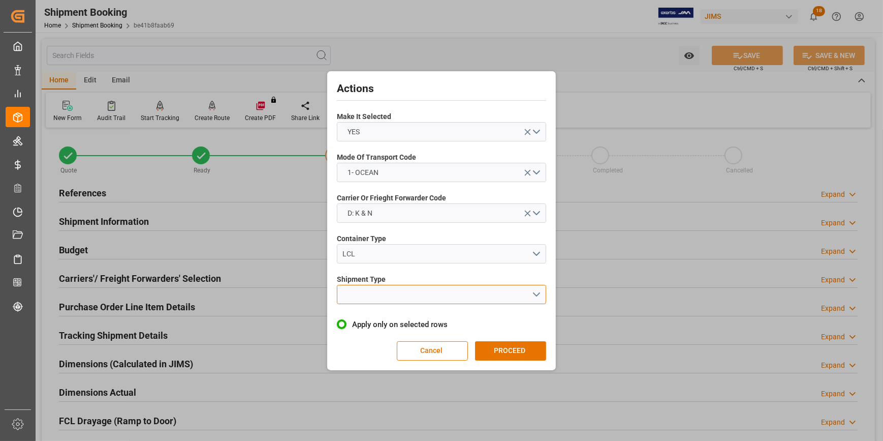
click at [534, 289] on button "open menu" at bounding box center [441, 294] width 209 height 19
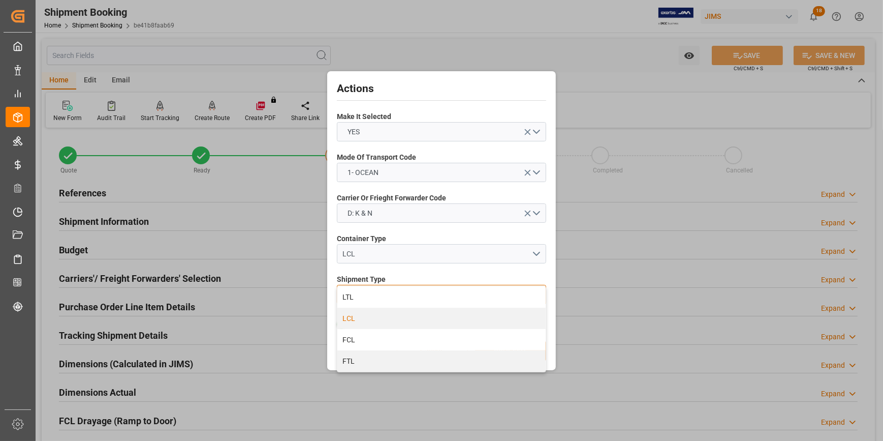
click at [426, 316] on div "LCL" at bounding box center [441, 317] width 208 height 21
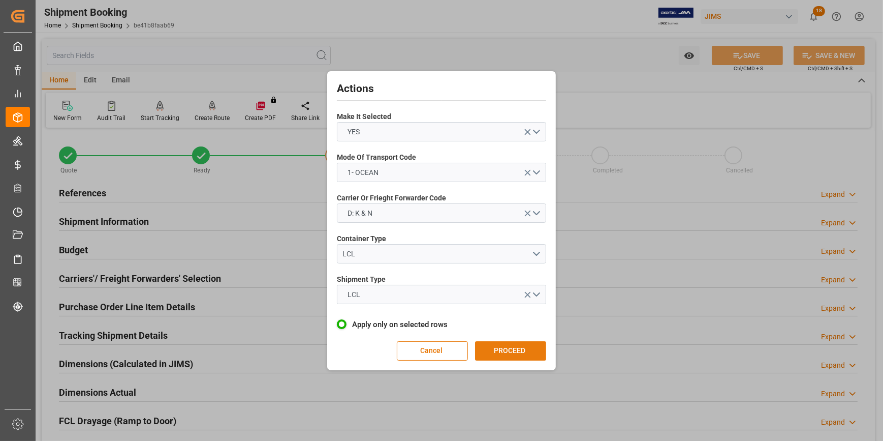
click at [513, 351] on button "PROCEED" at bounding box center [510, 350] width 71 height 19
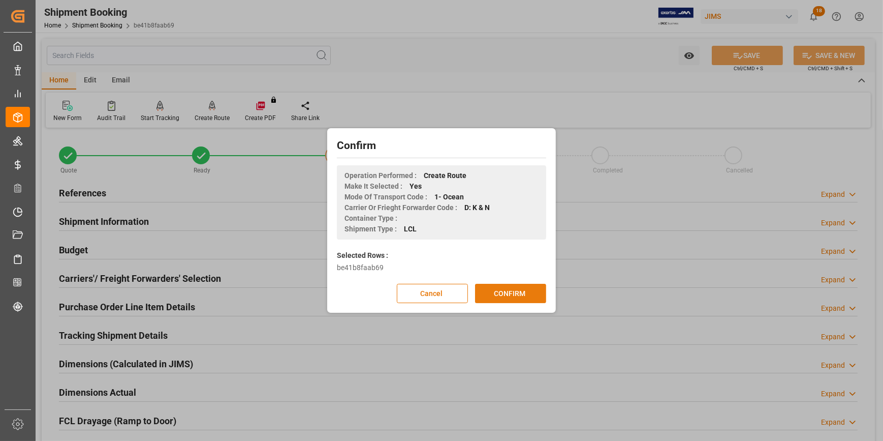
click at [513, 289] on button "CONFIRM" at bounding box center [510, 293] width 71 height 19
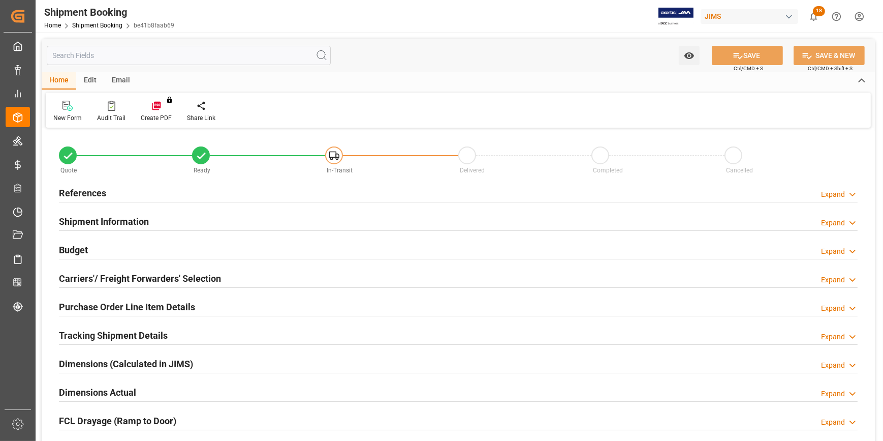
type input "-121"
click at [171, 190] on div "References Expand" at bounding box center [458, 191] width 799 height 19
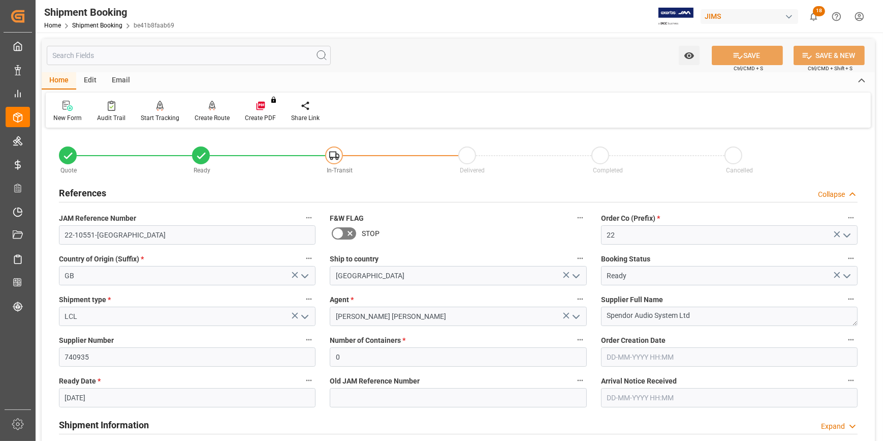
click at [177, 194] on div "References Collapse" at bounding box center [458, 191] width 799 height 19
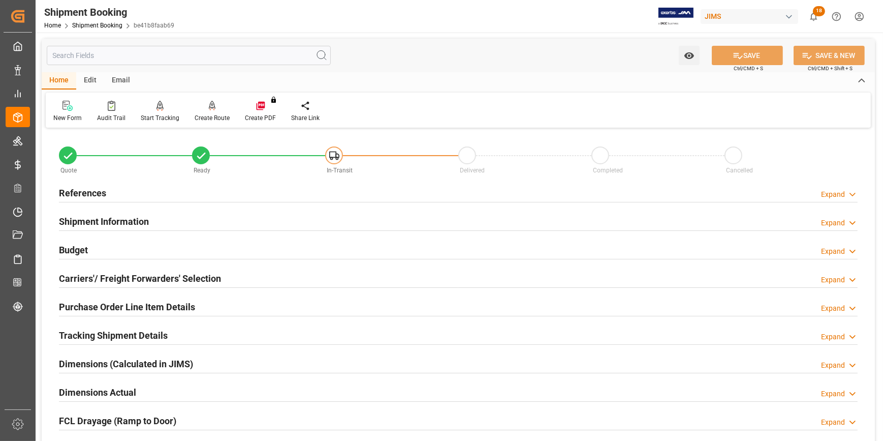
click at [169, 222] on div "Shipment Information Expand" at bounding box center [458, 220] width 799 height 19
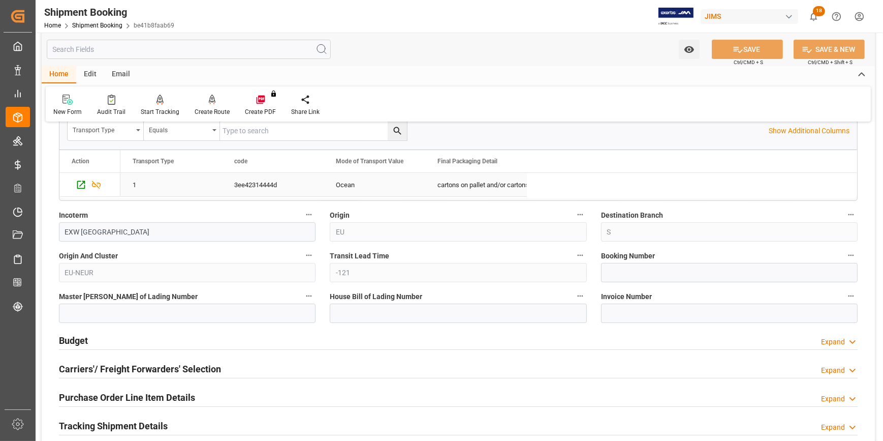
scroll to position [323, 0]
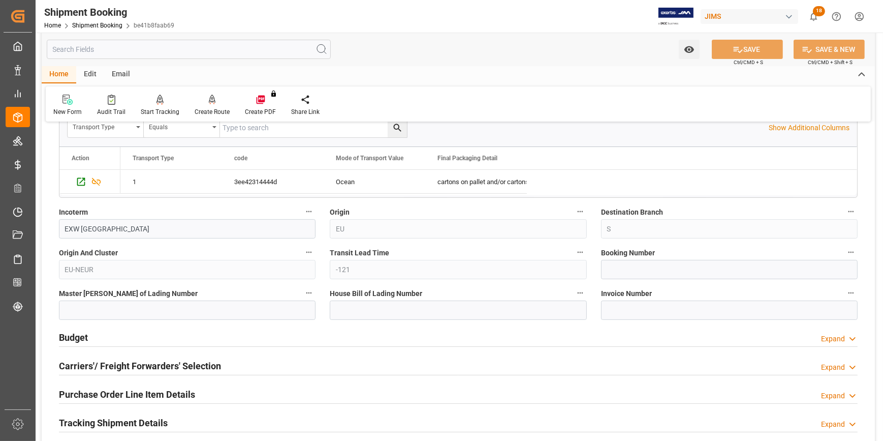
click at [190, 335] on div "Budget Expand" at bounding box center [458, 336] width 799 height 19
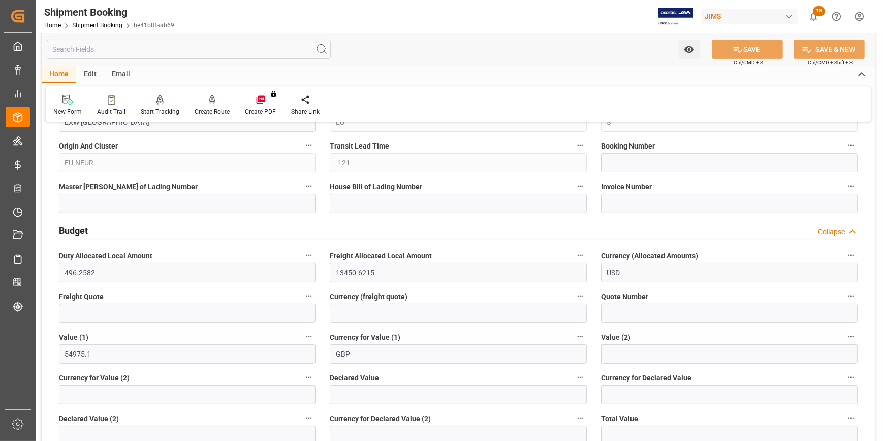
scroll to position [462, 0]
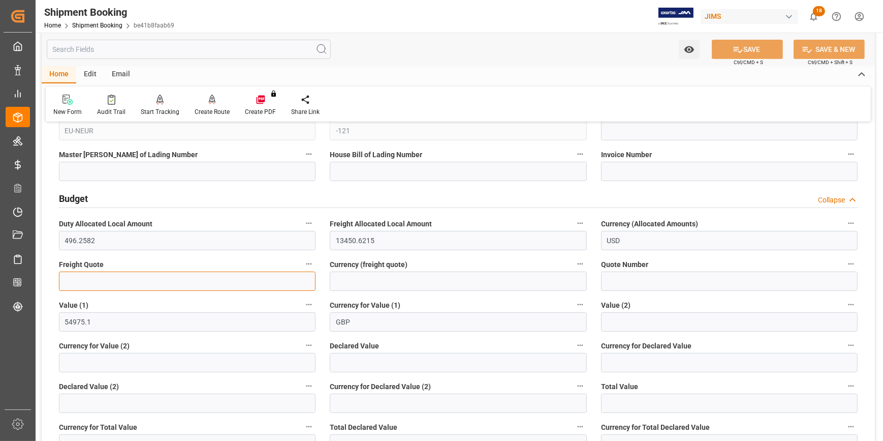
click at [137, 285] on input "text" at bounding box center [187, 280] width 257 height 19
type input "5500"
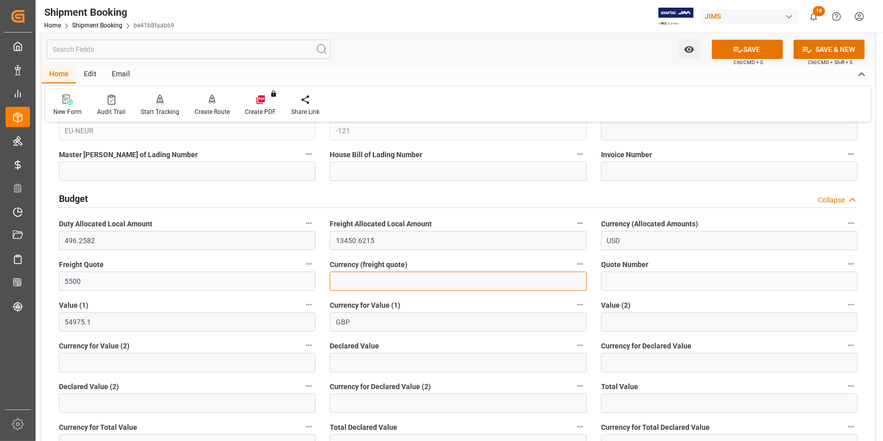
click at [351, 278] on input at bounding box center [458, 280] width 257 height 19
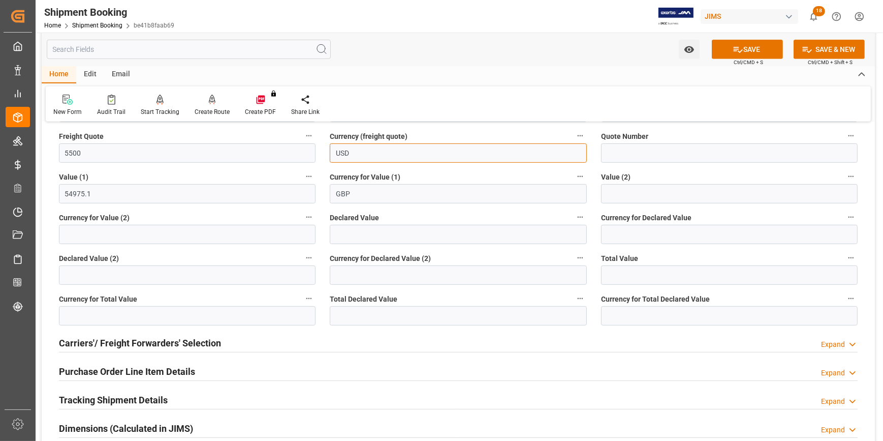
scroll to position [600, 0]
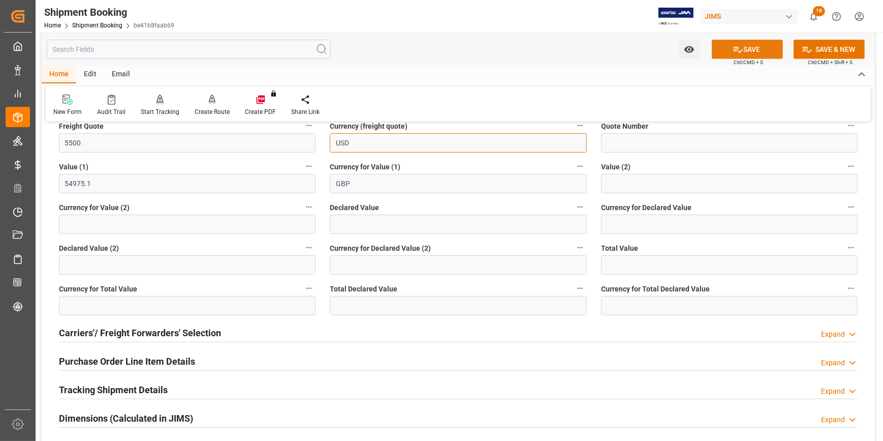
type input "USD"
click at [750, 47] on button "SAVE" at bounding box center [747, 49] width 71 height 19
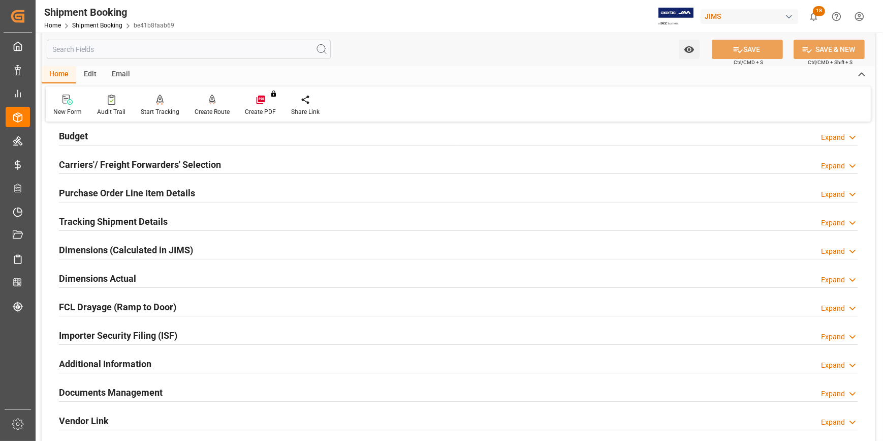
scroll to position [98, 0]
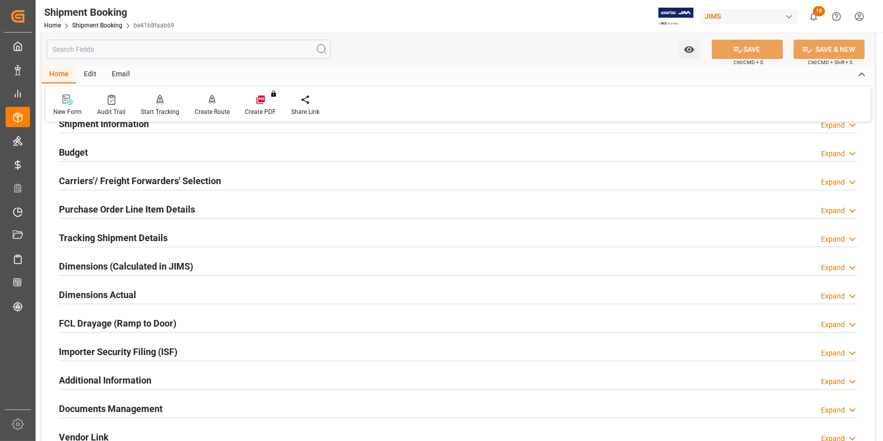
click at [198, 231] on div "Tracking Shipment Details Expand" at bounding box center [458, 236] width 799 height 19
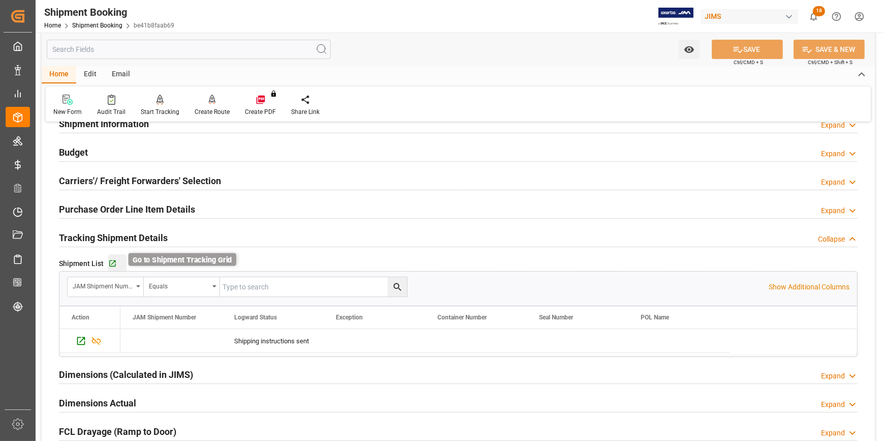
click at [111, 260] on icon "button" at bounding box center [112, 263] width 9 height 9
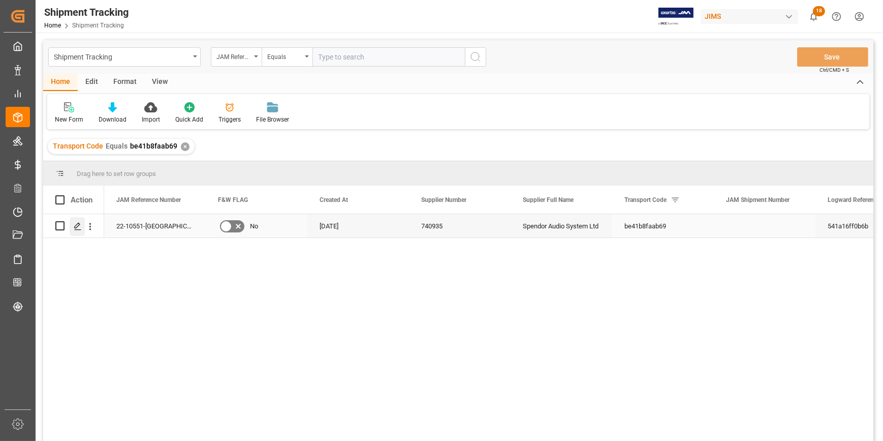
click at [77, 225] on icon "Press SPACE to select this row." at bounding box center [78, 226] width 8 height 8
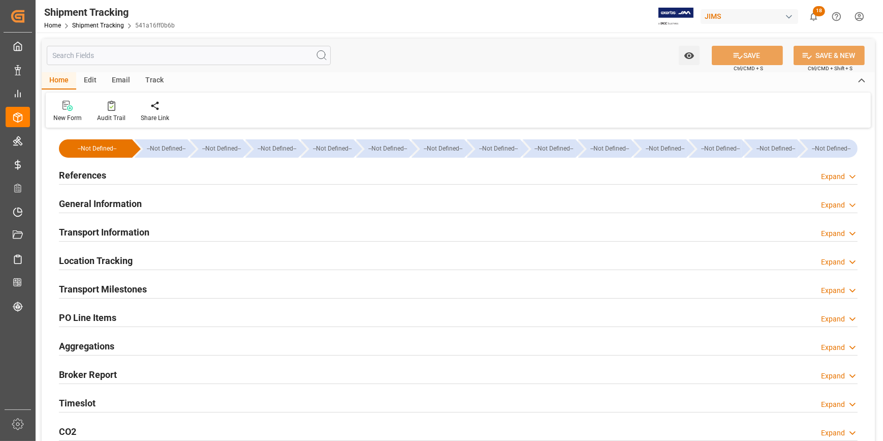
type input "[DATE]"
click at [180, 175] on div "References Expand" at bounding box center [458, 174] width 799 height 19
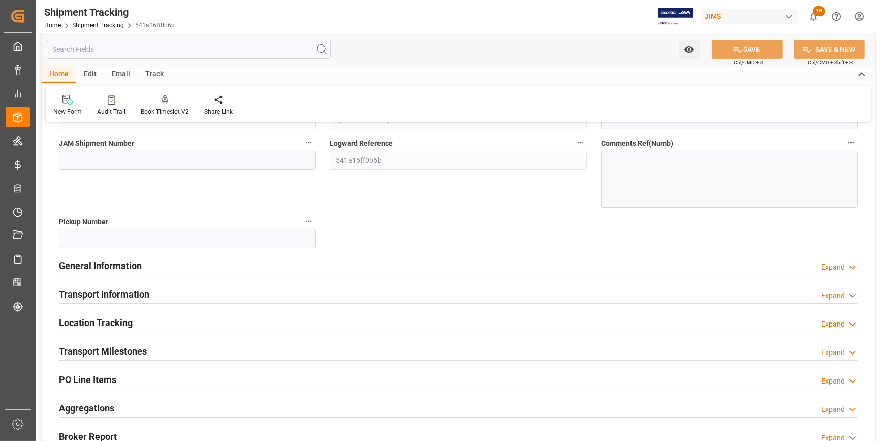
click at [208, 266] on div "General Information Expand" at bounding box center [458, 264] width 799 height 19
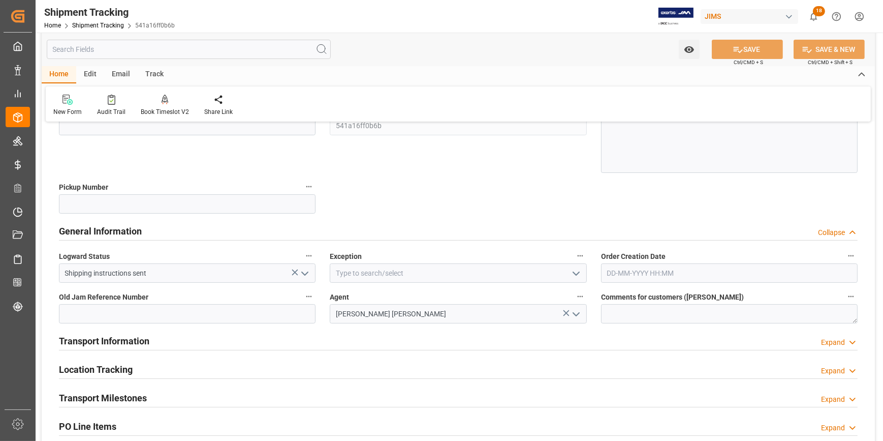
scroll to position [231, 0]
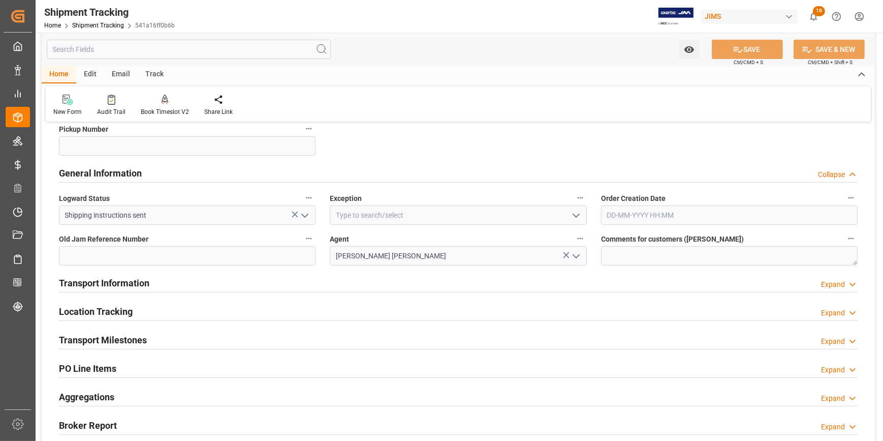
click at [577, 213] on icon "open menu" at bounding box center [576, 215] width 12 height 12
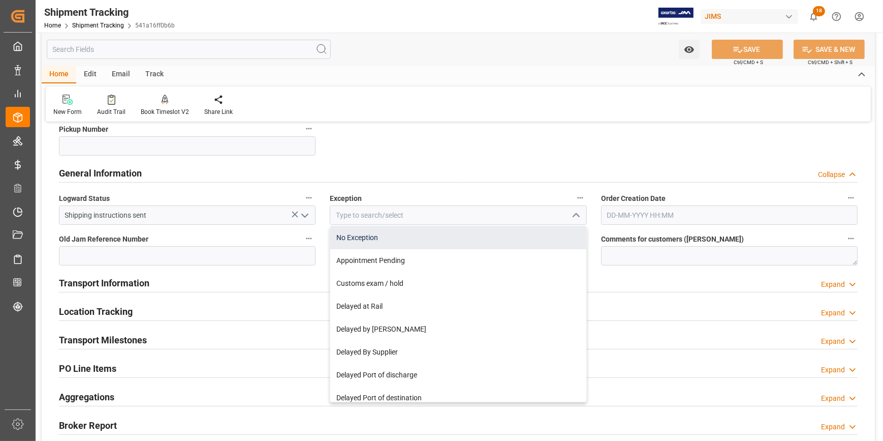
click at [478, 233] on div "No Exception" at bounding box center [458, 237] width 256 height 23
type input "No Exception"
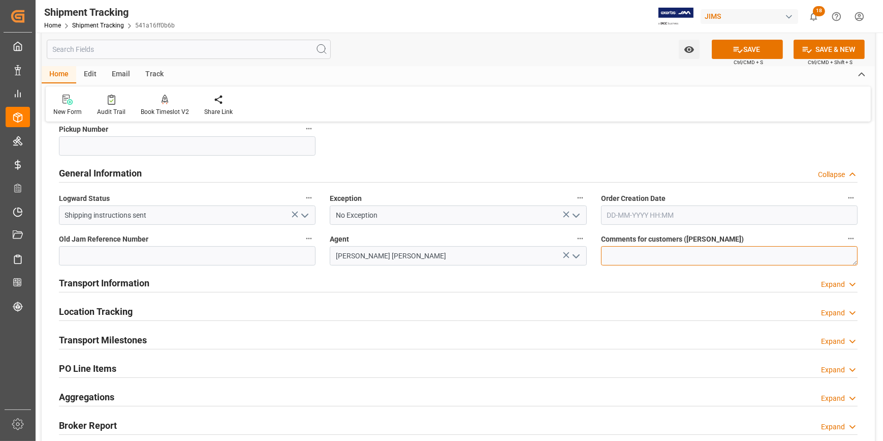
click at [606, 249] on textarea at bounding box center [729, 255] width 257 height 19
paste textarea "Trade War update [DATE]"
type textarea "Trade War update [DATE] // DO NOT RECEIVE IN E1"
click at [364, 284] on div "Transport Information Expand" at bounding box center [458, 281] width 799 height 19
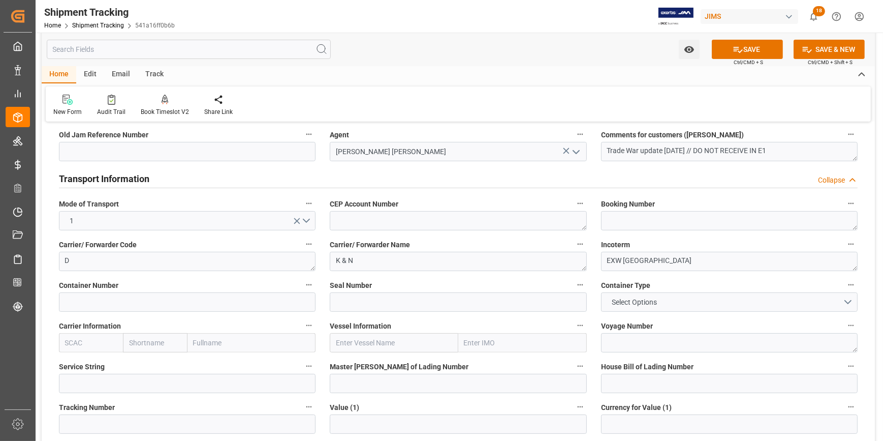
scroll to position [369, 0]
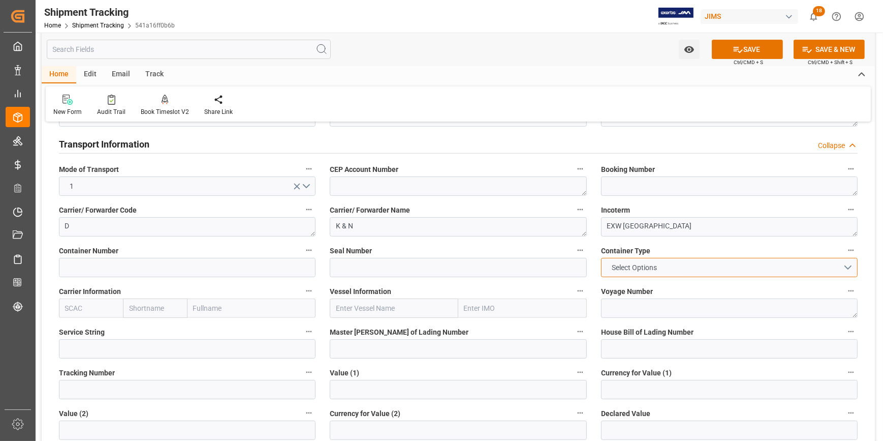
click at [851, 264] on button "Select Options" at bounding box center [729, 267] width 257 height 19
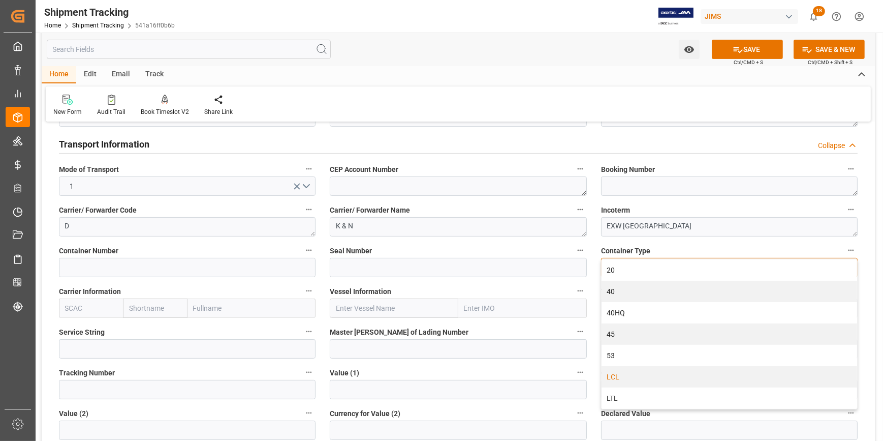
click at [648, 371] on div "LCL" at bounding box center [730, 376] width 256 height 21
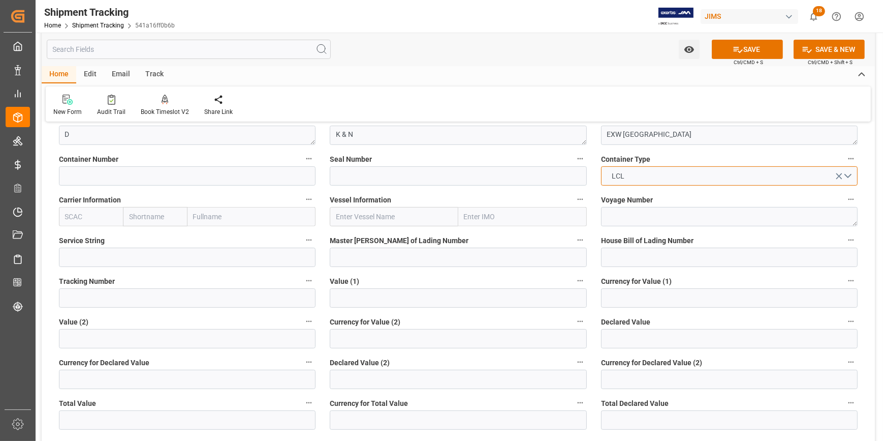
scroll to position [462, 0]
click at [365, 300] on input "text" at bounding box center [458, 296] width 257 height 19
type input "52978.70"
click at [615, 303] on input at bounding box center [729, 296] width 257 height 19
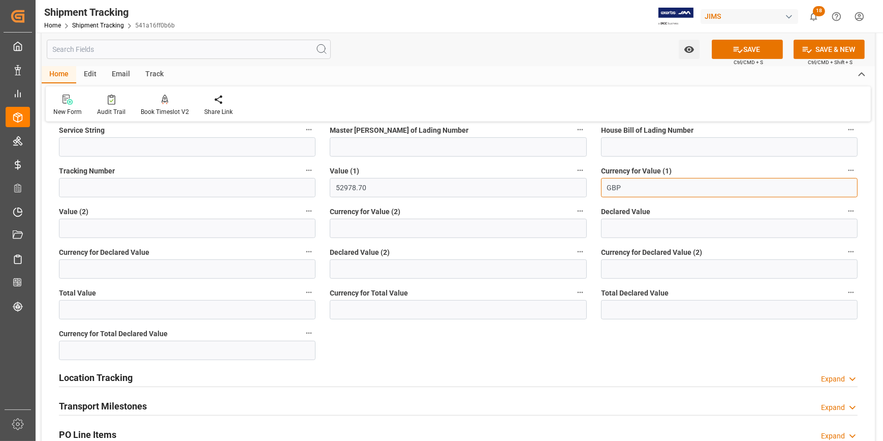
scroll to position [600, 0]
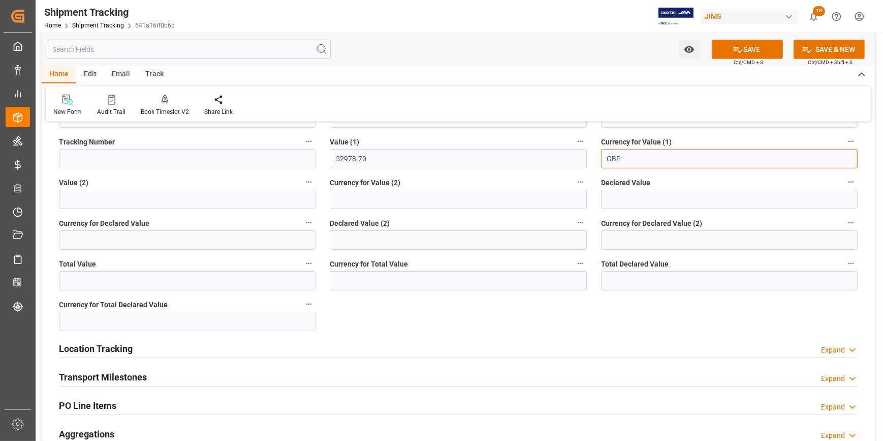
type input "GBP"
click at [194, 371] on div "Transport Milestones Expand" at bounding box center [458, 375] width 799 height 19
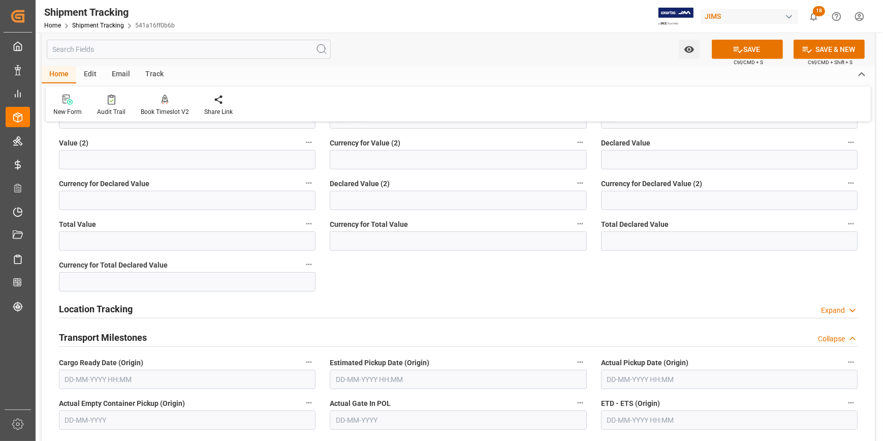
scroll to position [693, 0]
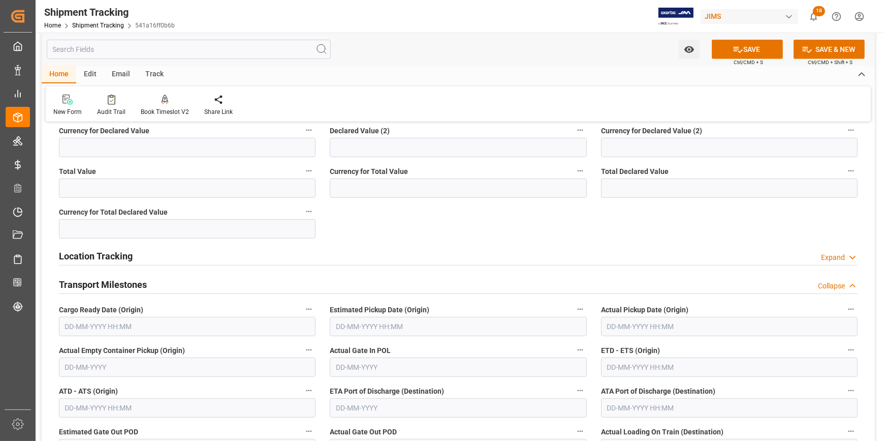
click at [162, 324] on input "text" at bounding box center [187, 326] width 257 height 19
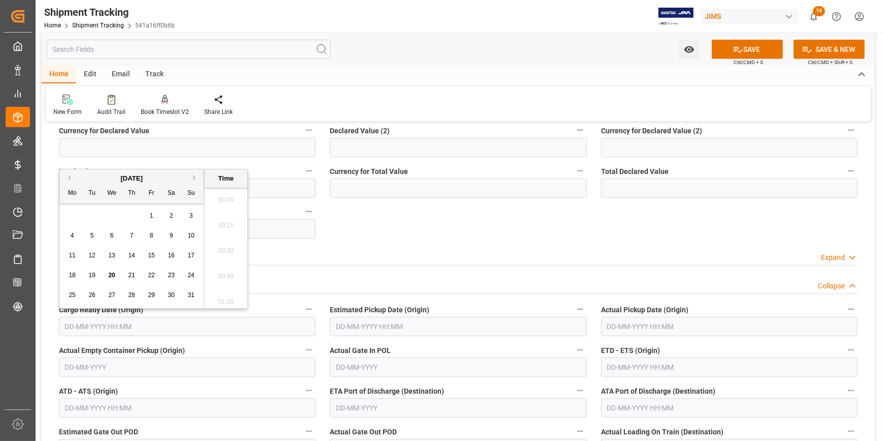
scroll to position [1578, 0]
click at [111, 274] on span "20" at bounding box center [111, 274] width 7 height 7
click at [169, 295] on span "30" at bounding box center [171, 294] width 7 height 7
click at [111, 294] on span "27" at bounding box center [111, 294] width 7 height 7
type input "27-08-2025 00:00"
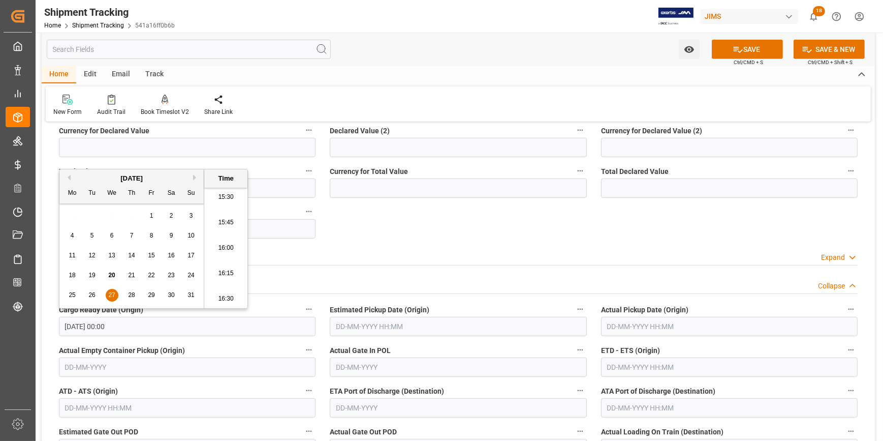
click at [372, 325] on input "text" at bounding box center [458, 326] width 257 height 19
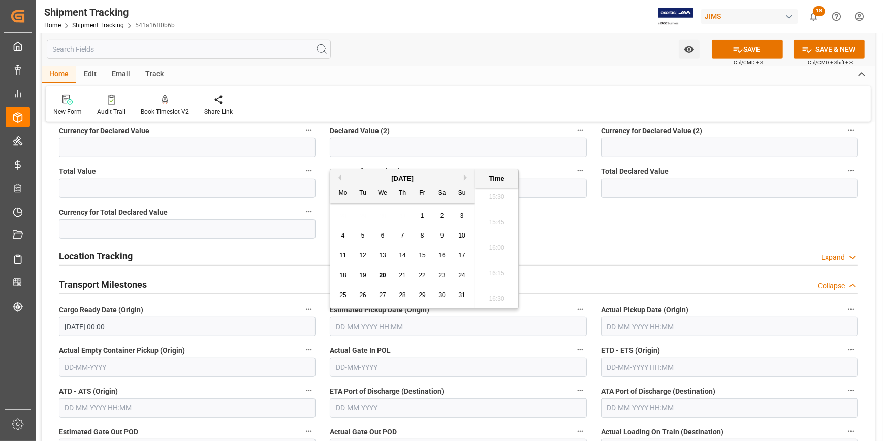
click at [443, 294] on span "30" at bounding box center [442, 294] width 7 height 7
type input "30-08-2025 00:00"
click at [646, 365] on input "text" at bounding box center [729, 366] width 257 height 19
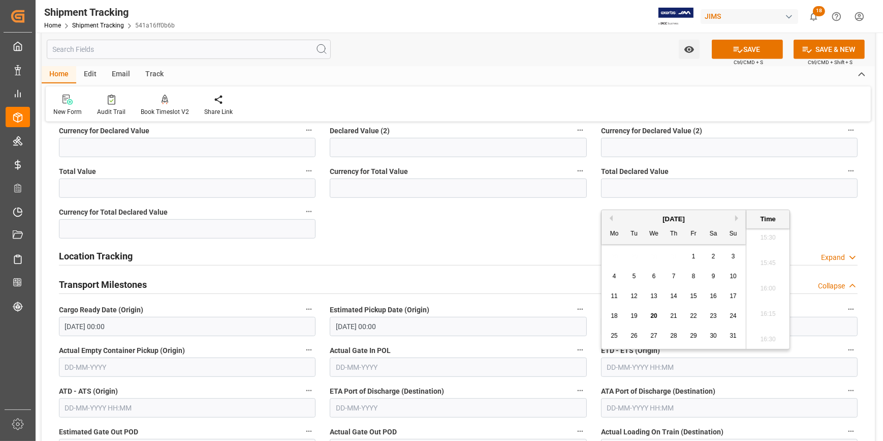
click at [736, 218] on button "Next Month" at bounding box center [738, 218] width 6 height 6
click at [694, 254] on span "5" at bounding box center [694, 256] width 4 height 7
type input "05-09-2025 00:00"
click at [474, 352] on label "Actual Gate In POL" at bounding box center [458, 350] width 257 height 14
click at [574, 352] on button "Actual Gate In POL" at bounding box center [580, 349] width 13 height 13
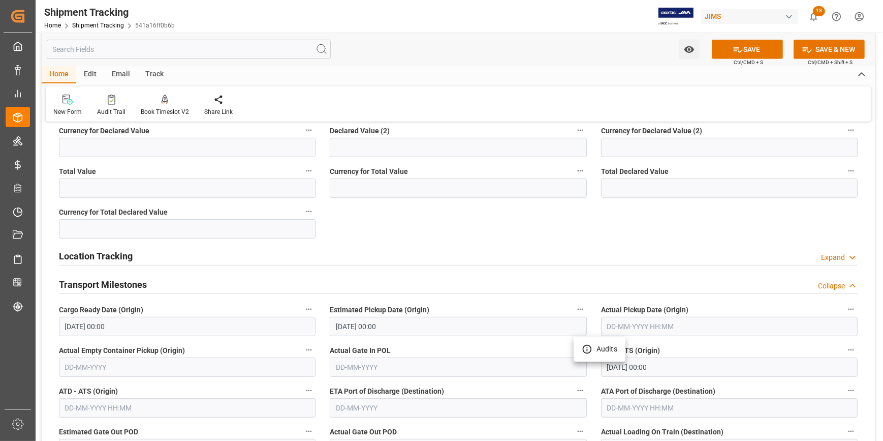
click at [478, 334] on div at bounding box center [441, 220] width 883 height 441
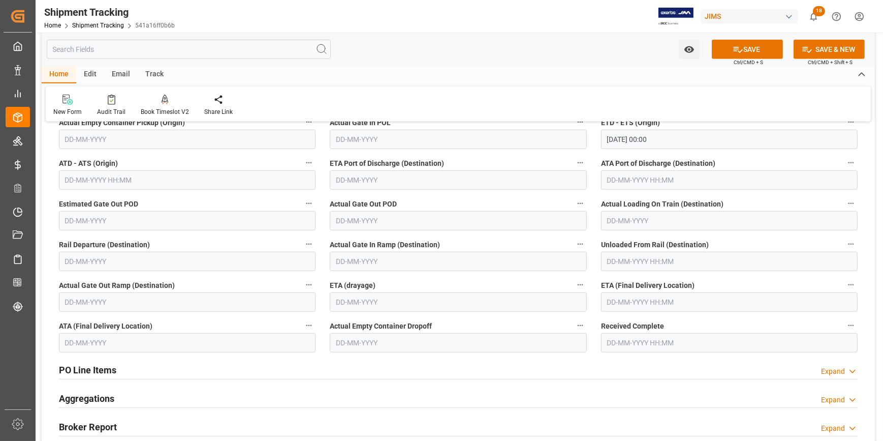
scroll to position [924, 0]
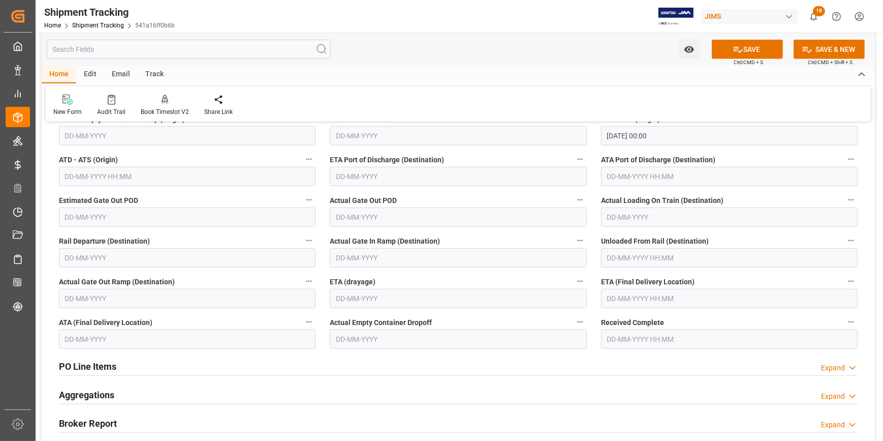
click at [620, 298] on input "text" at bounding box center [729, 298] width 257 height 19
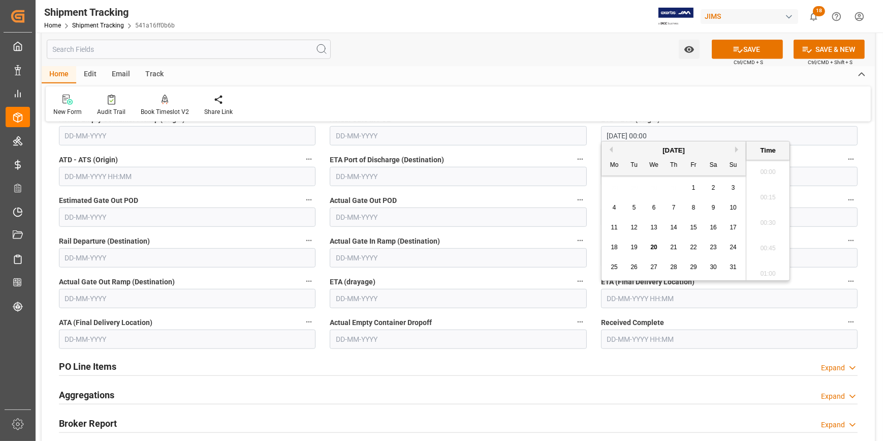
scroll to position [1578, 0]
click at [737, 149] on button "Next Month" at bounding box center [738, 149] width 6 height 6
click at [736, 149] on button "Next Month" at bounding box center [738, 149] width 6 height 6
click at [616, 246] on span "20" at bounding box center [614, 246] width 7 height 7
type input "20-10-2025 00:00"
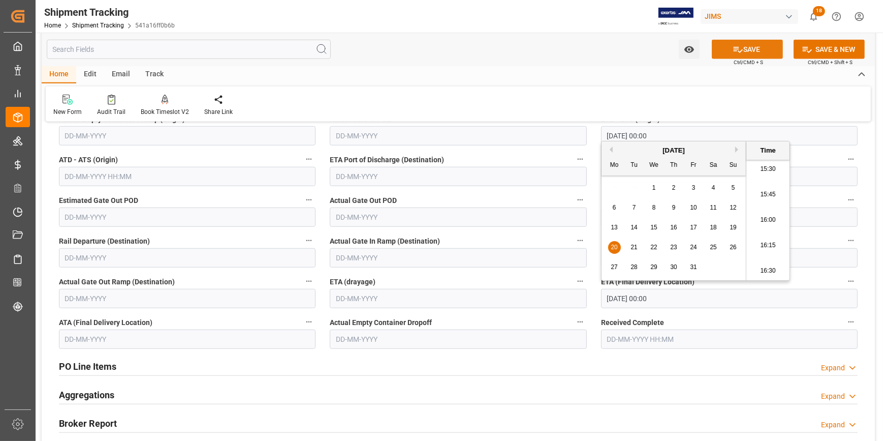
click at [744, 46] on button "SAVE" at bounding box center [747, 49] width 71 height 19
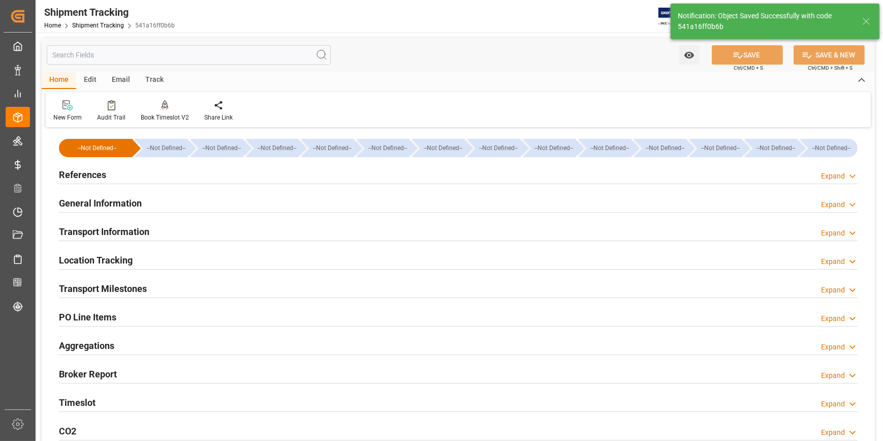
scroll to position [0, 0]
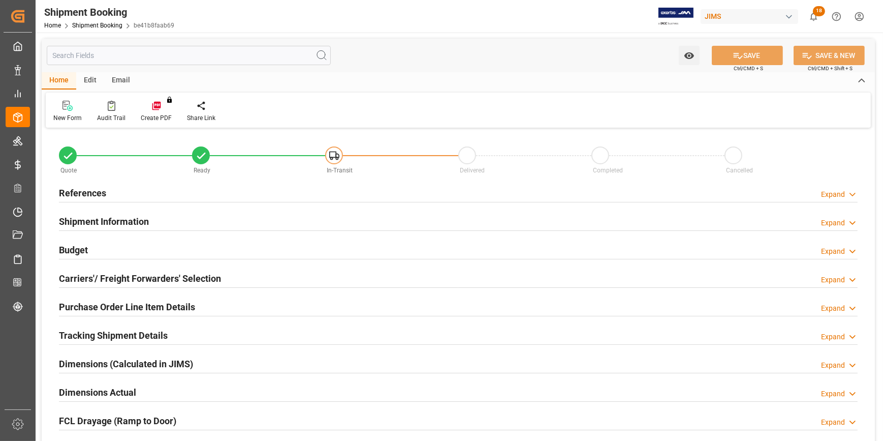
type input "0"
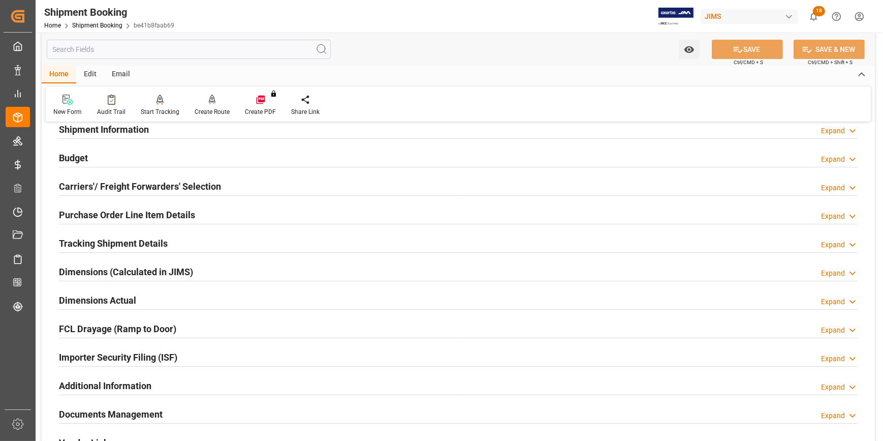
click at [171, 301] on div "Dimensions Actual Expand" at bounding box center [458, 299] width 799 height 19
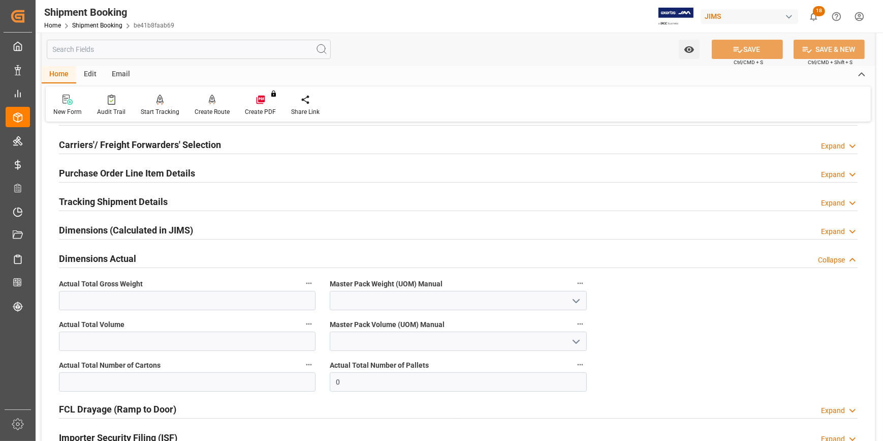
scroll to position [184, 0]
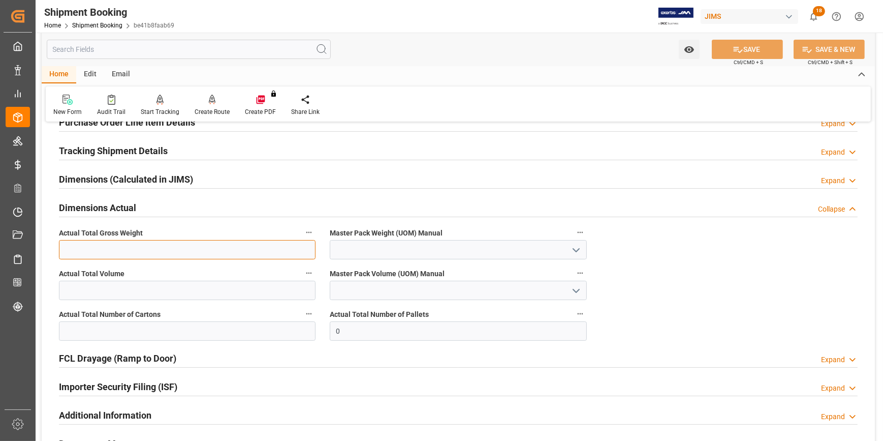
click at [138, 249] on input "text" at bounding box center [187, 249] width 257 height 19
type input "1772"
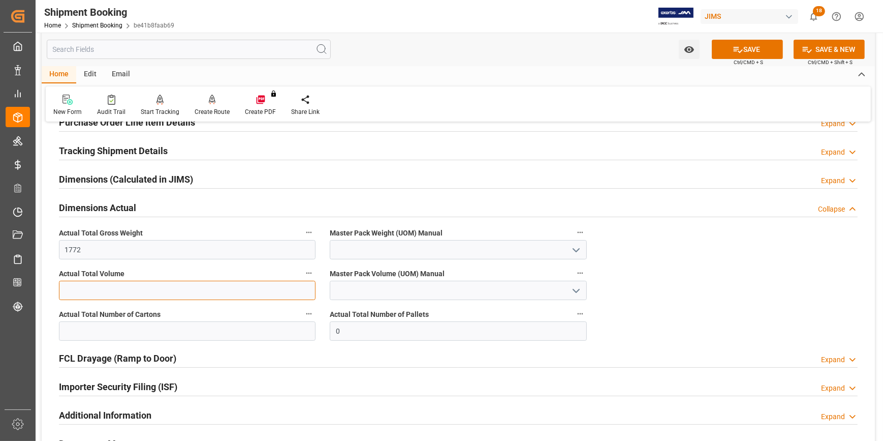
click at [130, 289] on input "text" at bounding box center [187, 290] width 257 height 19
click at [146, 289] on input "text" at bounding box center [187, 290] width 257 height 19
type input "14.43"
click at [579, 286] on icon "open menu" at bounding box center [576, 291] width 12 height 12
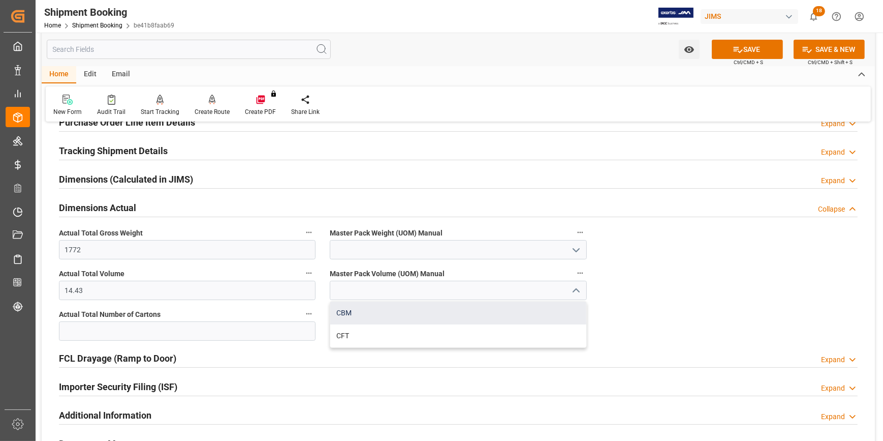
click at [417, 314] on div "CBM" at bounding box center [458, 312] width 256 height 23
type input "CBM"
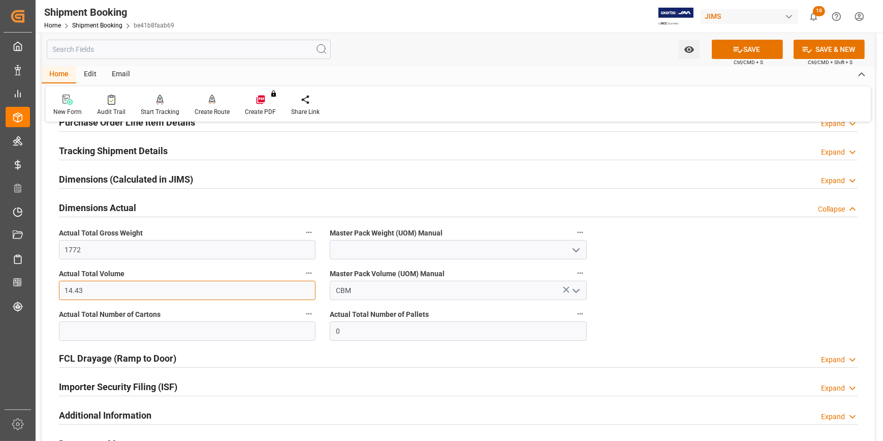
click at [125, 289] on input "14.43" at bounding box center [187, 290] width 257 height 19
type input "14.45"
click at [153, 328] on input "text" at bounding box center [187, 330] width 257 height 19
type input "90"
click at [330, 332] on input "0" at bounding box center [458, 330] width 257 height 19
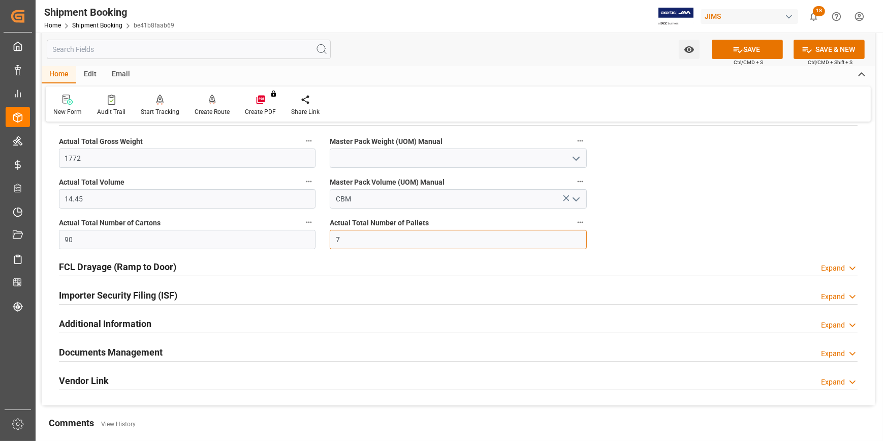
scroll to position [277, 0]
type input "7"
click at [214, 355] on div "Documents Management Expand" at bounding box center [458, 349] width 799 height 19
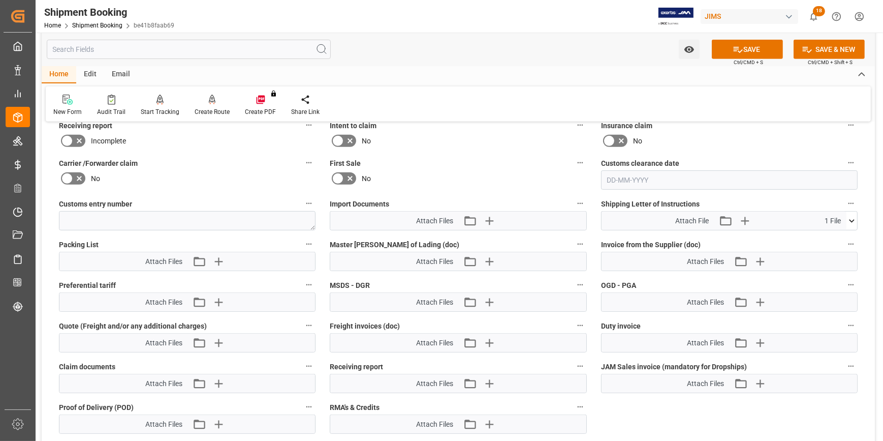
scroll to position [646, 0]
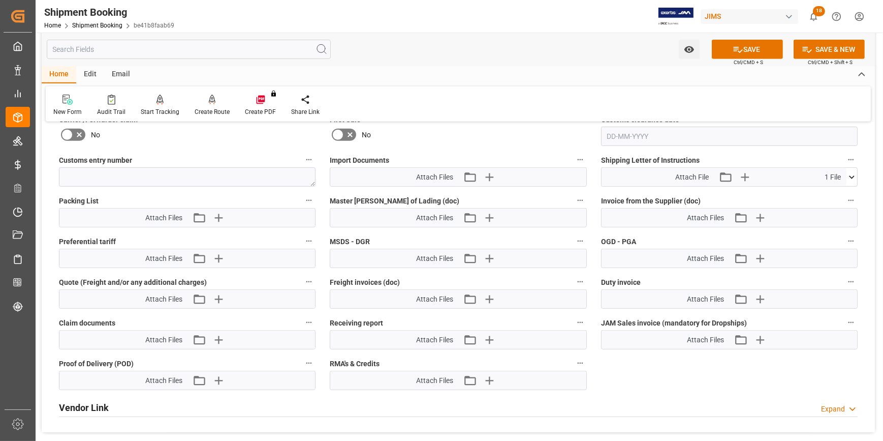
click at [854, 175] on icon at bounding box center [852, 176] width 6 height 3
click at [829, 193] on icon at bounding box center [825, 196] width 8 height 8
click at [758, 174] on icon "button" at bounding box center [759, 177] width 10 height 10
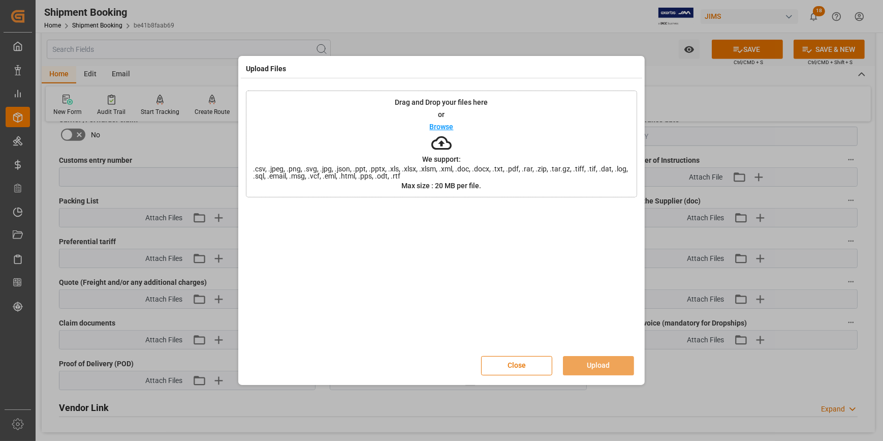
click at [442, 126] on p "Browse" at bounding box center [442, 126] width 24 height 7
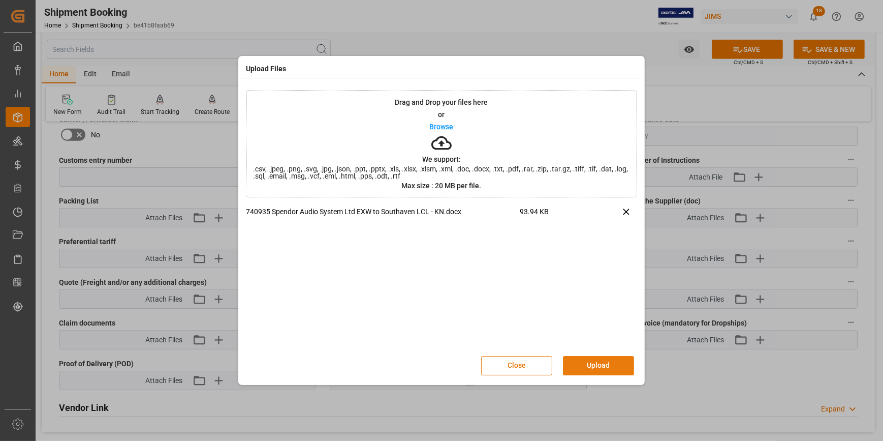
click at [604, 364] on button "Upload" at bounding box center [598, 365] width 71 height 19
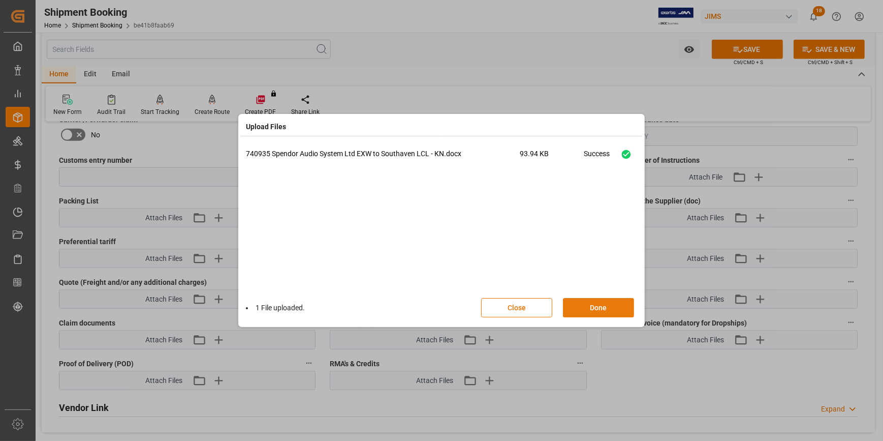
click at [601, 307] on button "Done" at bounding box center [598, 307] width 71 height 19
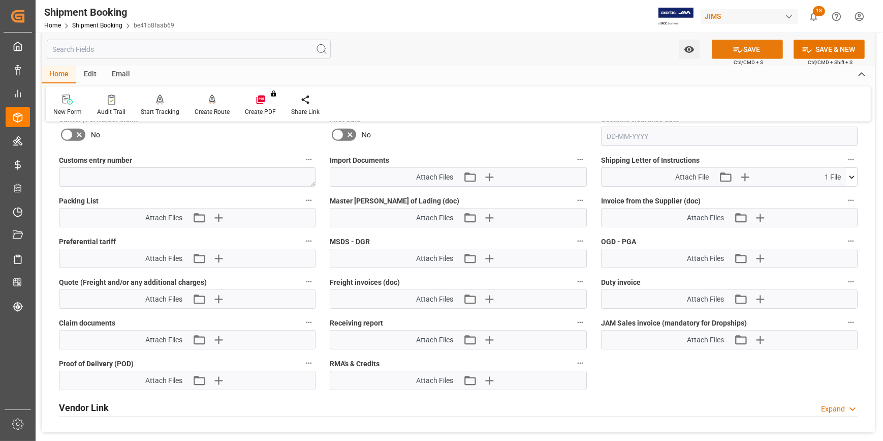
click at [747, 46] on button "SAVE" at bounding box center [747, 49] width 71 height 19
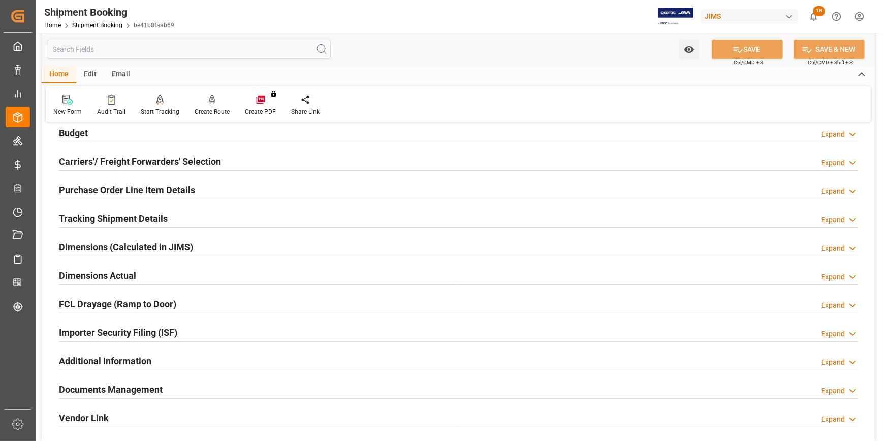
scroll to position [0, 0]
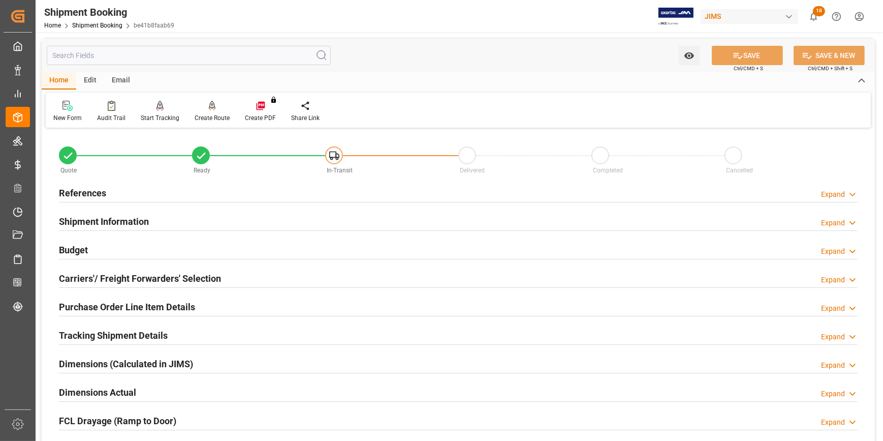
click at [118, 81] on div "Email" at bounding box center [121, 80] width 34 height 17
click at [66, 105] on icon at bounding box center [69, 104] width 14 height 6
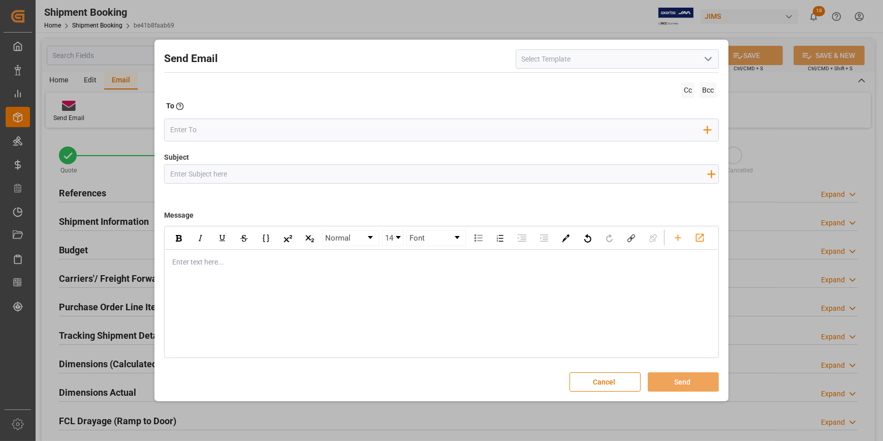
click at [708, 56] on icon "open menu" at bounding box center [708, 59] width 12 height 12
click at [649, 76] on div "2BOOK - Ocean - Air freight" at bounding box center [617, 81] width 202 height 23
type input "2BOOK - Ocean - Air freight"
type input "2BOOK {{jamReferenceNumber}} {{supplierFullName}} Ship from: {{country}} Ship t…"
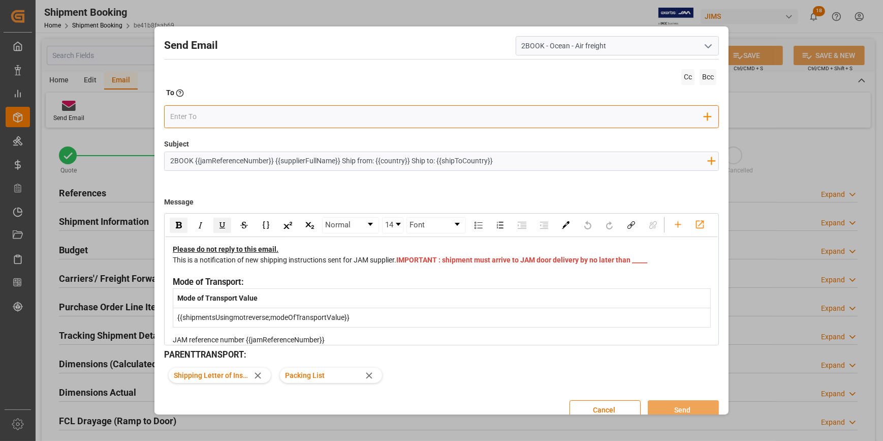
click at [228, 118] on input "email" at bounding box center [437, 116] width 534 height 15
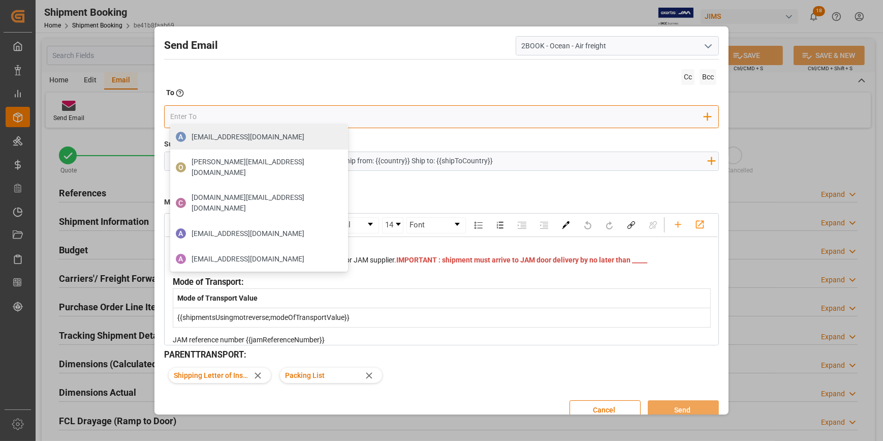
type input "seacare.mtr@kuehne-nagel.com"
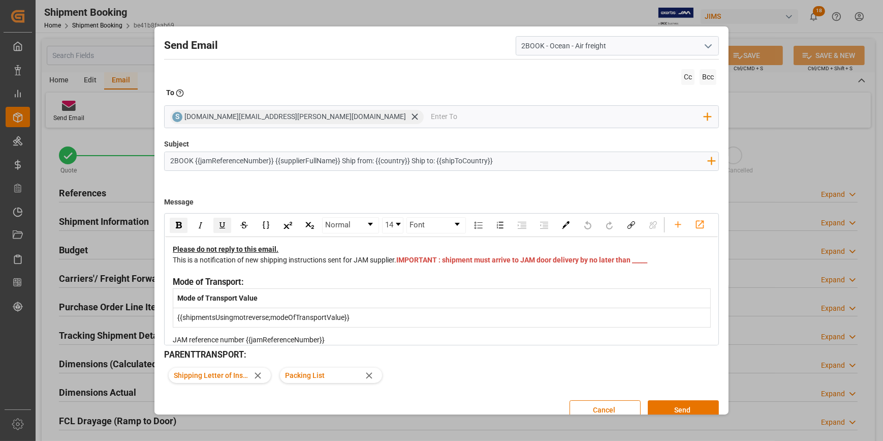
click at [374, 276] on div "This is a notification of new shipping instructions sent for JAM supplier. IMPO…" at bounding box center [442, 265] width 538 height 21
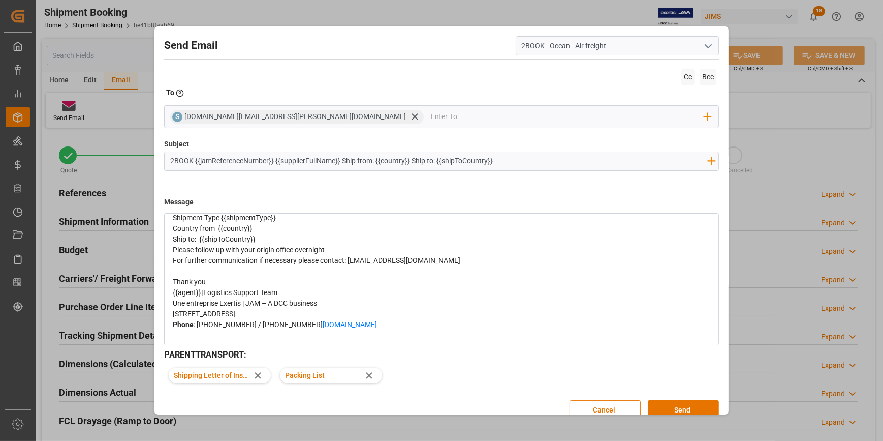
scroll to position [184, 0]
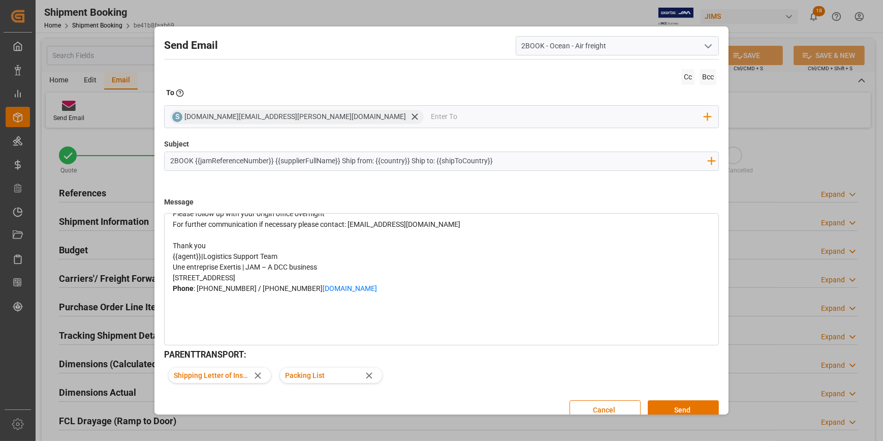
click at [237, 219] on div "Please follow up with your origin office overnight" at bounding box center [442, 213] width 538 height 11
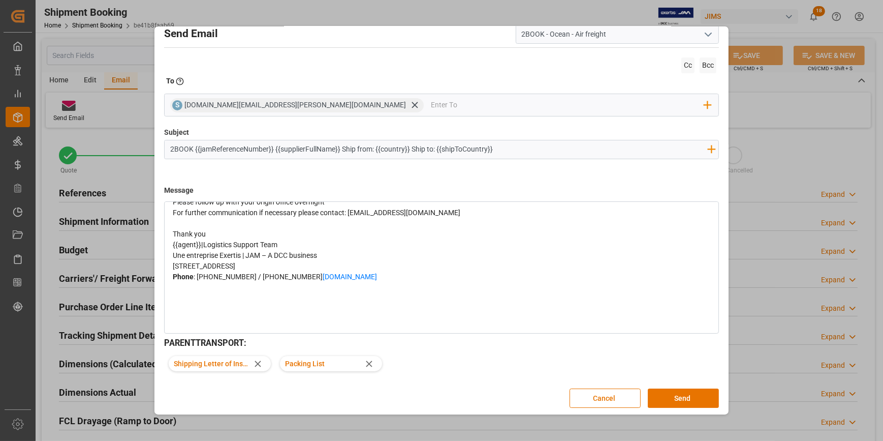
scroll to position [14, 0]
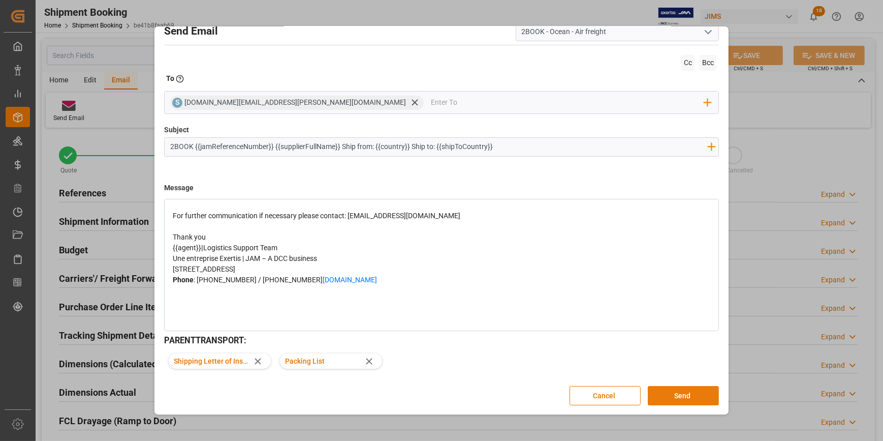
click at [686, 396] on button "Send" at bounding box center [683, 395] width 71 height 19
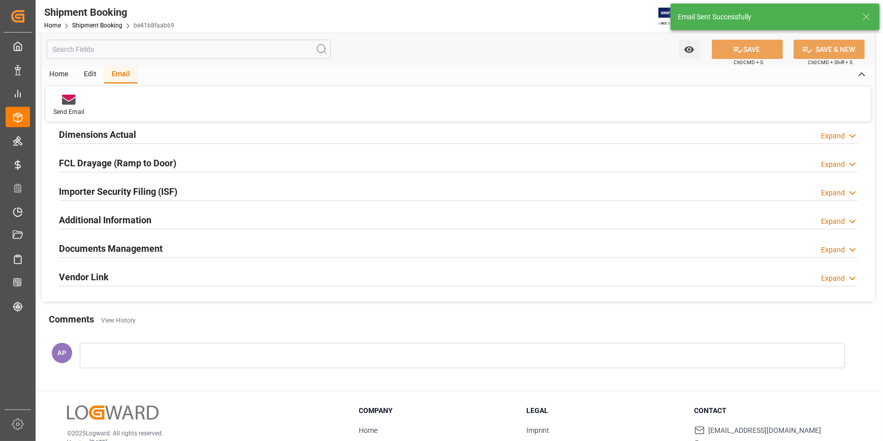
scroll to position [183, 0]
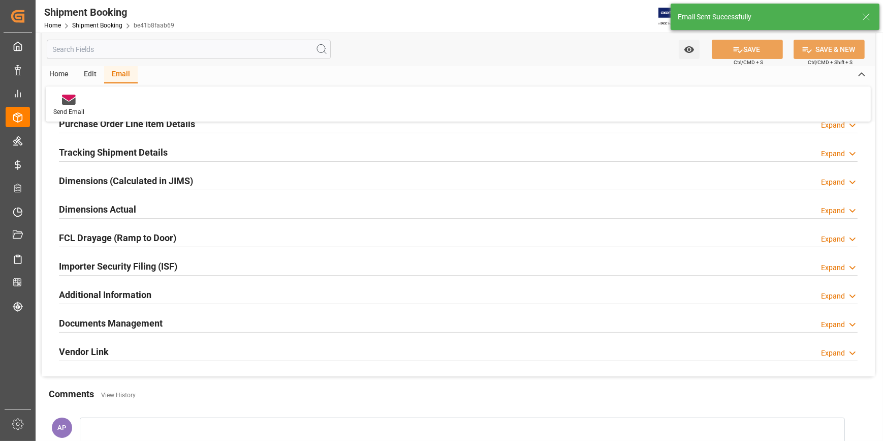
click at [301, 319] on div "Documents Management Expand" at bounding box center [458, 322] width 799 height 19
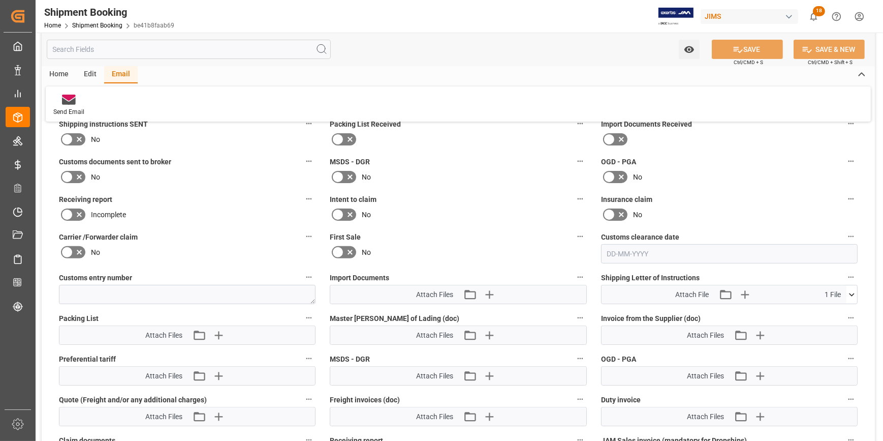
scroll to position [460, 0]
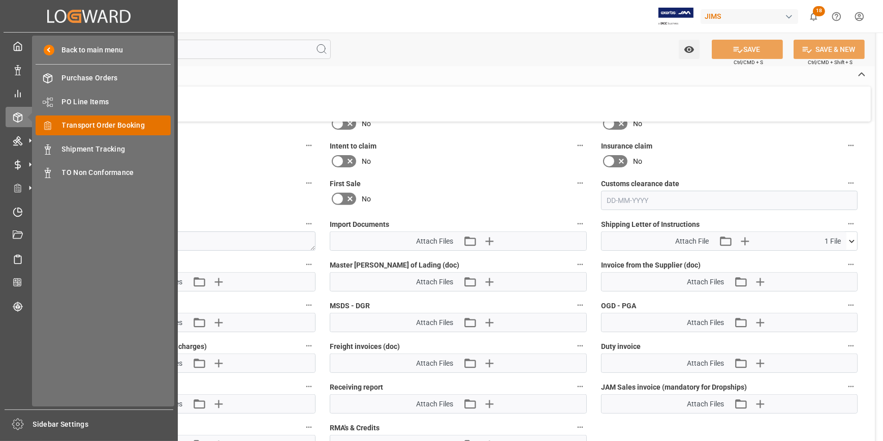
click at [103, 129] on span "Transport Order Booking" at bounding box center [116, 125] width 109 height 11
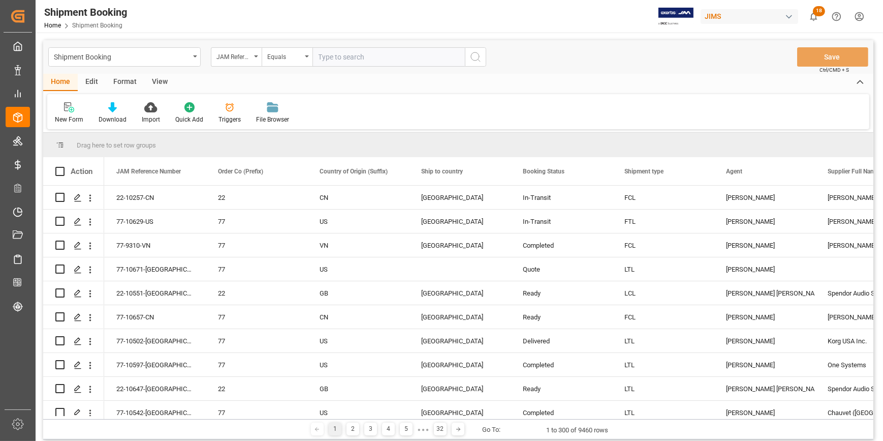
click at [339, 60] on input "text" at bounding box center [389, 56] width 152 height 19
type input "22-10335-[GEOGRAPHIC_DATA]"
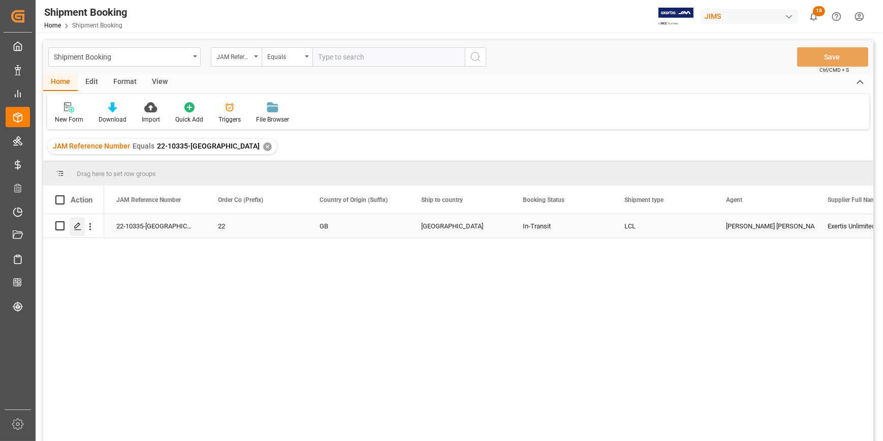
click at [81, 226] on div "Press SPACE to select this row." at bounding box center [77, 226] width 15 height 19
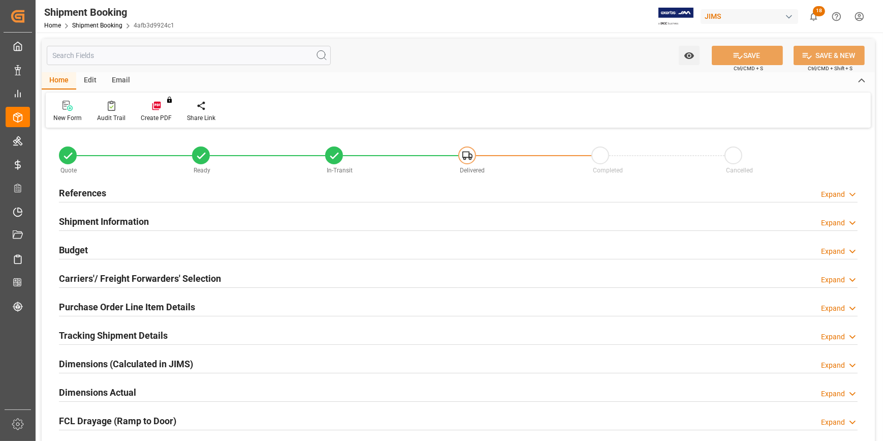
type input "0"
type input "[DATE]"
click at [179, 196] on div "References Expand" at bounding box center [458, 191] width 799 height 19
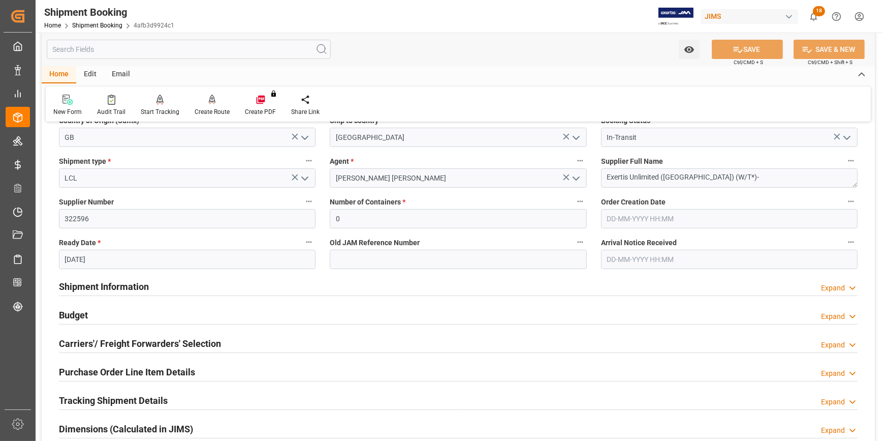
scroll to position [184, 0]
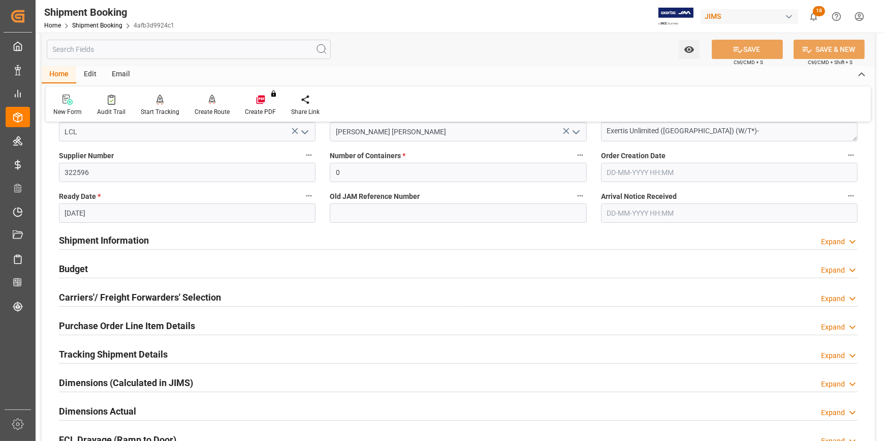
click at [653, 211] on input "text" at bounding box center [729, 212] width 257 height 19
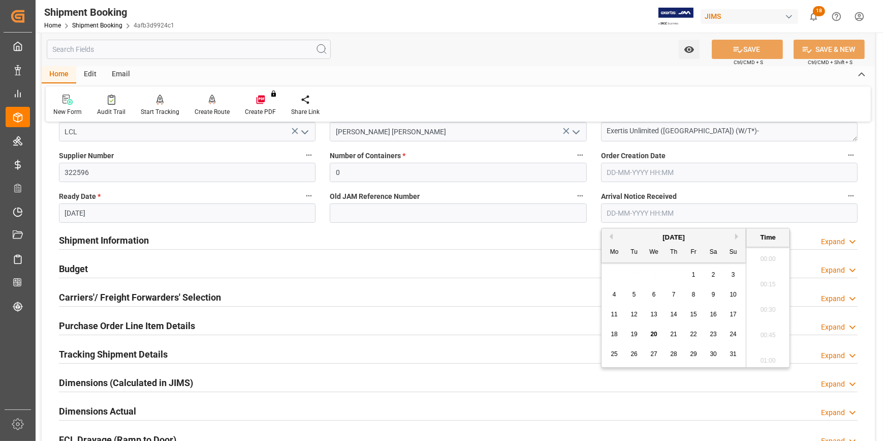
scroll to position [1604, 0]
click at [654, 313] on span "13" at bounding box center [653, 313] width 7 height 7
type input "[DATE] 00:00"
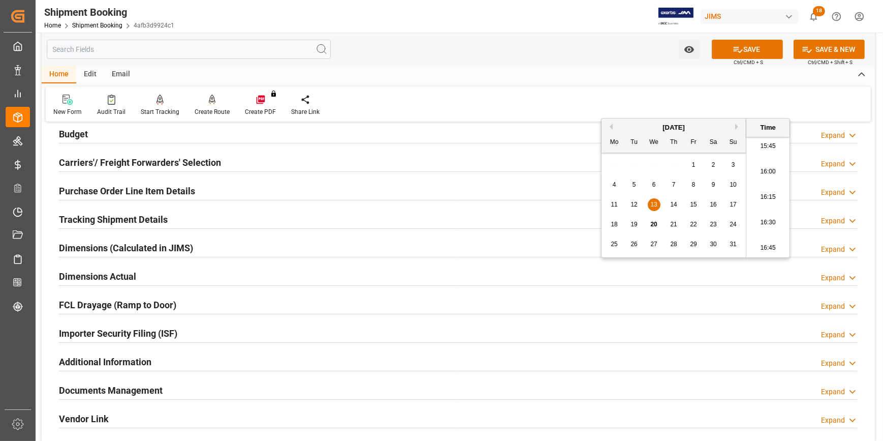
scroll to position [323, 0]
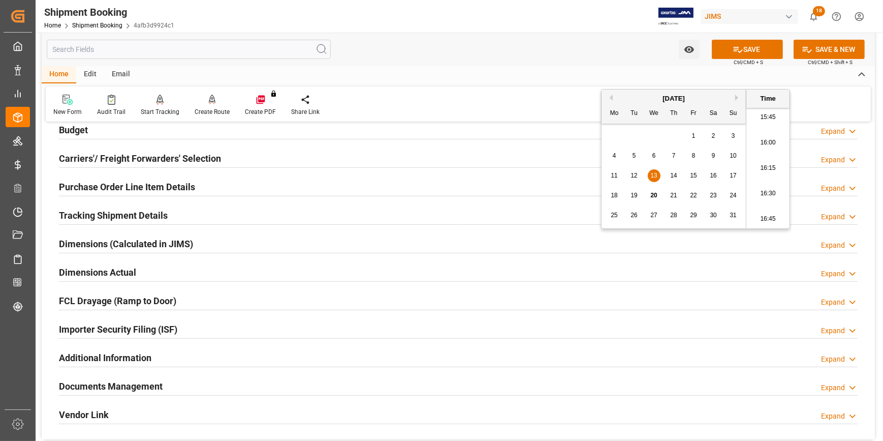
click at [221, 330] on div "Importer Security Filing (ISF) Expand" at bounding box center [458, 328] width 799 height 19
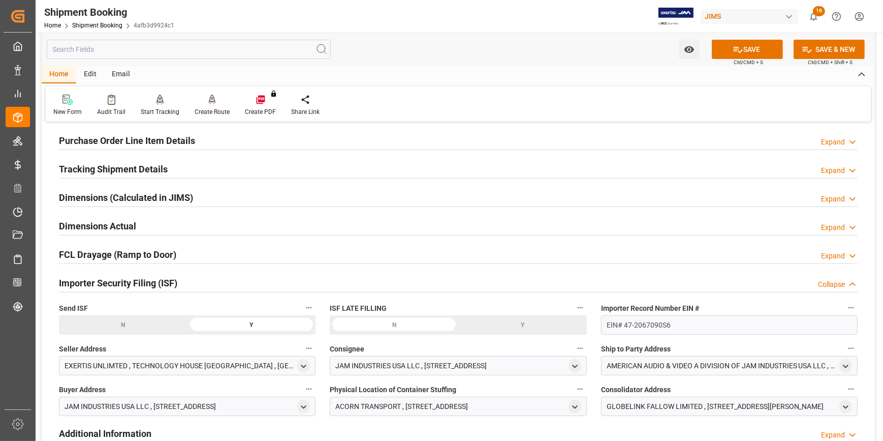
click at [221, 283] on div "Importer Security Filing (ISF) Collapse" at bounding box center [458, 281] width 799 height 19
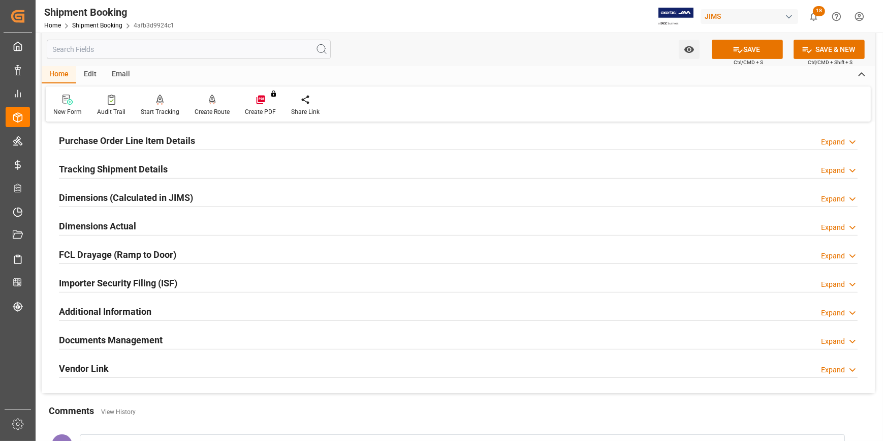
scroll to position [462, 0]
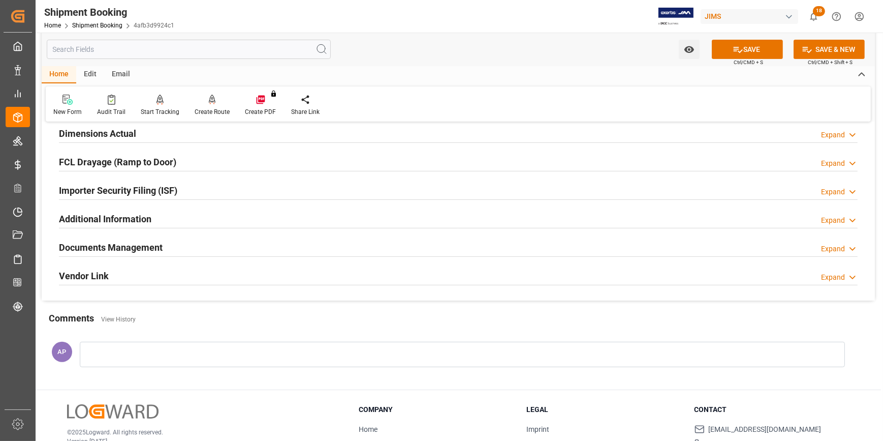
click at [202, 248] on div "Documents Management Expand" at bounding box center [458, 246] width 799 height 19
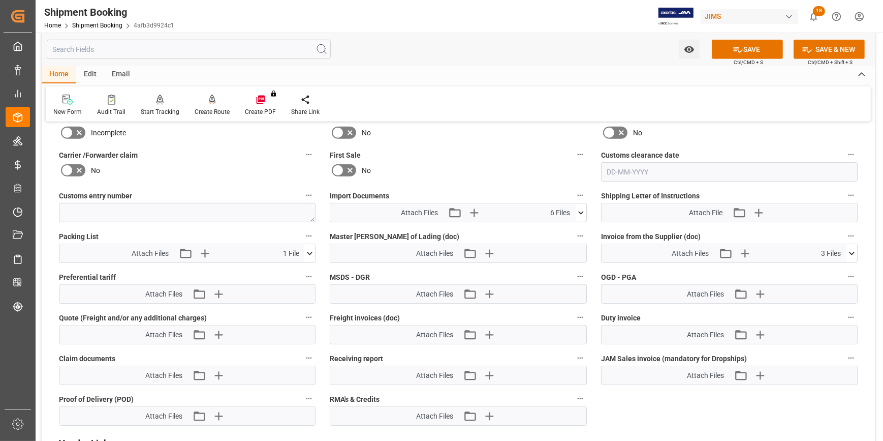
scroll to position [693, 0]
click at [580, 211] on icon at bounding box center [581, 212] width 11 height 11
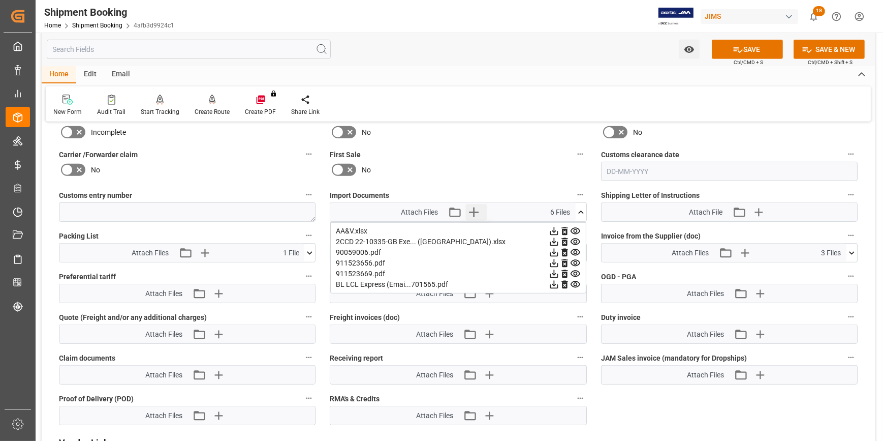
click at [473, 211] on icon "button" at bounding box center [473, 212] width 16 height 16
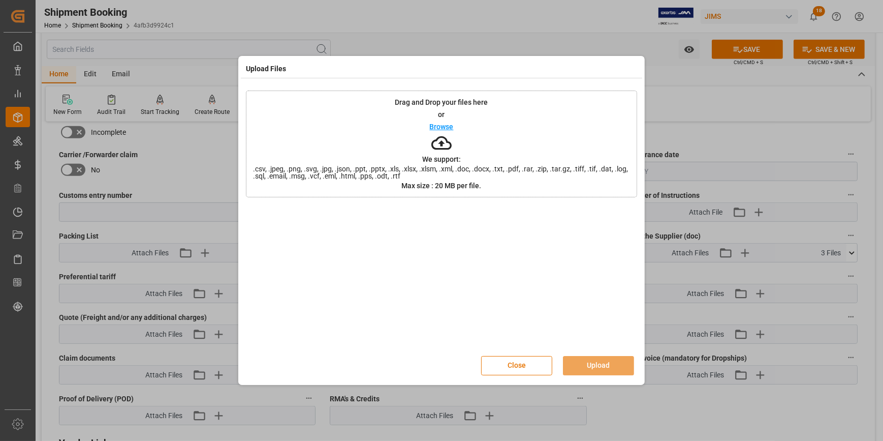
click at [441, 124] on p "Browse" at bounding box center [442, 126] width 24 height 7
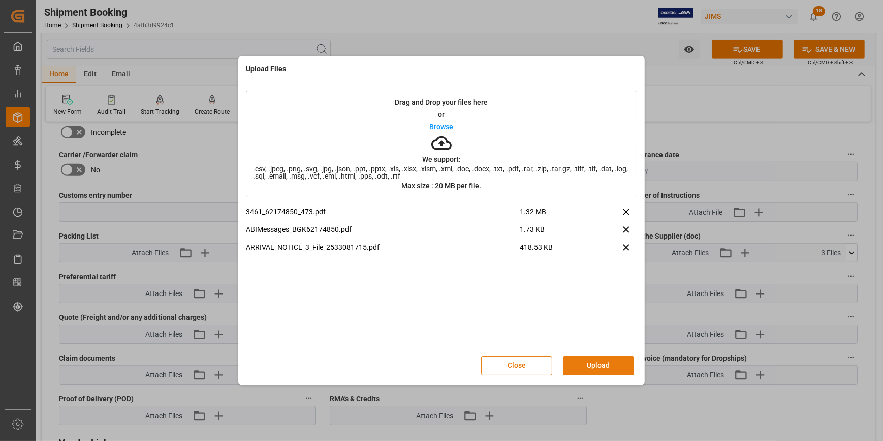
click at [601, 368] on button "Upload" at bounding box center [598, 365] width 71 height 19
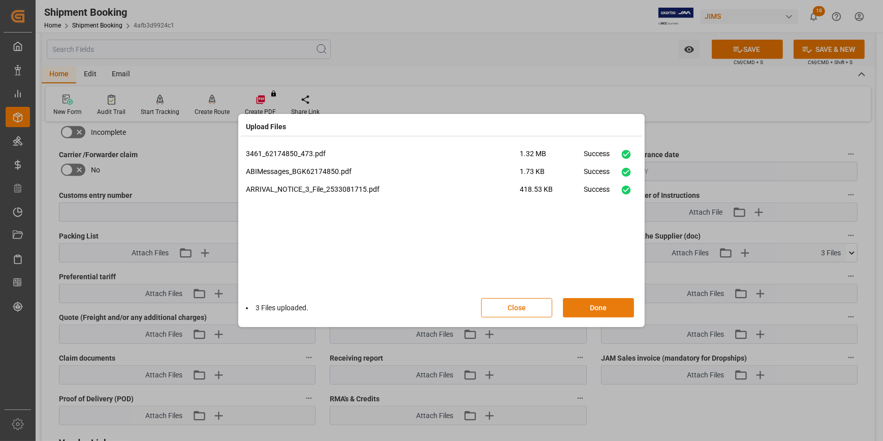
click at [608, 305] on button "Done" at bounding box center [598, 307] width 71 height 19
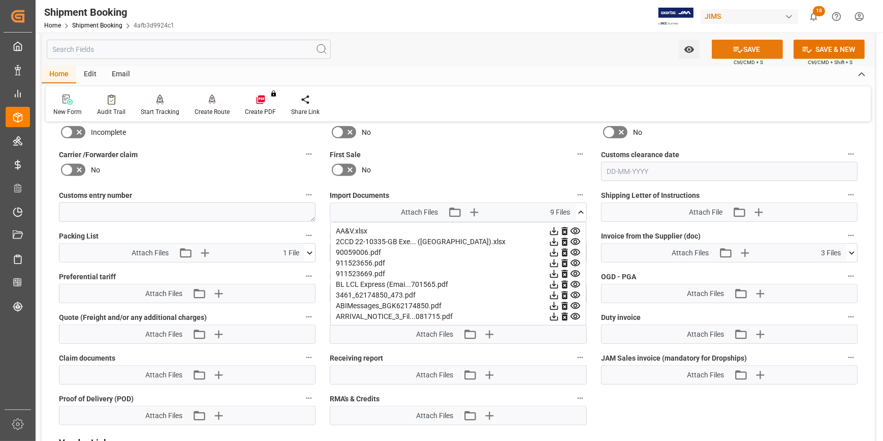
click at [748, 52] on button "SAVE" at bounding box center [747, 49] width 71 height 19
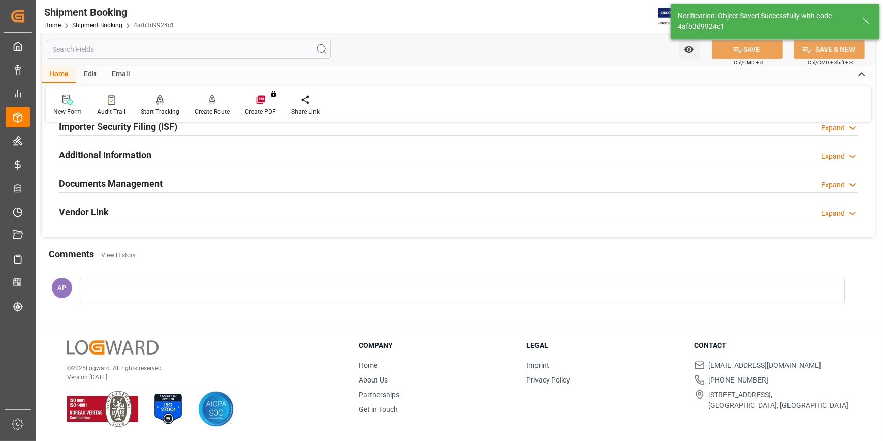
scroll to position [94, 0]
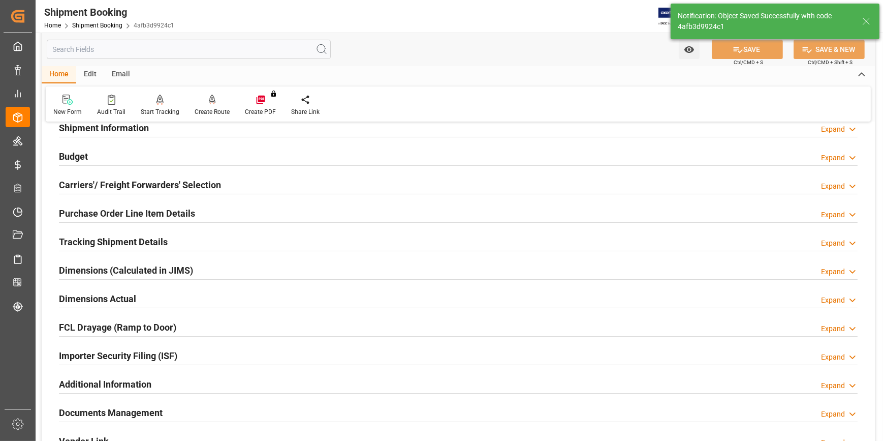
click at [201, 244] on div "Tracking Shipment Details Expand" at bounding box center [458, 240] width 799 height 19
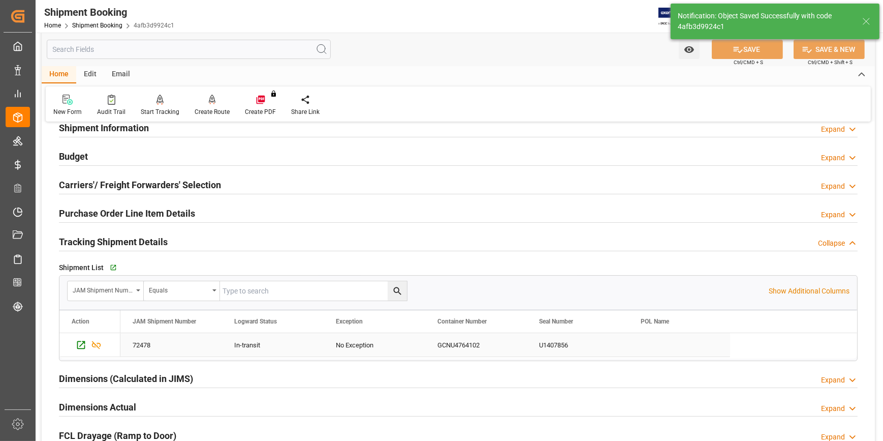
scroll to position [202, 0]
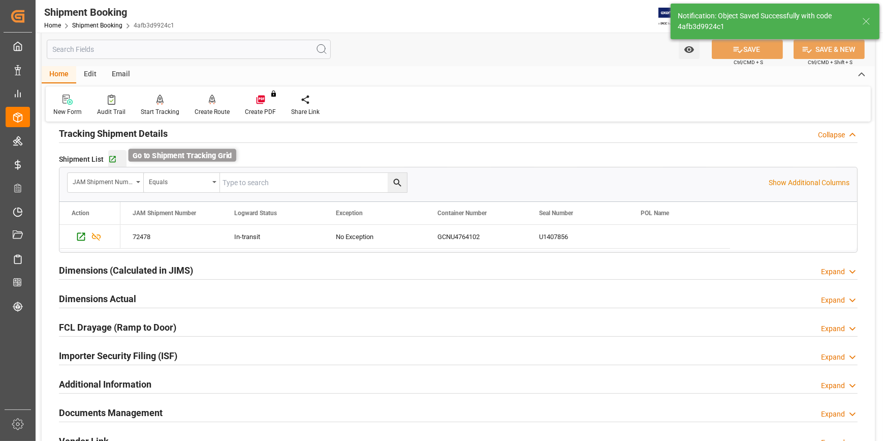
click at [114, 158] on icon "button" at bounding box center [112, 159] width 9 height 9
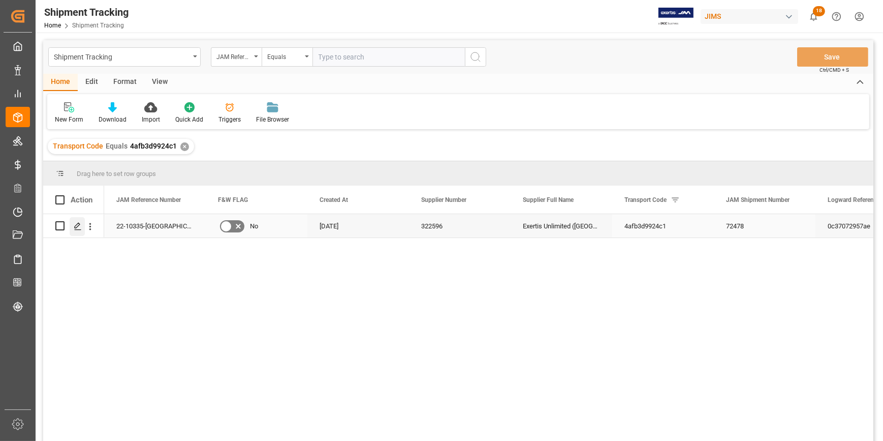
click at [81, 228] on icon "Press SPACE to select this row." at bounding box center [78, 226] width 8 height 8
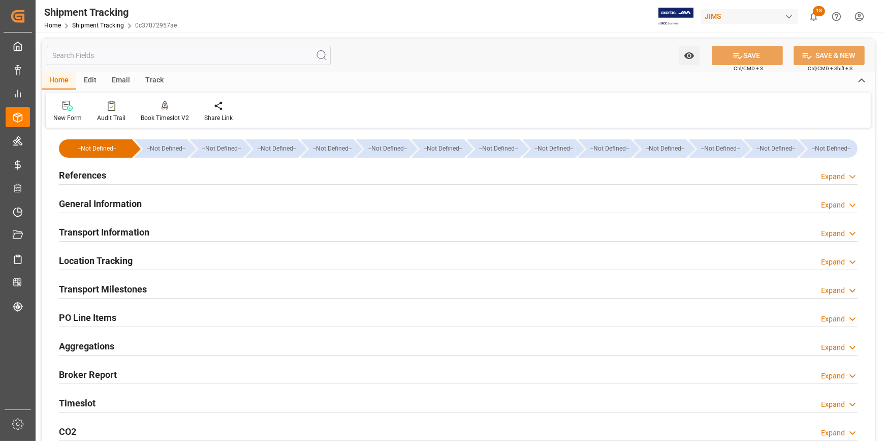
type input "[DATE]"
click at [161, 180] on div "References Expand" at bounding box center [458, 174] width 799 height 19
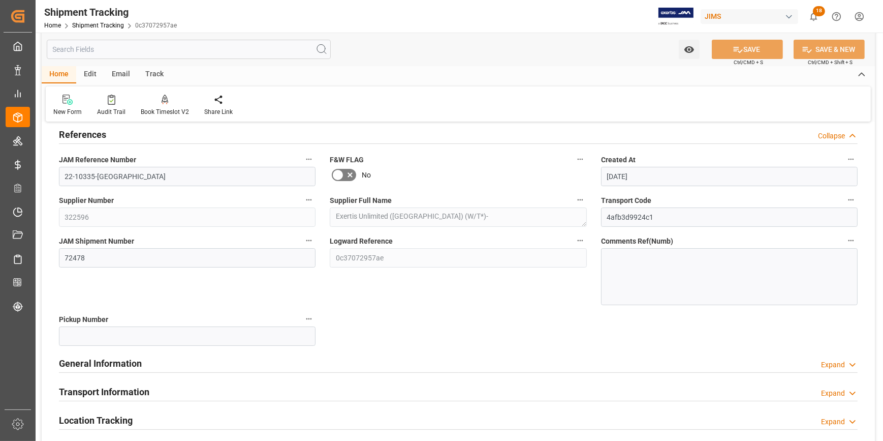
scroll to position [92, 0]
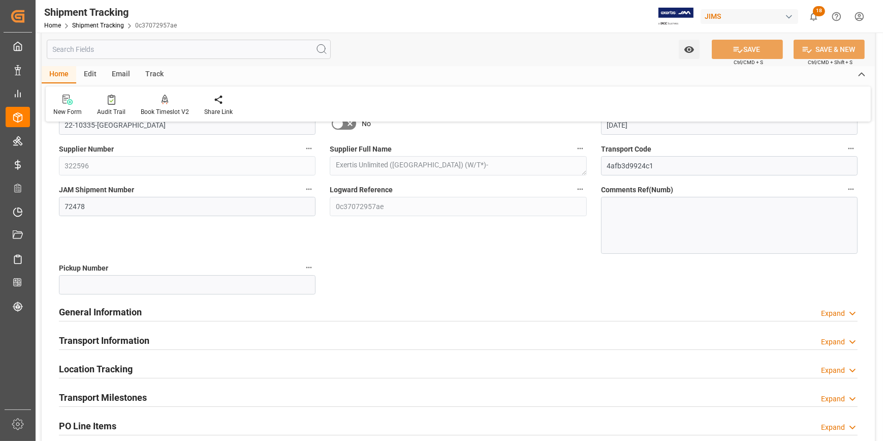
click at [176, 306] on div "General Information Expand" at bounding box center [458, 310] width 799 height 19
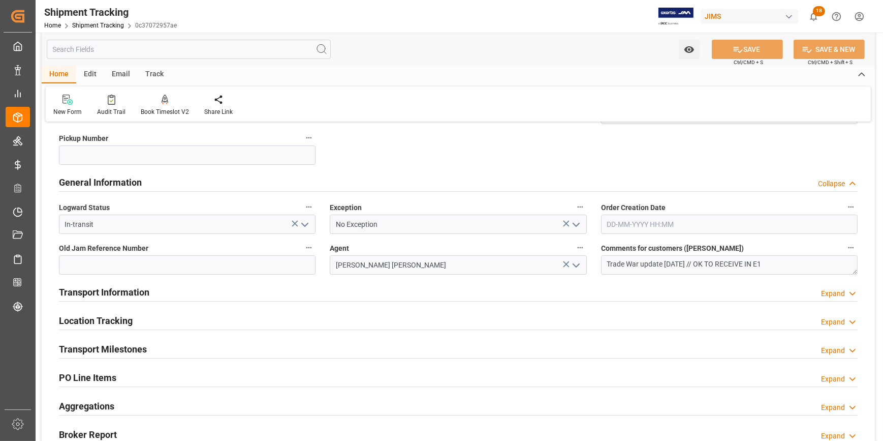
scroll to position [231, 0]
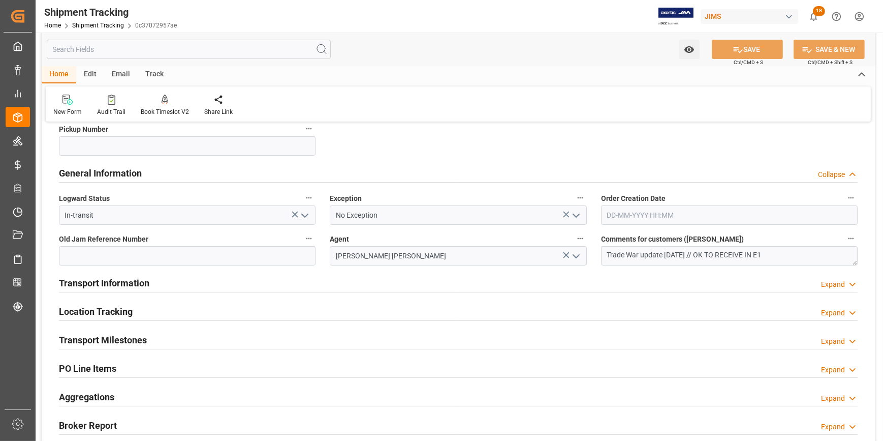
click at [291, 285] on div "Transport Information Expand" at bounding box center [458, 281] width 799 height 19
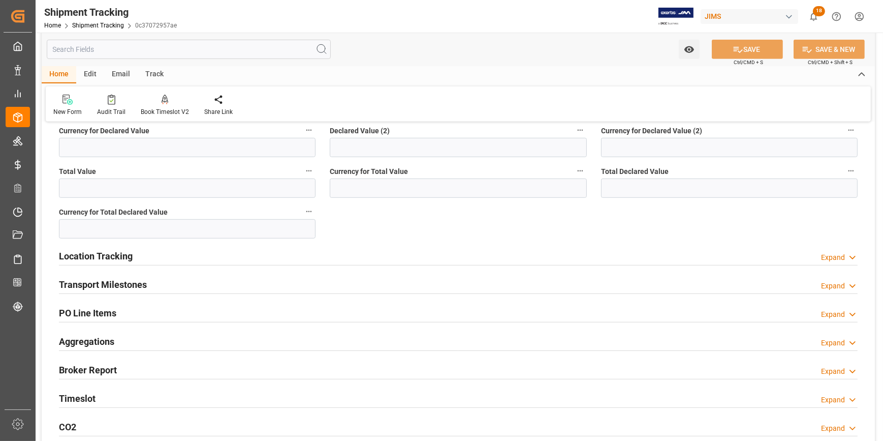
click at [193, 287] on div "Transport Milestones Expand" at bounding box center [458, 283] width 799 height 19
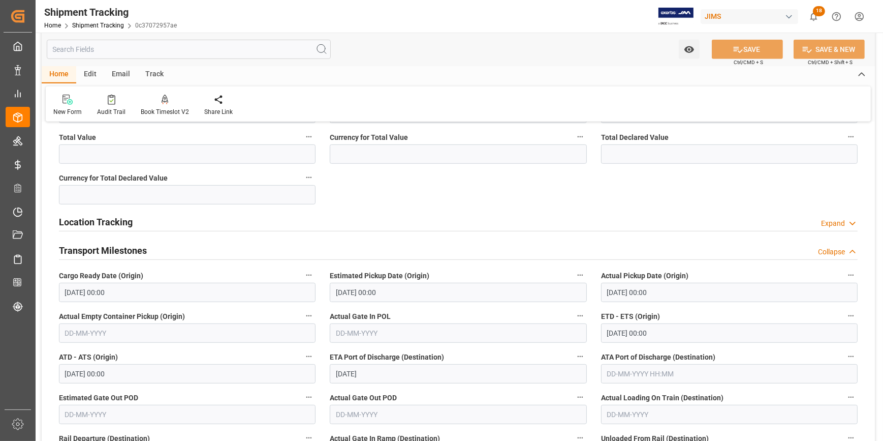
scroll to position [785, 0]
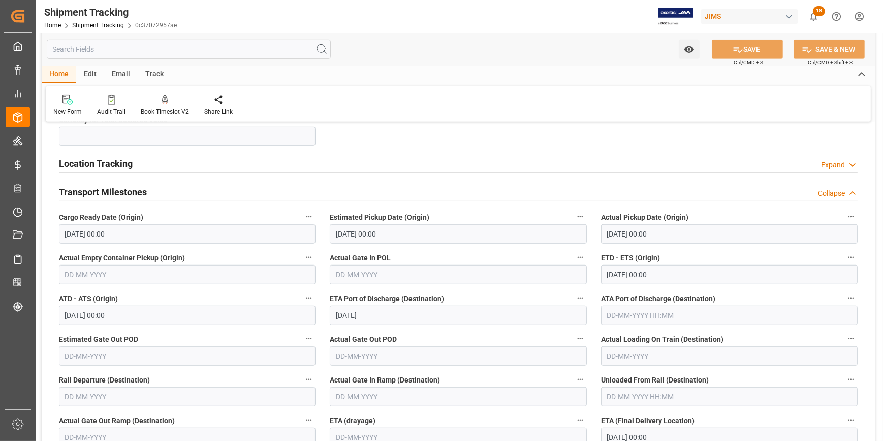
click at [362, 314] on input "[DATE]" at bounding box center [458, 314] width 257 height 19
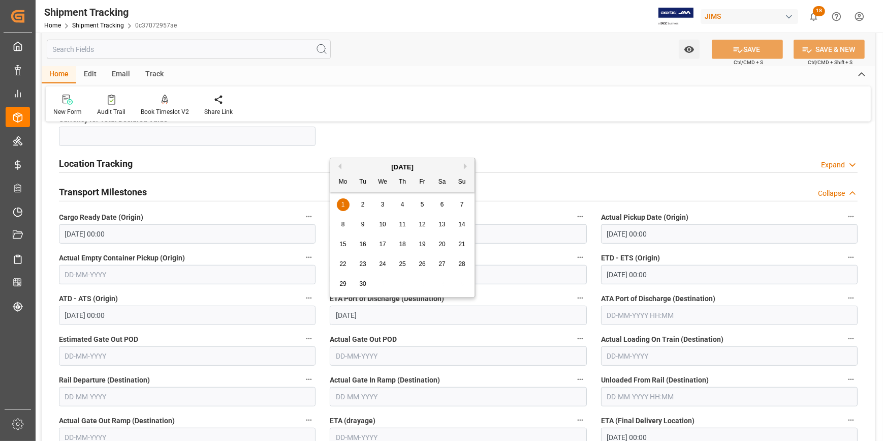
click at [339, 165] on button "Previous Month" at bounding box center [338, 166] width 6 height 6
click at [460, 242] on span "17" at bounding box center [461, 243] width 7 height 7
type input "[DATE]"
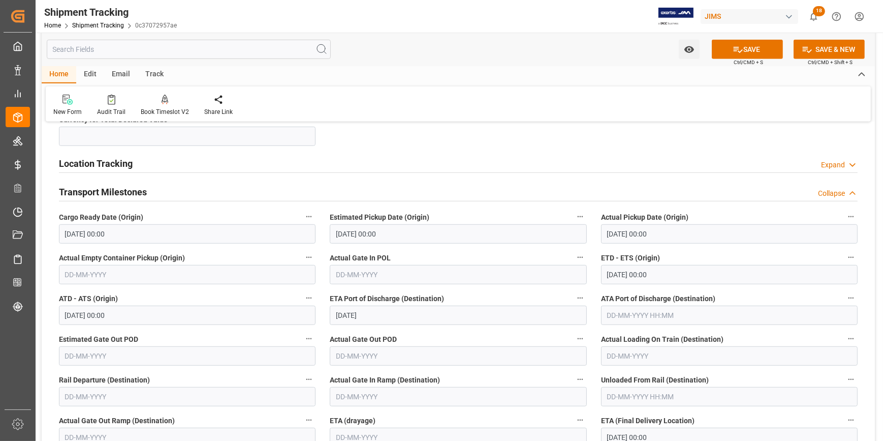
click at [619, 310] on input "text" at bounding box center [729, 314] width 257 height 19
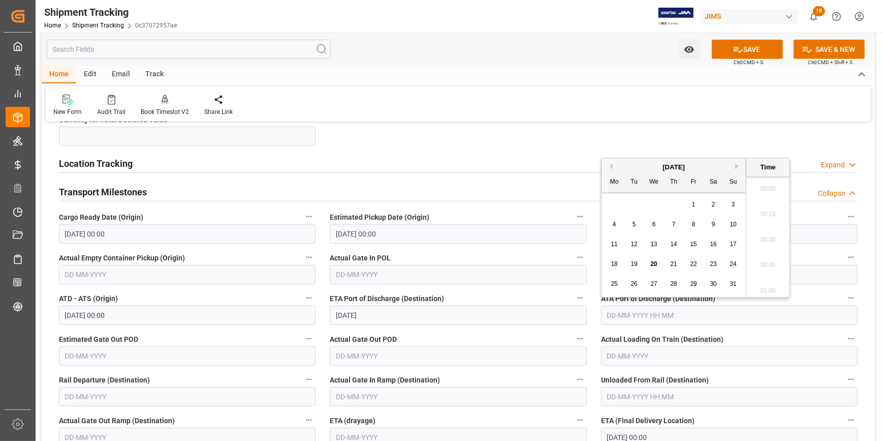
scroll to position [1604, 0]
click at [732, 239] on div "17" at bounding box center [733, 244] width 13 height 12
type input "[DATE] 00:00"
click at [496, 332] on label "Actual Gate Out POD" at bounding box center [458, 339] width 257 height 14
click at [574, 332] on button "Actual Gate Out POD" at bounding box center [580, 338] width 13 height 13
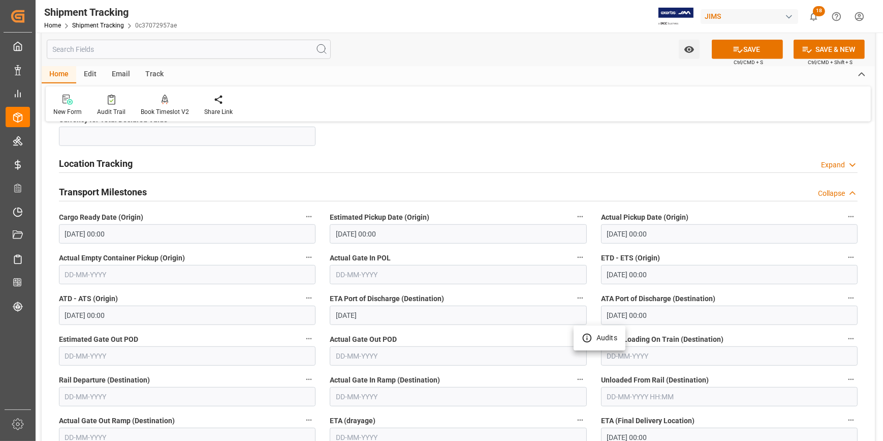
click at [471, 300] on div at bounding box center [441, 220] width 883 height 441
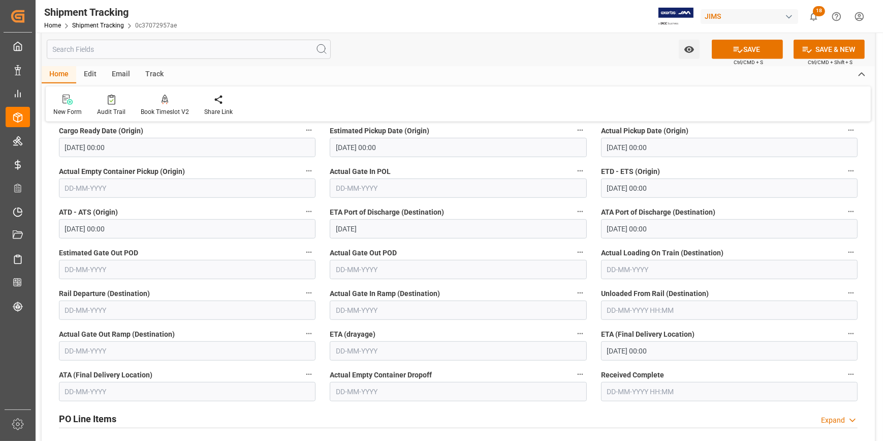
scroll to position [878, 0]
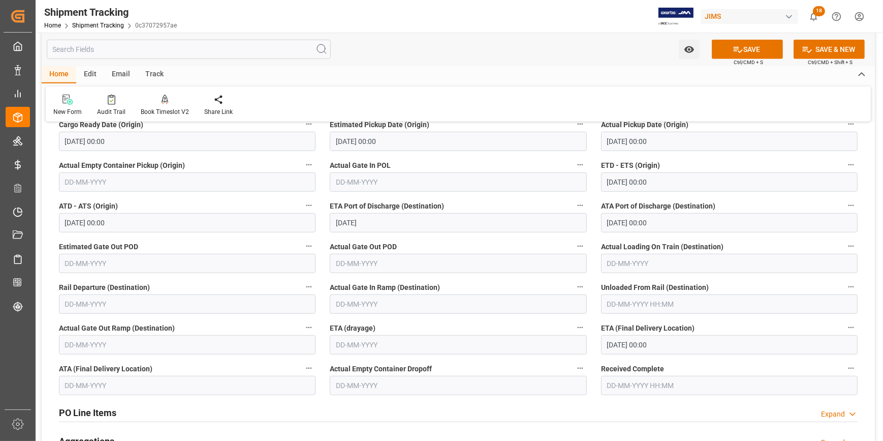
click at [626, 344] on input "[DATE] 00:00" at bounding box center [729, 344] width 257 height 19
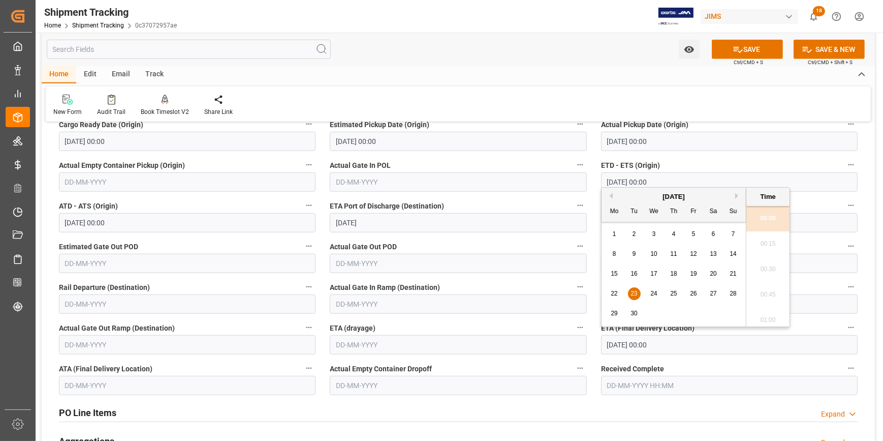
click at [610, 193] on button "Previous Month" at bounding box center [610, 196] width 6 height 6
click at [694, 310] on span "29" at bounding box center [693, 312] width 7 height 7
click at [721, 359] on div "Received Complete" at bounding box center [729, 378] width 271 height 41
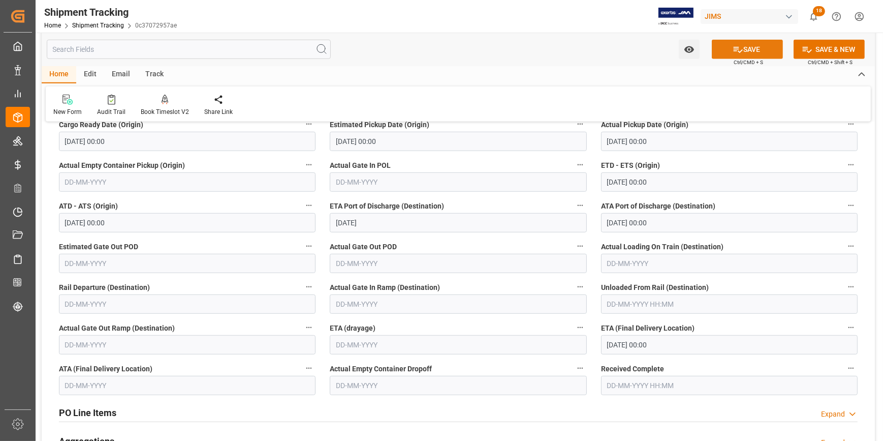
click at [747, 45] on button "SAVE" at bounding box center [747, 49] width 71 height 19
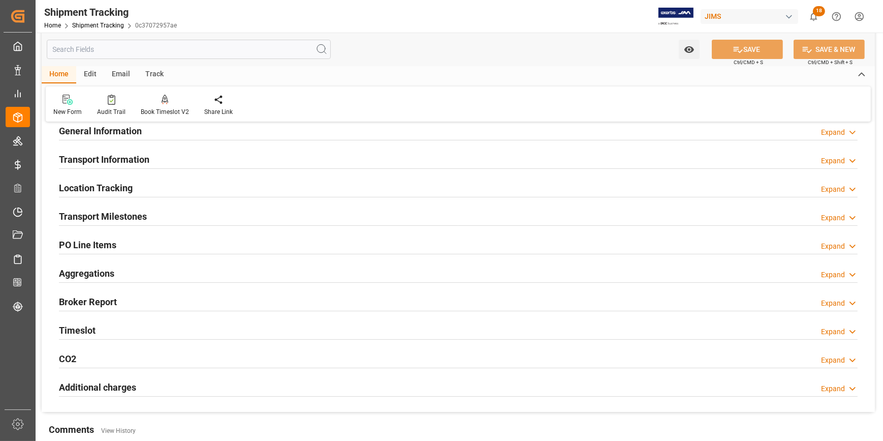
scroll to position [51, 0]
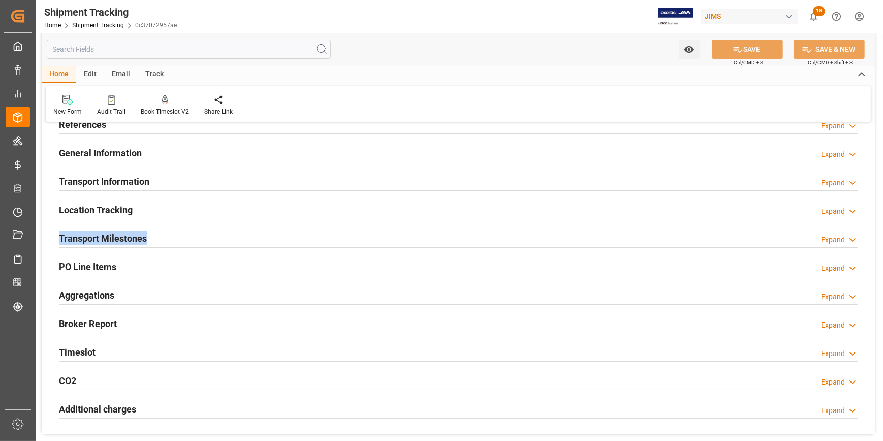
click at [179, 225] on div "--Not Defined-- --Not Defined-- --Not Defined-- --Not Defined-- --Not Defined--…" at bounding box center [458, 257] width 833 height 354
drag, startPoint x: 179, startPoint y: 225, endPoint x: 214, endPoint y: 241, distance: 38.4
click at [213, 241] on div "Transport Milestones Expand" at bounding box center [458, 237] width 799 height 19
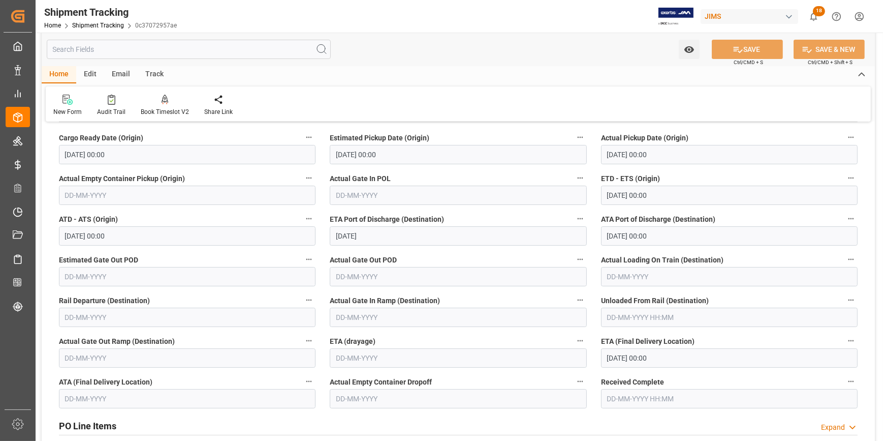
scroll to position [190, 0]
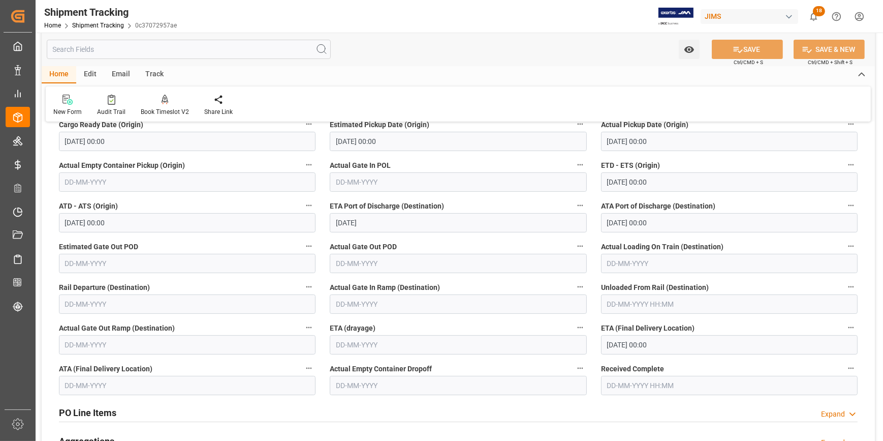
click at [628, 346] on input "[DATE] 00:00" at bounding box center [729, 344] width 257 height 19
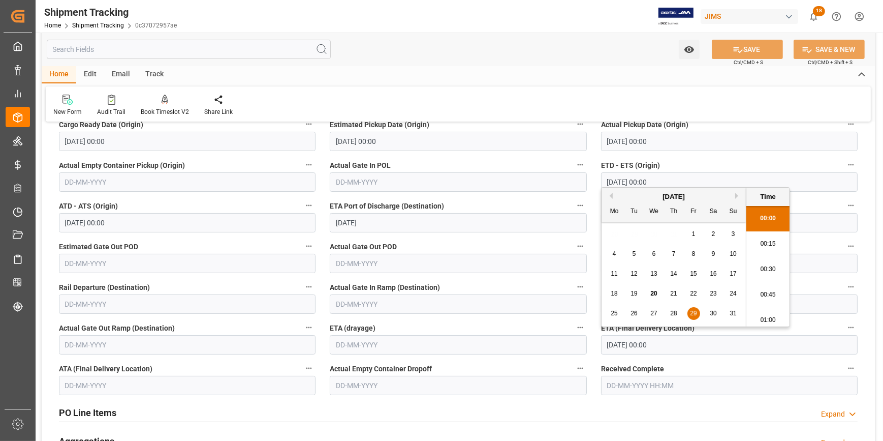
click at [734, 194] on div "[DATE]" at bounding box center [674, 197] width 144 height 10
click at [737, 194] on button "Next Month" at bounding box center [738, 196] width 6 height 6
click at [636, 231] on div "2" at bounding box center [634, 234] width 13 height 12
type input "[DATE] 00:00"
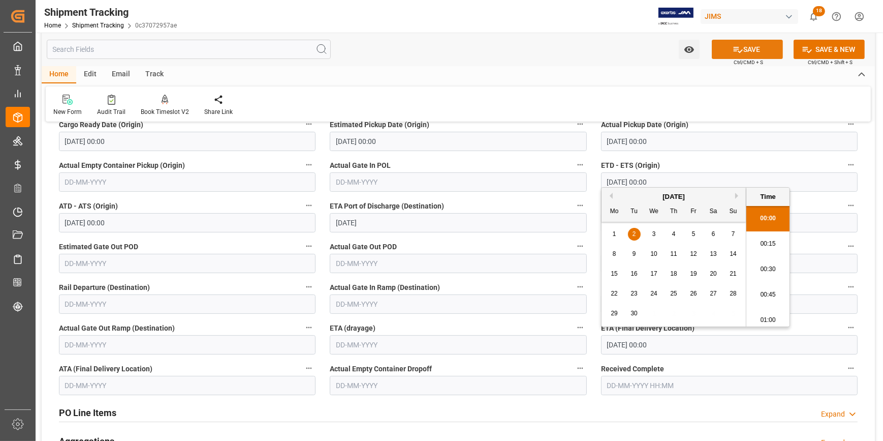
click at [748, 45] on button "SAVE" at bounding box center [747, 49] width 71 height 19
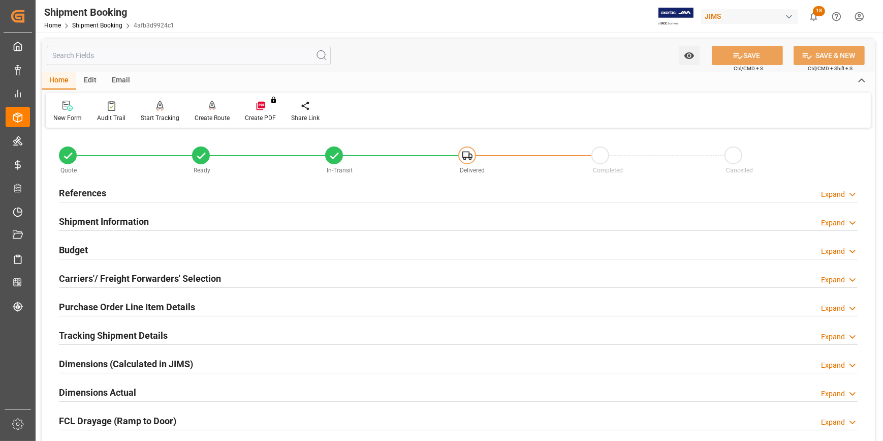
click at [177, 190] on div "References Expand" at bounding box center [458, 191] width 799 height 19
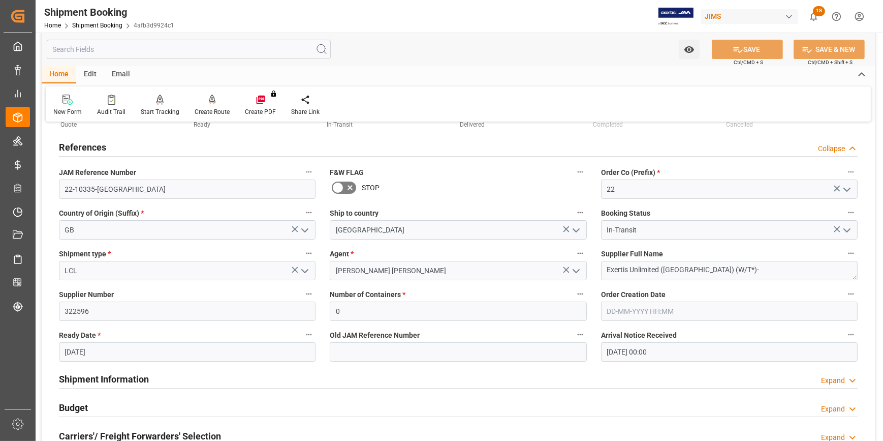
scroll to position [138, 0]
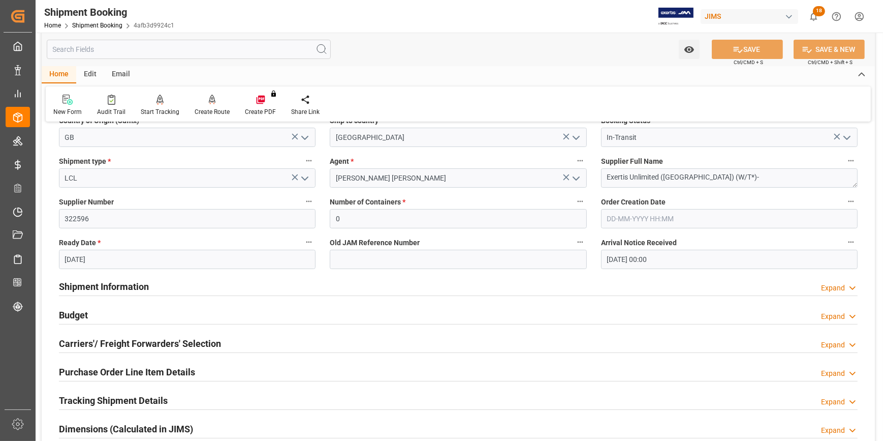
click at [192, 289] on div "Shipment Information Expand" at bounding box center [458, 285] width 799 height 19
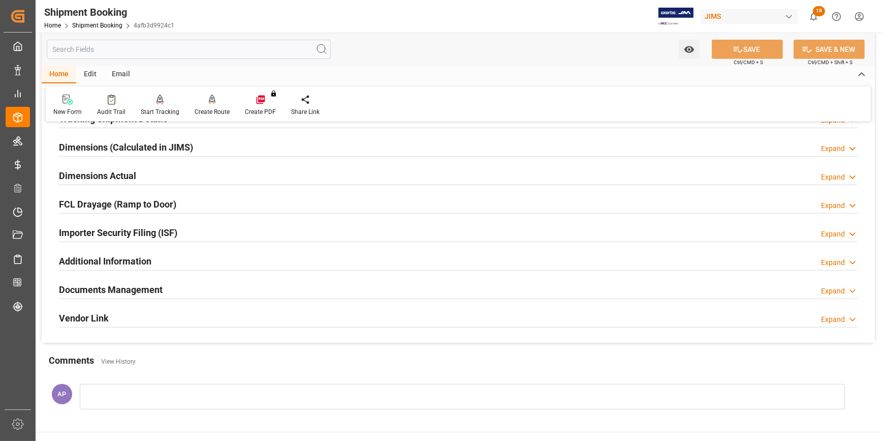
scroll to position [831, 0]
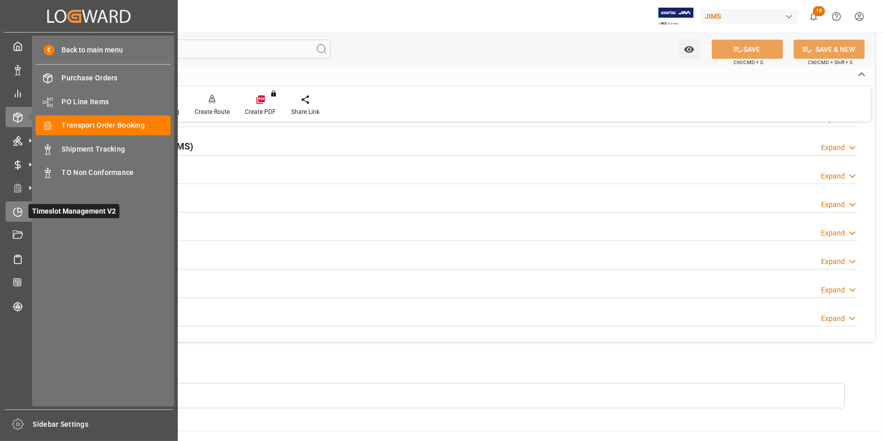
click at [17, 214] on icon at bounding box center [18, 212] width 10 height 10
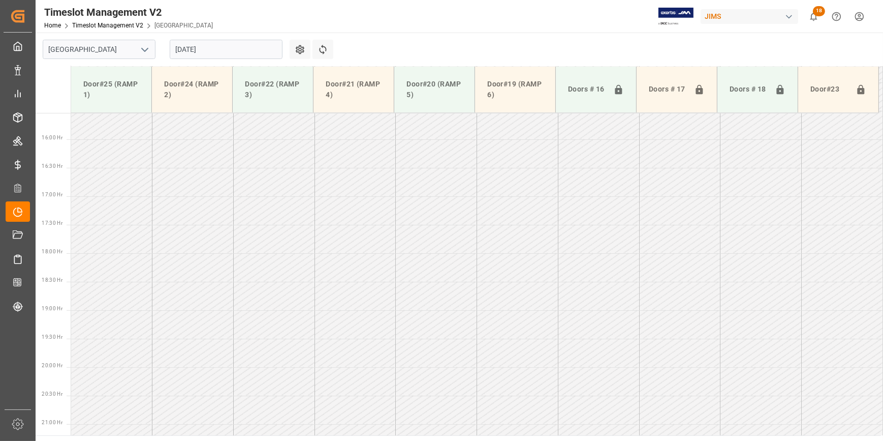
scroll to position [822, 0]
click at [149, 50] on icon "open menu" at bounding box center [145, 50] width 12 height 12
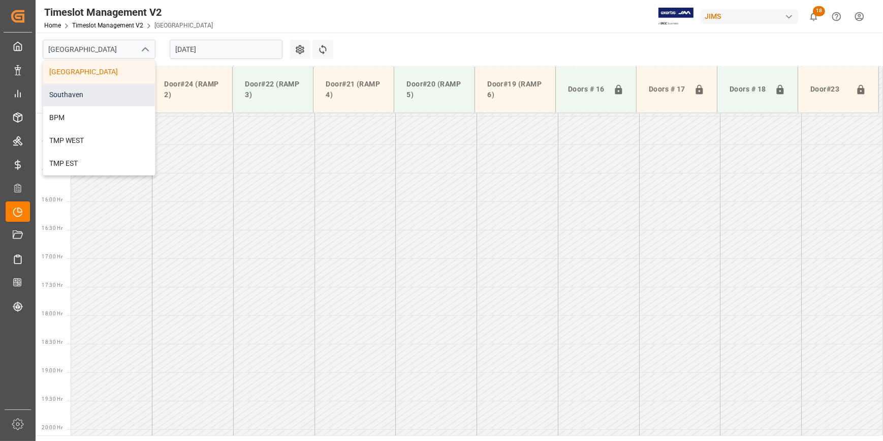
click at [84, 97] on div "Southaven" at bounding box center [99, 94] width 112 height 23
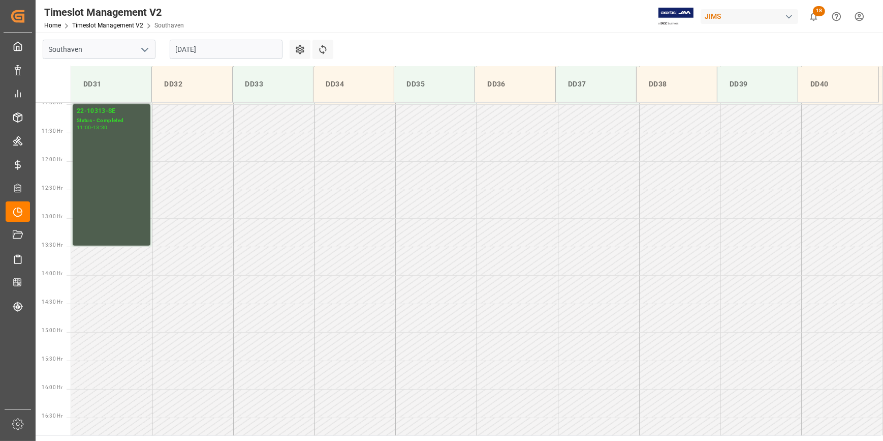
scroll to position [534, 0]
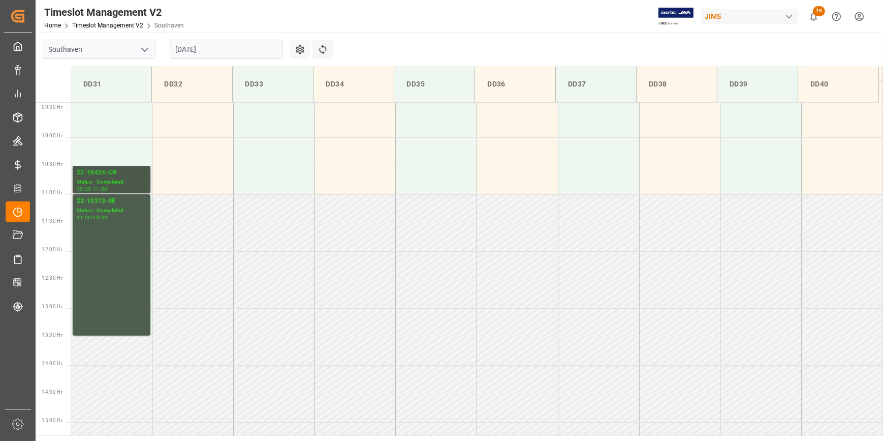
click at [113, 182] on div "Status - Completed" at bounding box center [112, 182] width 70 height 9
click at [116, 208] on div "Status - Completed" at bounding box center [112, 210] width 70 height 9
click at [227, 49] on input "[DATE]" at bounding box center [226, 49] width 113 height 19
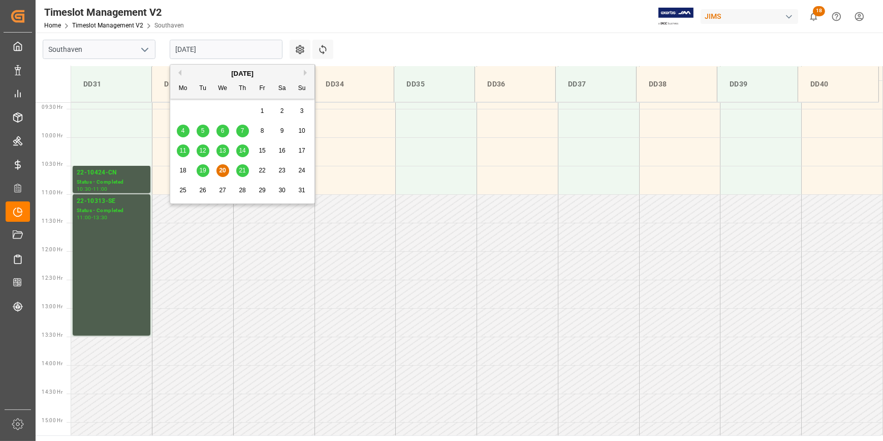
click at [239, 169] on span "21" at bounding box center [242, 170] width 7 height 7
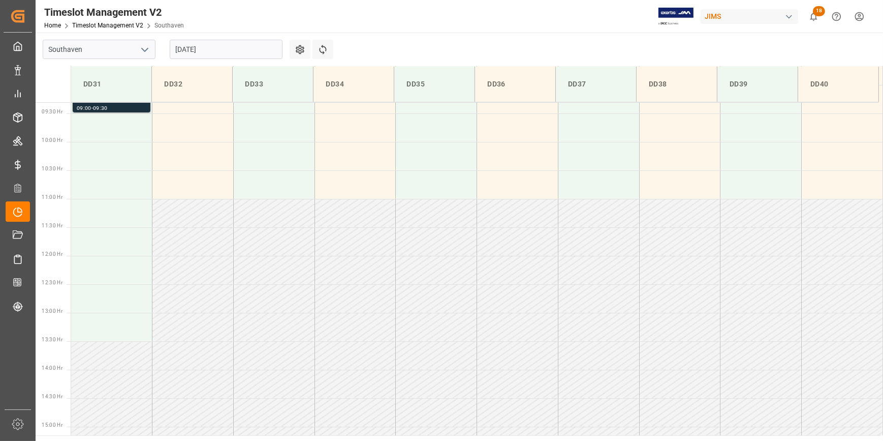
scroll to position [483, 0]
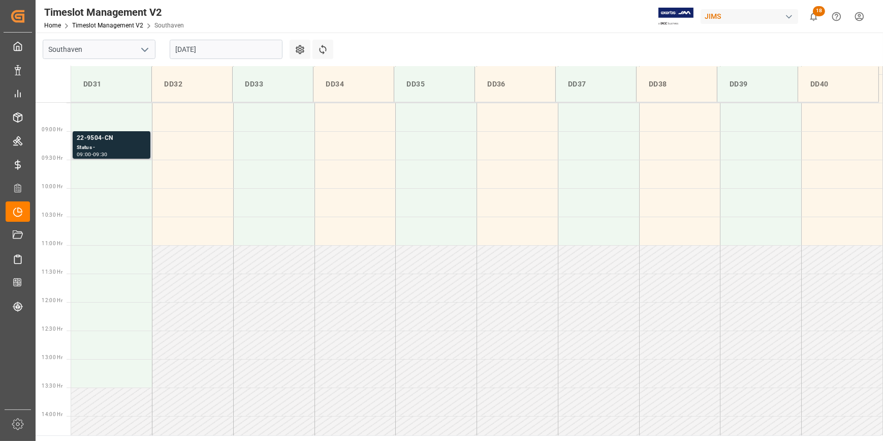
click at [120, 145] on div "Status -" at bounding box center [112, 147] width 70 height 9
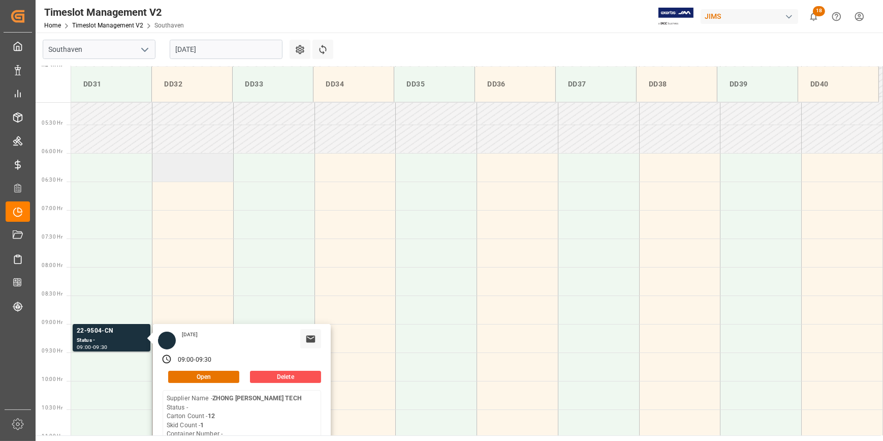
scroll to position [253, 0]
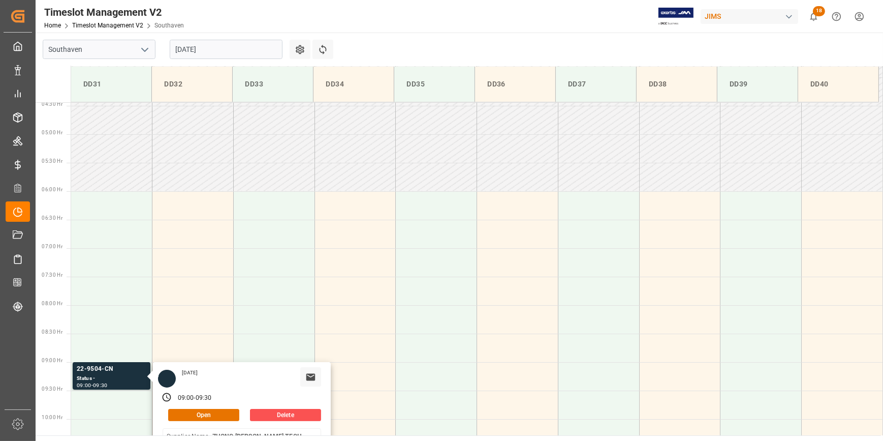
click at [225, 55] on input "[DATE]" at bounding box center [226, 49] width 113 height 19
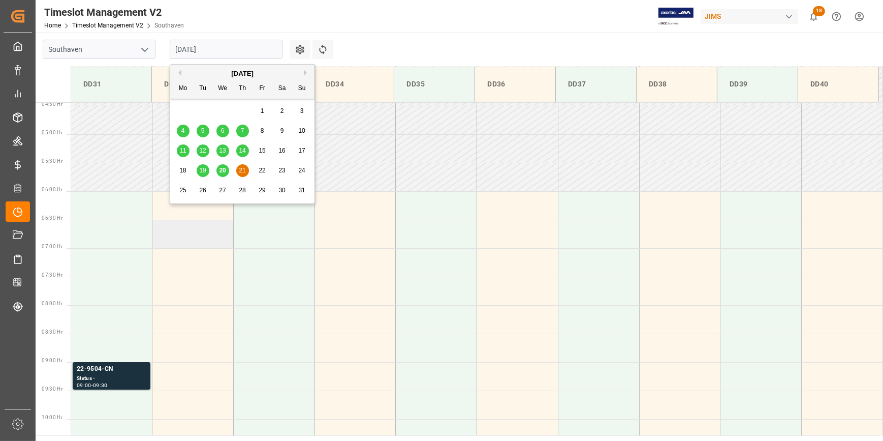
click at [203, 221] on td at bounding box center [192, 234] width 81 height 28
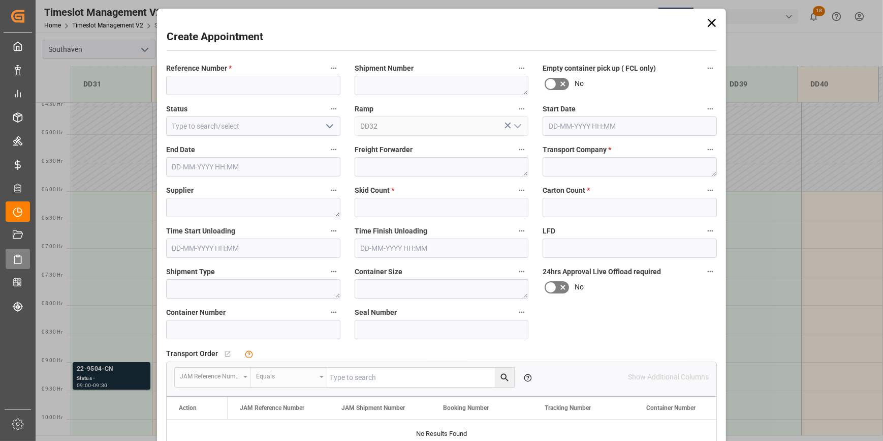
type input "[DATE] 06:30"
type input "[DATE] 07:00"
